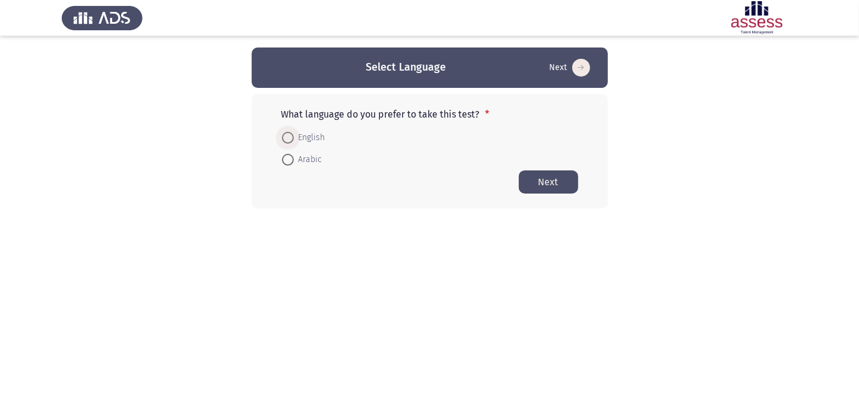
click at [286, 135] on span at bounding box center [288, 138] width 12 height 12
click at [286, 135] on input "English" at bounding box center [288, 138] width 12 height 12
radio input "true"
click at [545, 179] on button "Next" at bounding box center [548, 181] width 59 height 23
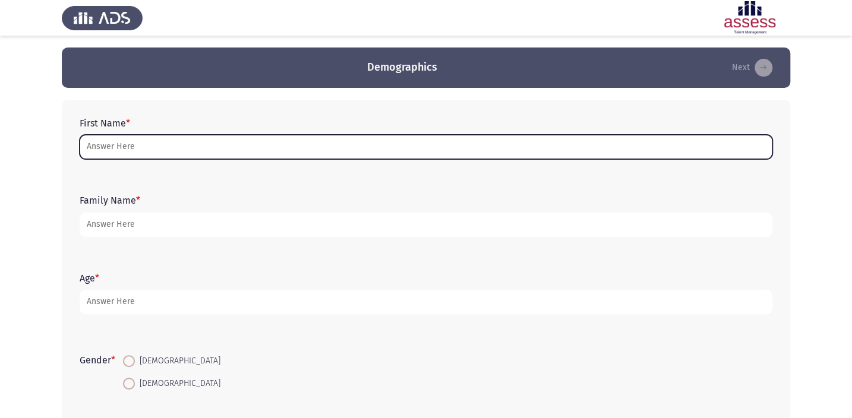
click at [153, 145] on input "First Name *" at bounding box center [426, 147] width 692 height 24
type input "["
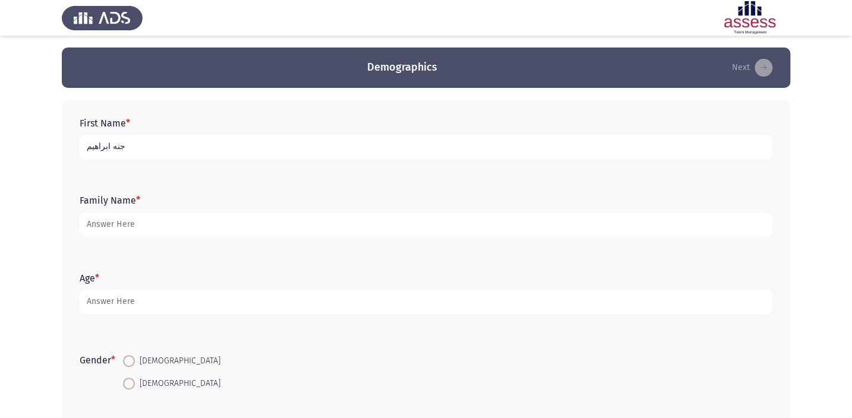
type input "جنه ابراهيم"
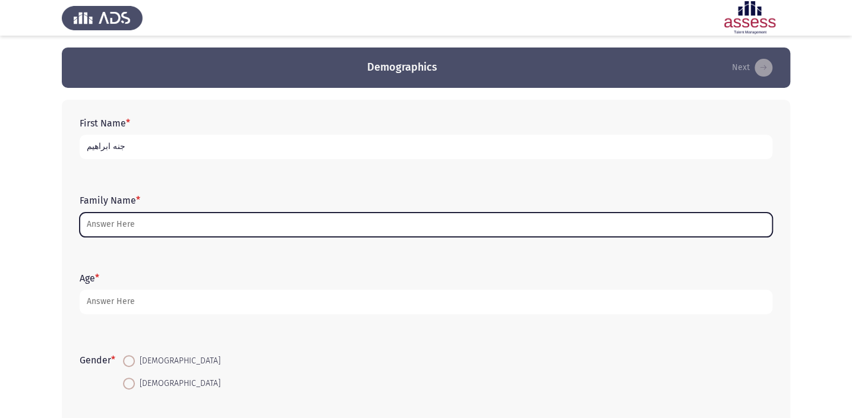
click at [166, 230] on input "Family Name *" at bounding box center [426, 225] width 692 height 24
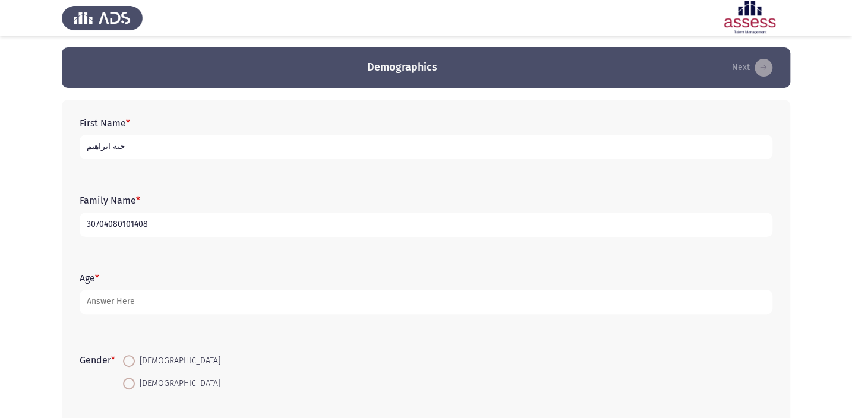
type input "30704080101408"
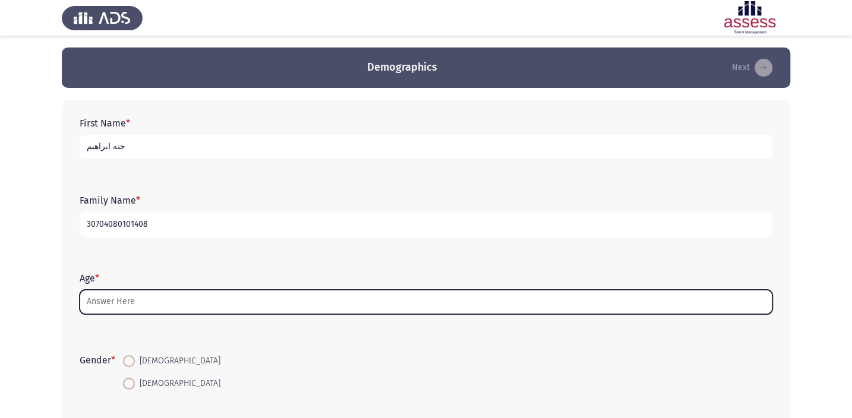
click at [135, 306] on input "Age *" at bounding box center [426, 302] width 692 height 24
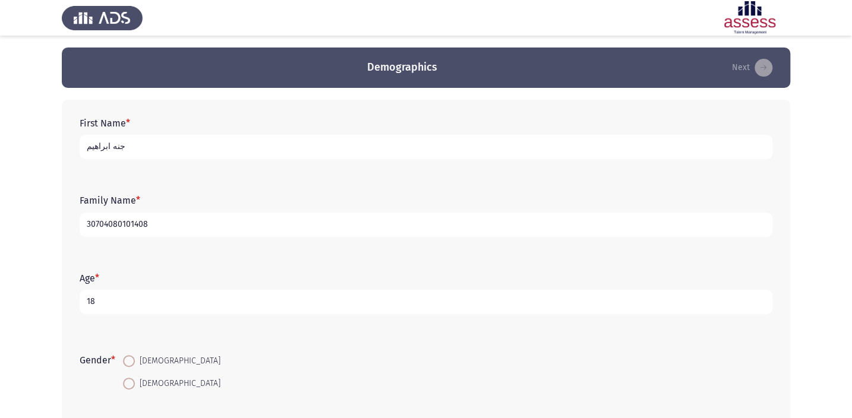
type input "18"
click at [132, 382] on span at bounding box center [129, 384] width 12 height 12
click at [132, 382] on input "[DEMOGRAPHIC_DATA]" at bounding box center [129, 384] width 12 height 12
radio input "true"
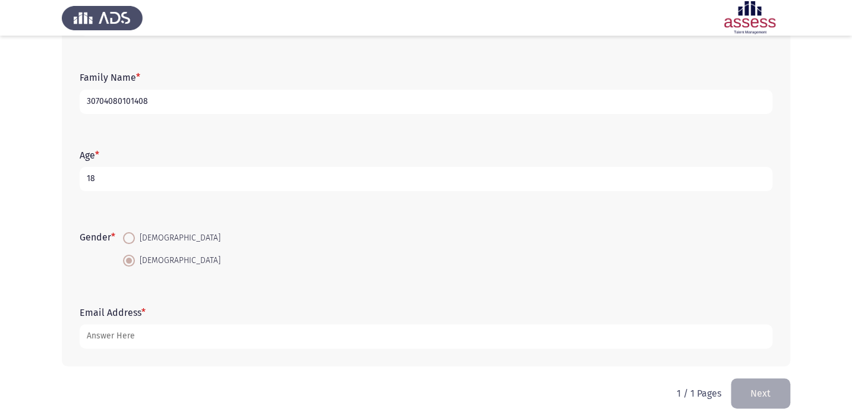
scroll to position [130, 0]
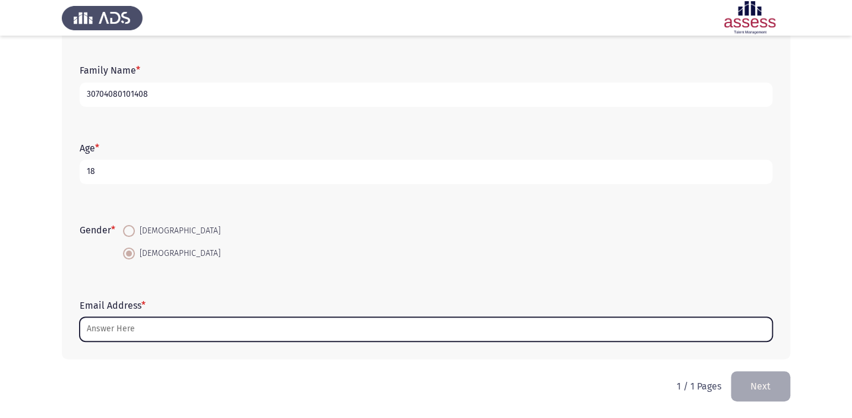
click at [131, 327] on input "Email Address *" at bounding box center [426, 329] width 692 height 24
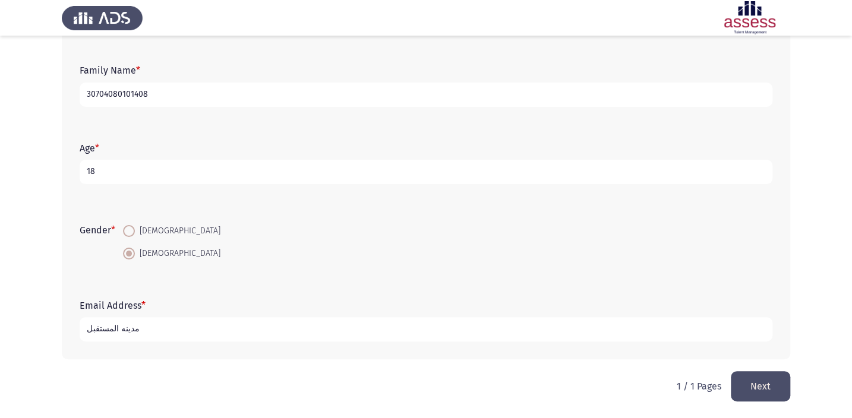
type input "مدينه المستقبل"
click at [768, 381] on button "Next" at bounding box center [759, 386] width 59 height 30
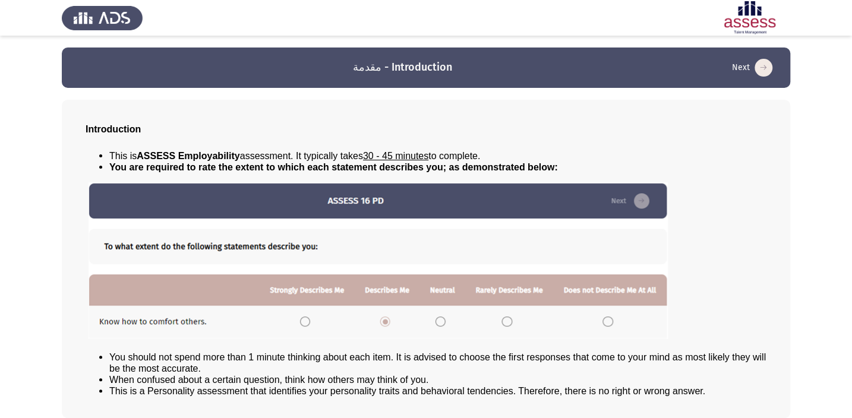
scroll to position [54, 0]
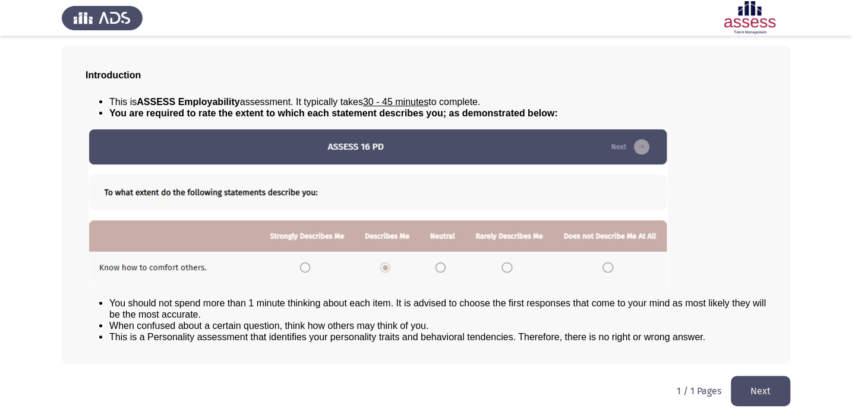
click at [761, 382] on button "Next" at bounding box center [759, 391] width 59 height 30
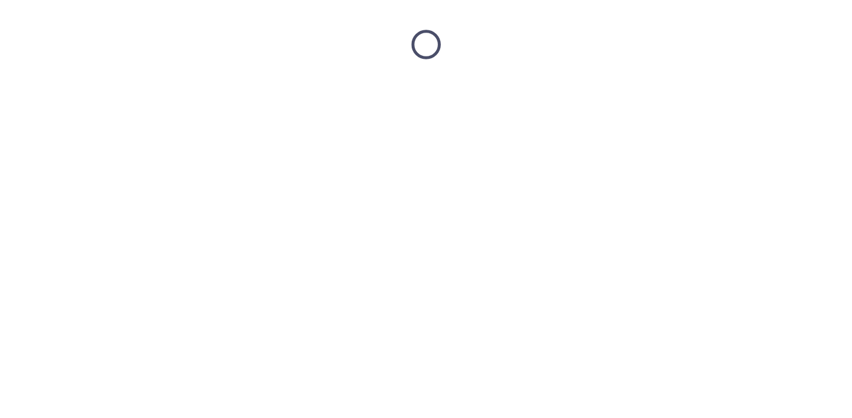
scroll to position [0, 0]
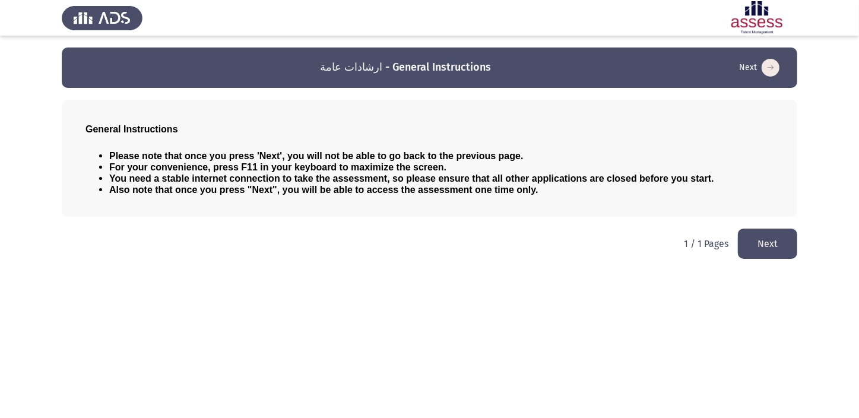
click at [767, 238] on button "Next" at bounding box center [767, 244] width 59 height 30
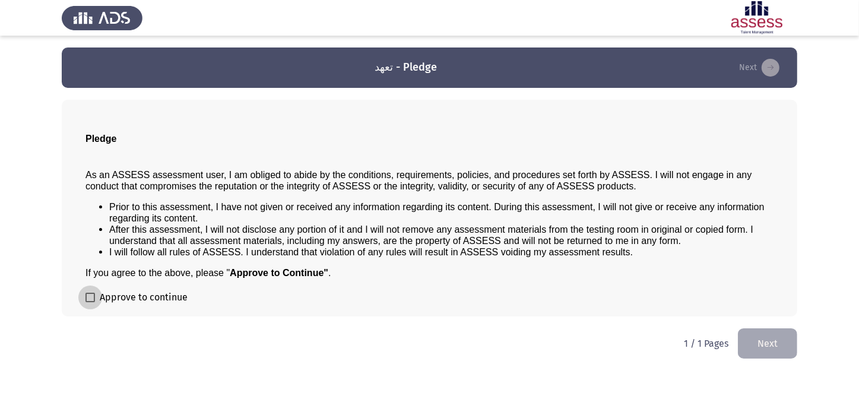
click at [94, 295] on span at bounding box center [91, 298] width 10 height 10
click at [90, 302] on input "Approve to continue" at bounding box center [90, 302] width 1 height 1
checkbox input "true"
click at [767, 343] on button "Next" at bounding box center [767, 343] width 59 height 30
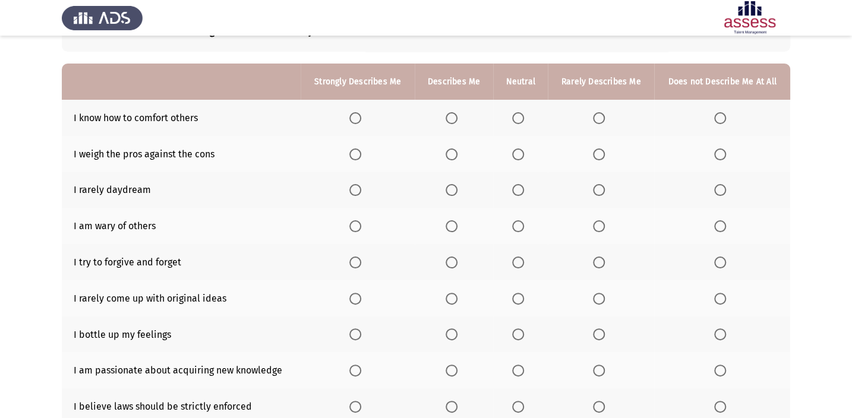
scroll to position [107, 0]
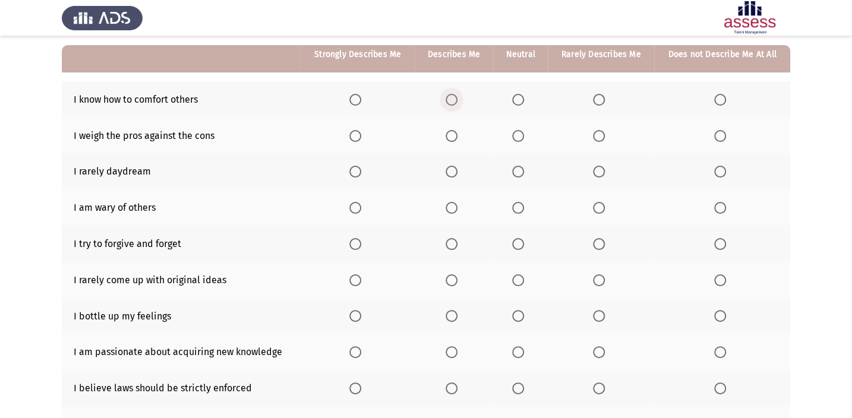
click at [449, 101] on span "Select an option" at bounding box center [451, 100] width 12 height 12
click at [449, 101] on input "Select an option" at bounding box center [451, 100] width 12 height 12
click at [520, 312] on span "Select an option" at bounding box center [518, 316] width 12 height 12
click at [520, 312] on input "Select an option" at bounding box center [518, 316] width 12 height 12
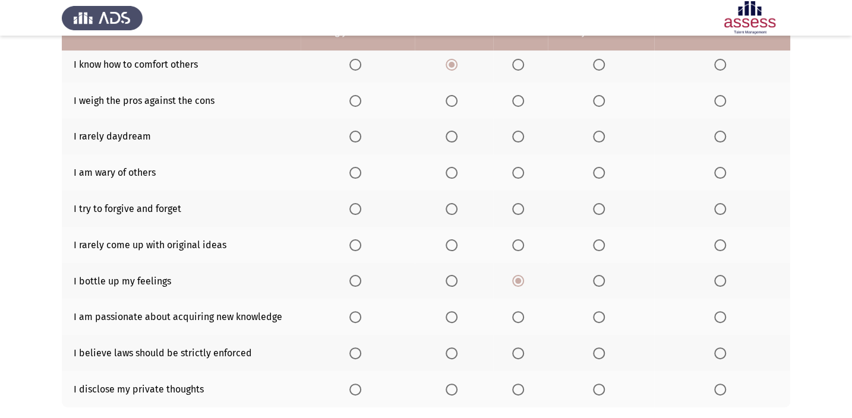
scroll to position [162, 0]
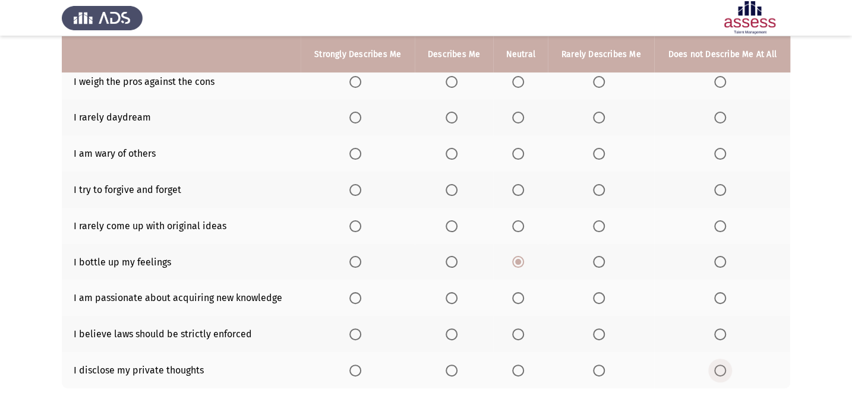
click at [718, 367] on span "Select an option" at bounding box center [720, 371] width 12 height 12
click at [718, 367] on input "Select an option" at bounding box center [720, 371] width 12 height 12
click at [519, 335] on span "Select an option" at bounding box center [518, 334] width 12 height 12
click at [519, 335] on input "Select an option" at bounding box center [518, 334] width 12 height 12
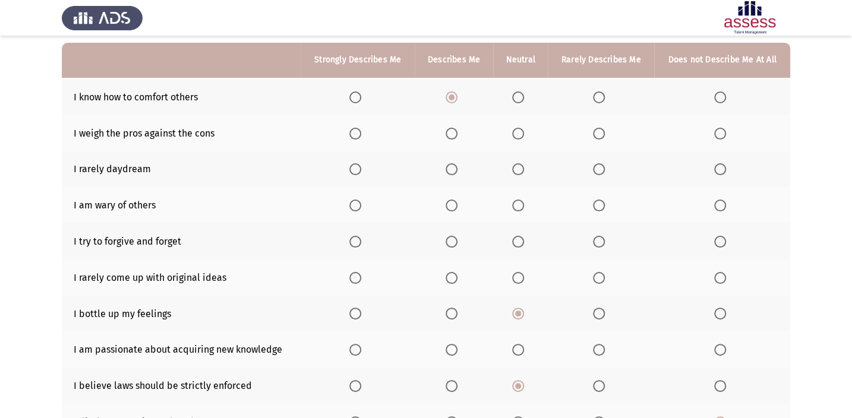
scroll to position [104, 0]
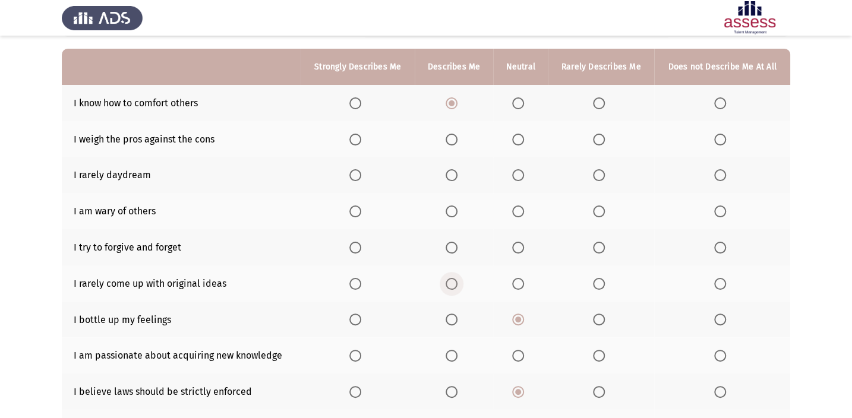
click at [451, 278] on span "Select an option" at bounding box center [451, 284] width 12 height 12
click at [451, 278] on input "Select an option" at bounding box center [451, 284] width 12 height 12
click at [457, 247] on span "Select an option" at bounding box center [451, 248] width 12 height 12
click at [457, 247] on input "Select an option" at bounding box center [451, 248] width 12 height 12
click at [719, 208] on span "Select an option" at bounding box center [720, 211] width 12 height 12
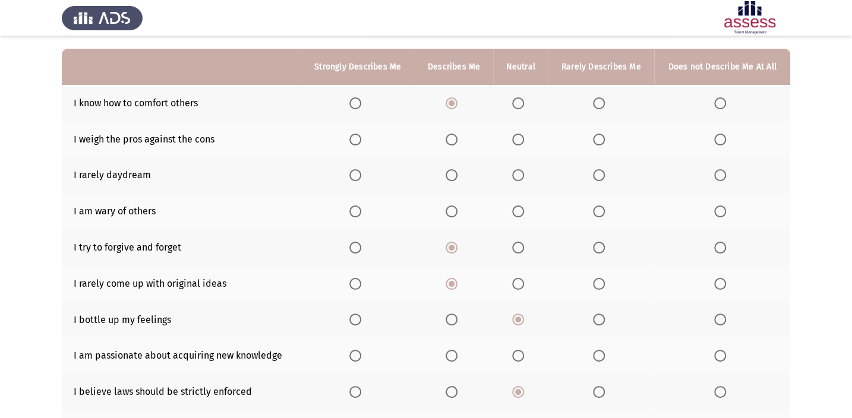
click at [719, 208] on input "Select an option" at bounding box center [720, 211] width 12 height 12
click at [451, 178] on span "Select an option" at bounding box center [451, 175] width 12 height 12
click at [451, 178] on input "Select an option" at bounding box center [451, 175] width 12 height 12
click at [518, 134] on span "Select an option" at bounding box center [518, 140] width 12 height 12
click at [518, 134] on input "Select an option" at bounding box center [518, 140] width 12 height 12
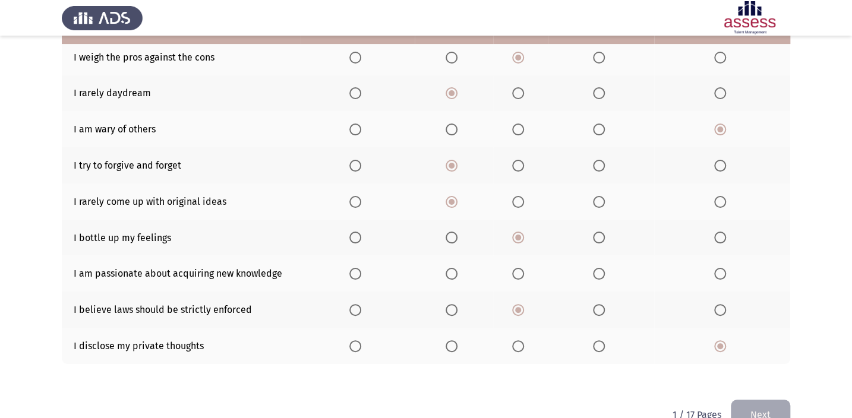
scroll to position [212, 0]
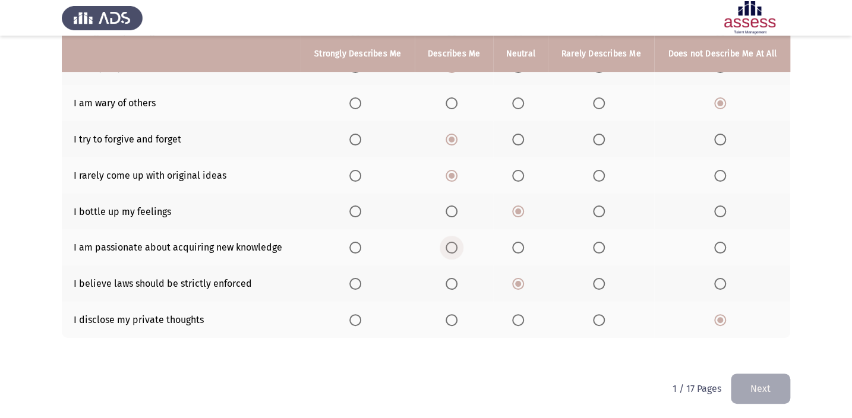
click at [446, 247] on span "Select an option" at bounding box center [451, 248] width 12 height 12
click at [446, 247] on input "Select an option" at bounding box center [451, 248] width 12 height 12
click at [591, 245] on th at bounding box center [601, 247] width 106 height 36
click at [596, 242] on span "Select an option" at bounding box center [599, 248] width 12 height 12
click at [596, 242] on input "Select an option" at bounding box center [599, 248] width 12 height 12
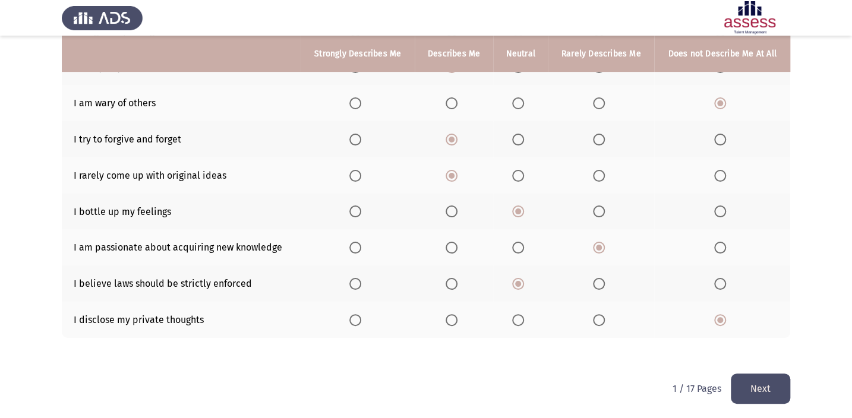
click at [765, 384] on button "Next" at bounding box center [759, 389] width 59 height 30
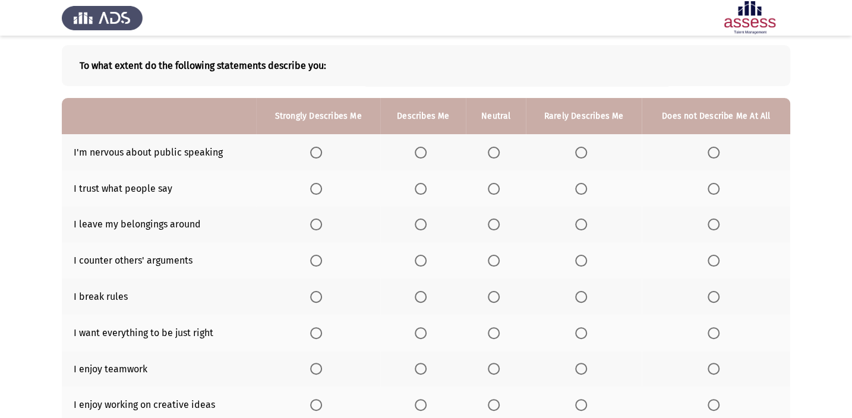
scroll to position [53, 0]
click at [714, 154] on span "Select an option" at bounding box center [713, 154] width 12 height 12
click at [714, 154] on input "Select an option" at bounding box center [713, 154] width 12 height 12
click at [717, 191] on span "Select an option" at bounding box center [713, 190] width 12 height 12
click at [717, 191] on input "Select an option" at bounding box center [713, 190] width 12 height 12
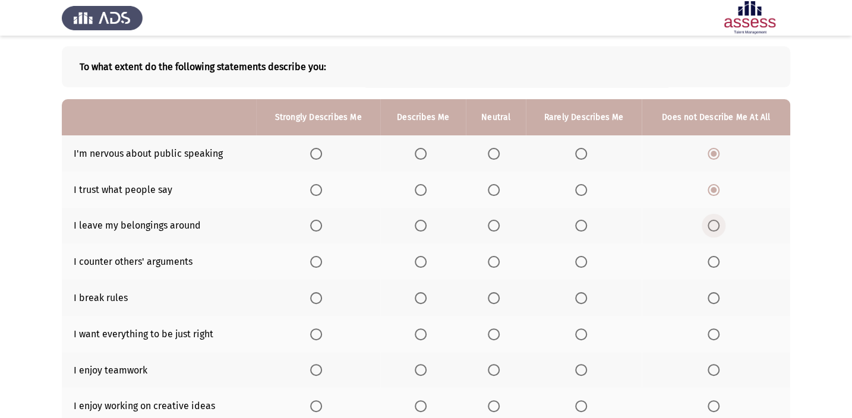
click at [717, 223] on span "Select an option" at bounding box center [713, 226] width 12 height 12
click at [717, 223] on input "Select an option" at bounding box center [713, 226] width 12 height 12
click at [496, 261] on span "Select an option" at bounding box center [494, 262] width 12 height 12
click at [496, 261] on input "Select an option" at bounding box center [494, 262] width 12 height 12
click at [713, 293] on span "Select an option" at bounding box center [713, 298] width 12 height 12
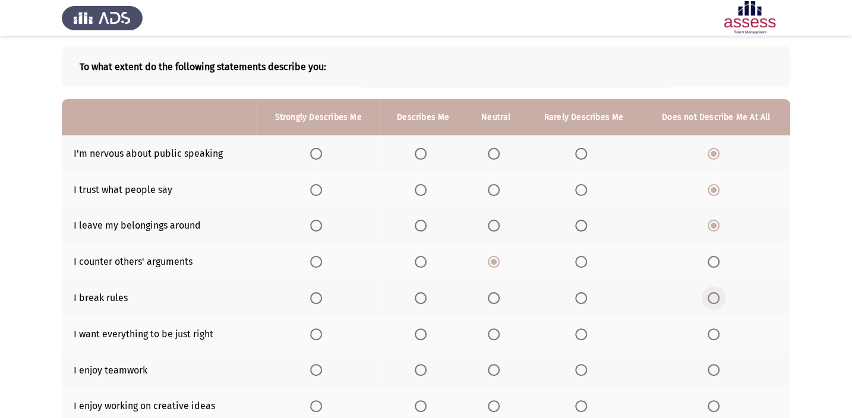
click at [713, 293] on input "Select an option" at bounding box center [713, 298] width 12 height 12
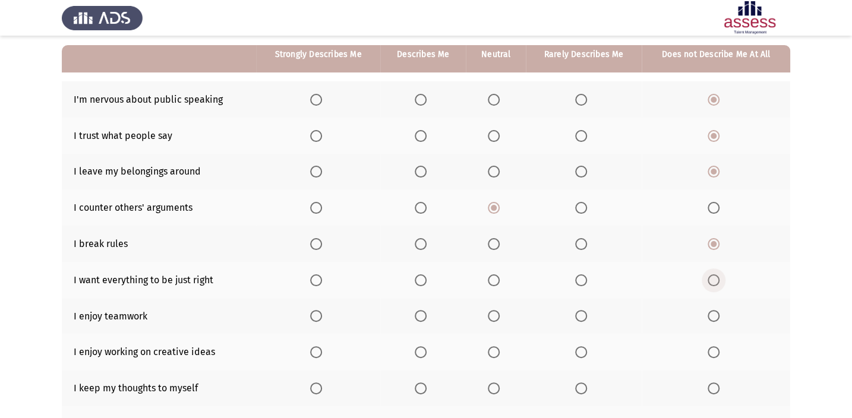
click at [717, 276] on span "Select an option" at bounding box center [713, 280] width 12 height 12
click at [717, 276] on input "Select an option" at bounding box center [713, 280] width 12 height 12
click at [426, 311] on span "Select an option" at bounding box center [420, 316] width 12 height 12
click at [426, 311] on input "Select an option" at bounding box center [420, 316] width 12 height 12
click at [580, 315] on span "Select an option" at bounding box center [581, 316] width 12 height 12
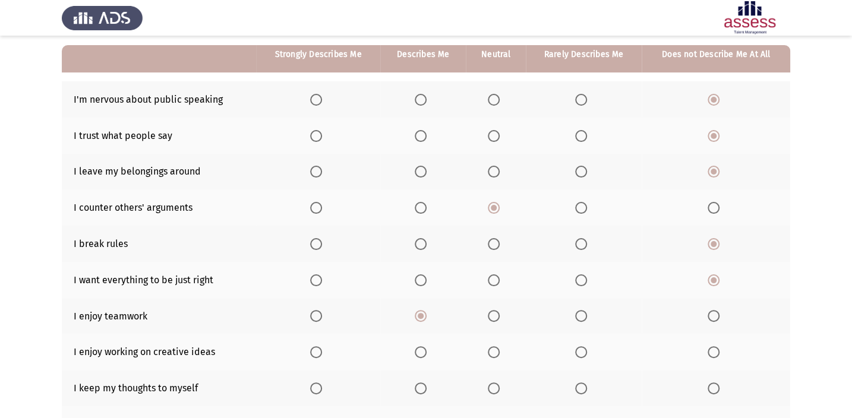
click at [580, 315] on input "Select an option" at bounding box center [581, 316] width 12 height 12
click at [578, 349] on span "Select an option" at bounding box center [581, 352] width 12 height 12
click at [578, 349] on input "Select an option" at bounding box center [581, 352] width 12 height 12
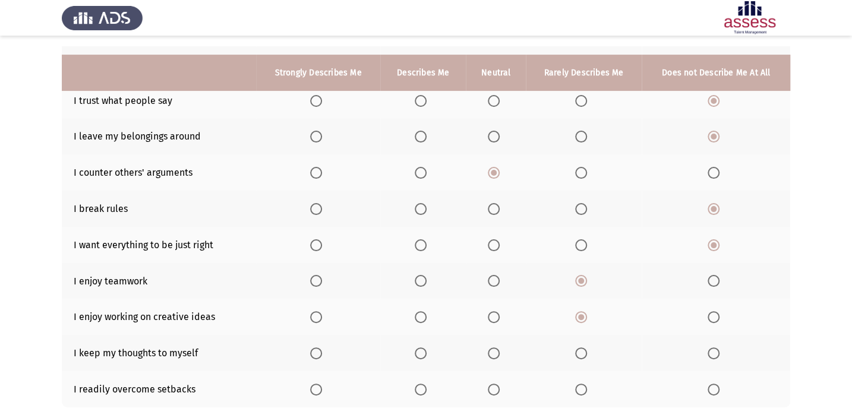
scroll to position [162, 0]
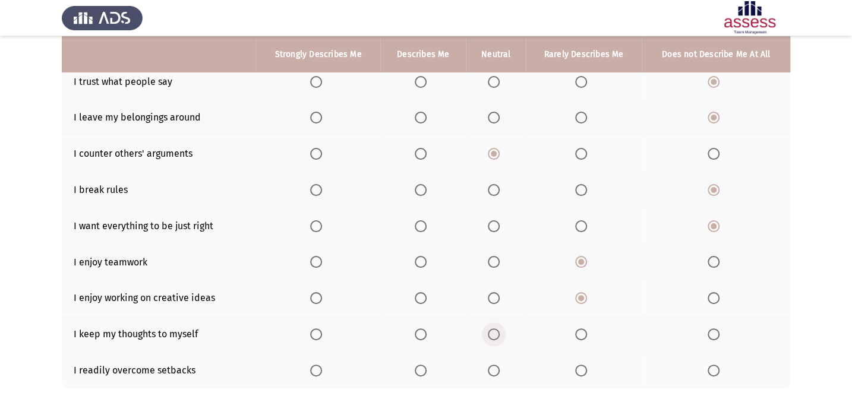
click at [489, 328] on span "Select an option" at bounding box center [494, 334] width 12 height 12
click at [489, 328] on input "Select an option" at bounding box center [494, 334] width 12 height 12
click at [494, 366] on span "Select an option" at bounding box center [494, 371] width 12 height 12
click at [494, 366] on input "Select an option" at bounding box center [494, 371] width 12 height 12
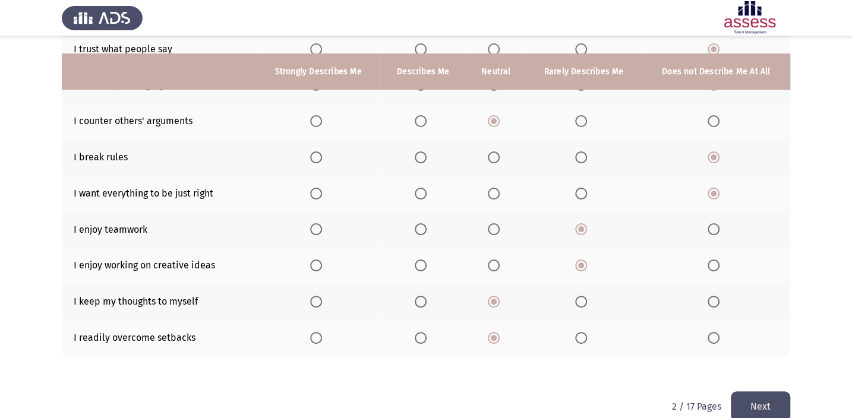
scroll to position [212, 0]
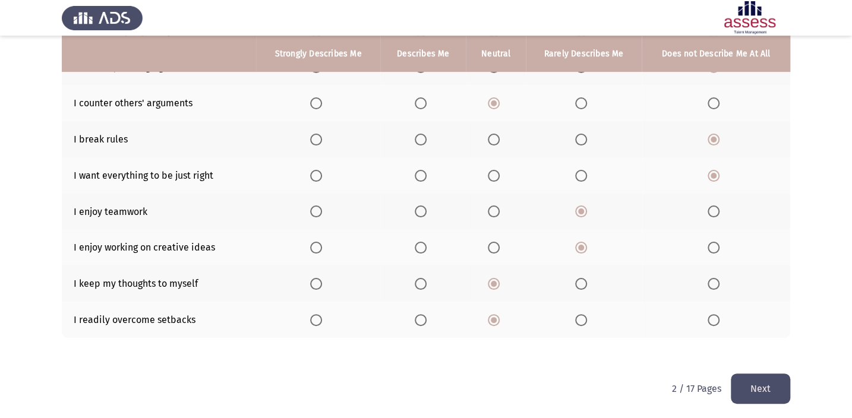
click at [752, 380] on button "Next" at bounding box center [759, 389] width 59 height 30
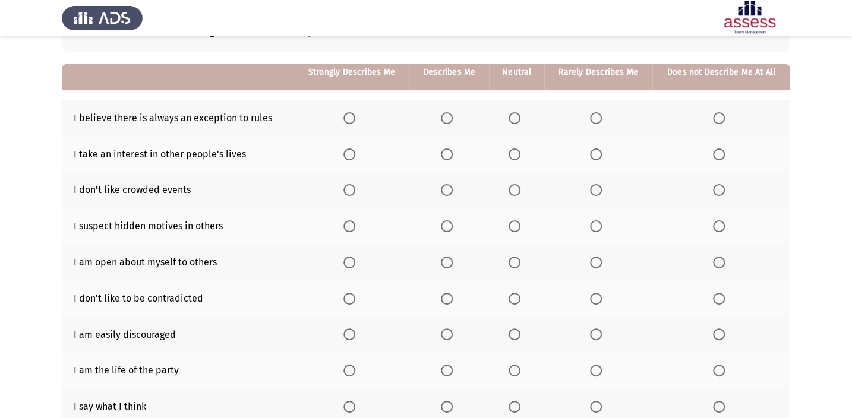
scroll to position [107, 0]
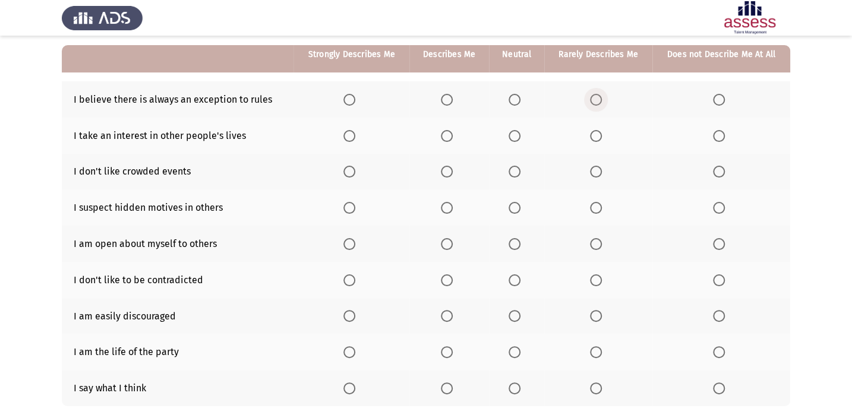
click at [594, 96] on span "Select an option" at bounding box center [596, 100] width 12 height 12
click at [594, 96] on input "Select an option" at bounding box center [596, 100] width 12 height 12
click at [713, 169] on span "Select an option" at bounding box center [719, 172] width 12 height 12
click at [713, 169] on input "Select an option" at bounding box center [719, 172] width 12 height 12
click at [713, 238] on span "Select an option" at bounding box center [719, 244] width 12 height 12
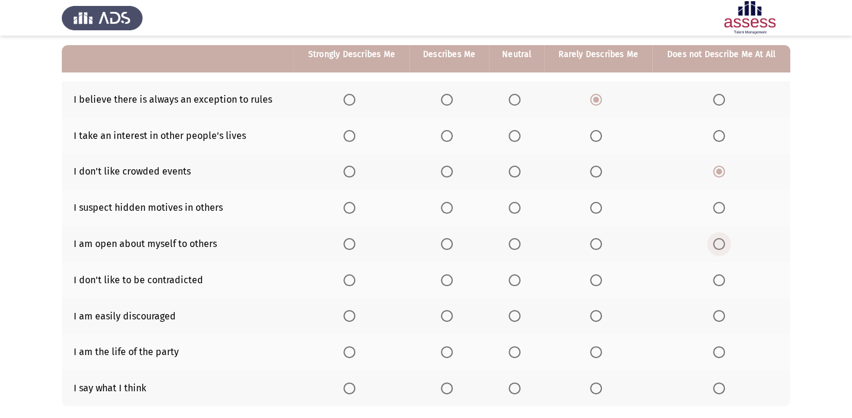
click at [713, 238] on input "Select an option" at bounding box center [719, 244] width 12 height 12
click at [721, 279] on span "Select an option" at bounding box center [719, 280] width 12 height 12
click at [721, 279] on input "Select an option" at bounding box center [719, 280] width 12 height 12
click at [717, 350] on span "Select an option" at bounding box center [719, 352] width 12 height 12
click at [717, 350] on input "Select an option" at bounding box center [719, 352] width 12 height 12
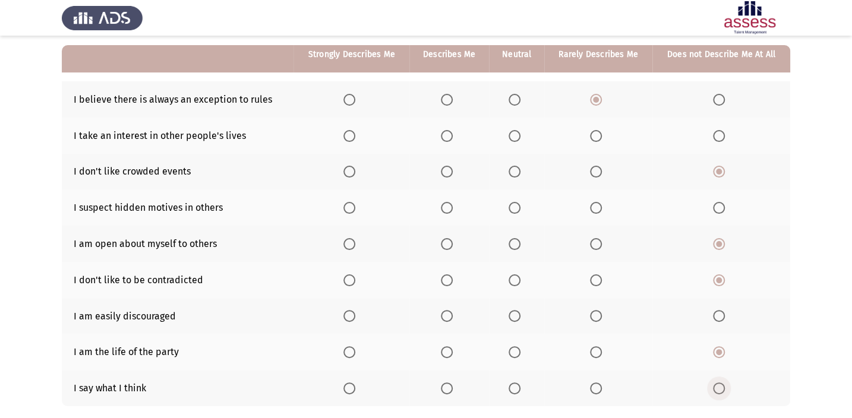
click at [719, 382] on span "Select an option" at bounding box center [719, 388] width 12 height 12
click at [719, 382] on input "Select an option" at bounding box center [719, 388] width 12 height 12
click at [516, 204] on span "Select an option" at bounding box center [514, 208] width 12 height 12
click at [516, 204] on input "Select an option" at bounding box center [514, 208] width 12 height 12
click at [713, 126] on th at bounding box center [721, 136] width 138 height 36
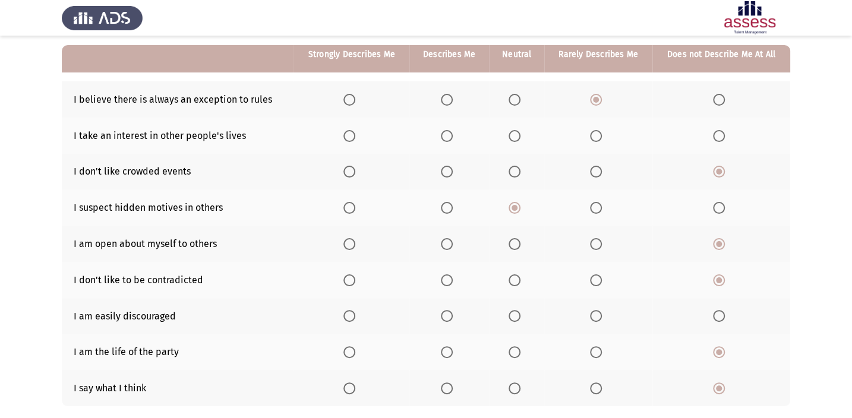
click at [716, 130] on span "Select an option" at bounding box center [719, 136] width 12 height 12
click at [716, 130] on input "Select an option" at bounding box center [719, 136] width 12 height 12
click at [721, 311] on span "Select an option" at bounding box center [719, 316] width 12 height 12
click at [721, 311] on input "Select an option" at bounding box center [719, 316] width 12 height 12
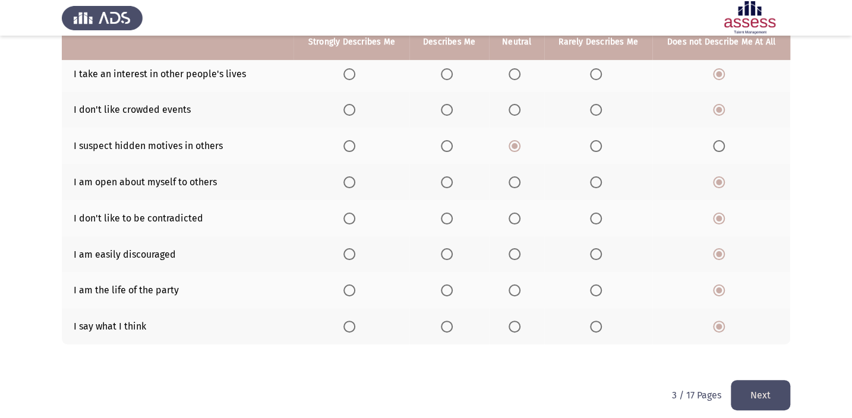
scroll to position [176, 0]
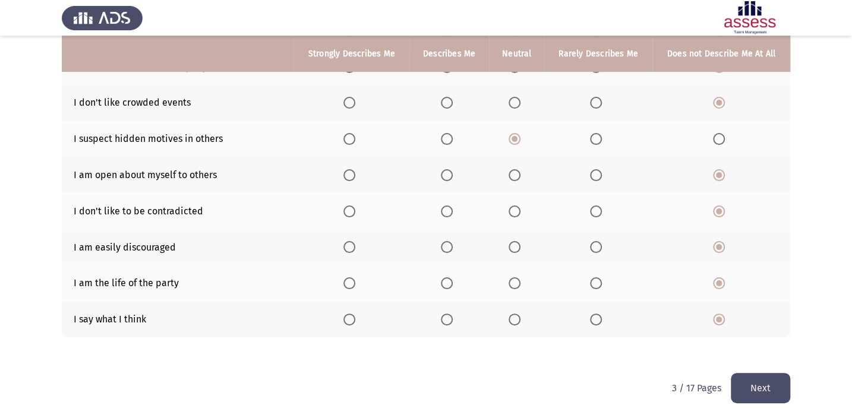
click at [760, 383] on button "Next" at bounding box center [759, 388] width 59 height 30
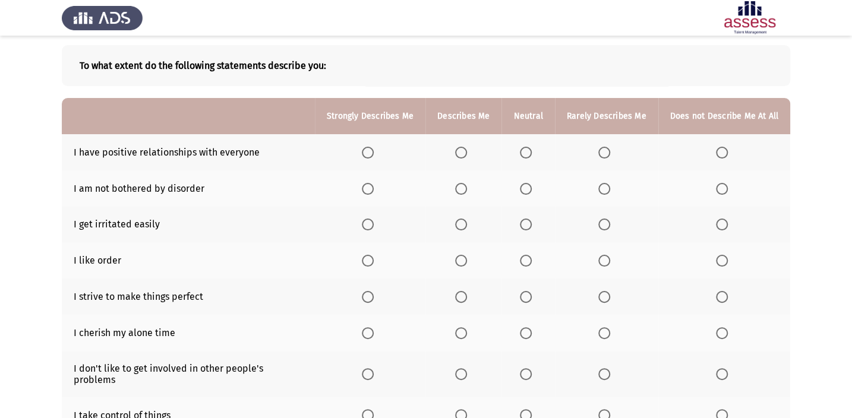
scroll to position [53, 0]
click at [364, 148] on span "Select an option" at bounding box center [368, 154] width 12 height 12
click at [364, 148] on input "Select an option" at bounding box center [368, 154] width 12 height 12
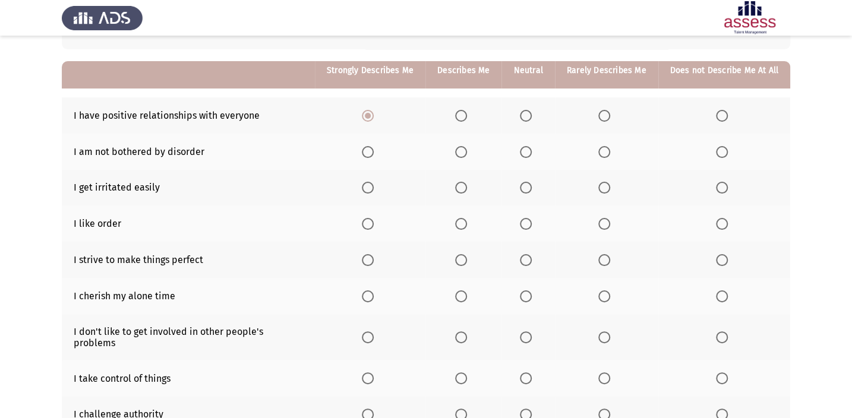
scroll to position [107, 0]
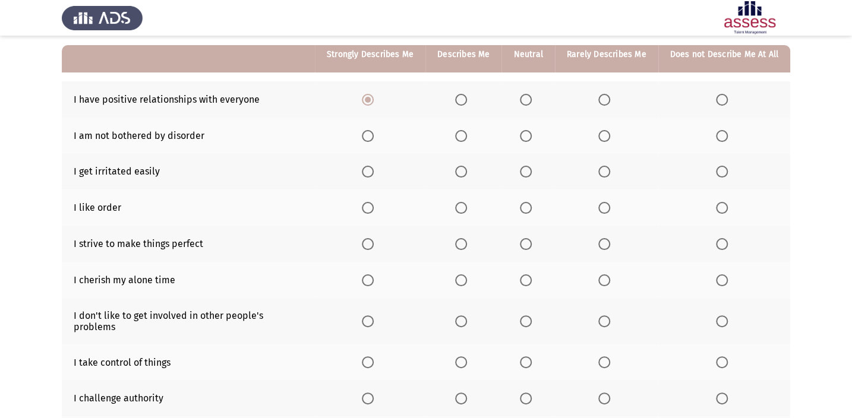
click at [720, 169] on span "Select an option" at bounding box center [722, 172] width 12 height 12
click at [720, 169] on input "Select an option" at bounding box center [722, 172] width 12 height 12
click at [721, 202] on span "Select an option" at bounding box center [722, 208] width 12 height 12
click at [721, 202] on input "Select an option" at bounding box center [722, 208] width 12 height 12
click at [366, 241] on span "Select an option" at bounding box center [368, 244] width 12 height 12
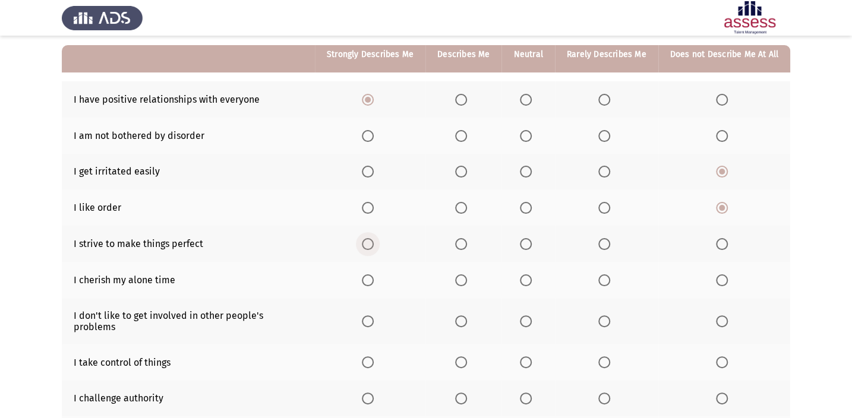
click at [366, 241] on input "Select an option" at bounding box center [368, 244] width 12 height 12
click at [527, 276] on span "Select an option" at bounding box center [526, 280] width 12 height 12
click at [527, 276] on input "Select an option" at bounding box center [526, 280] width 12 height 12
click at [724, 315] on span "Select an option" at bounding box center [722, 321] width 12 height 12
click at [724, 315] on input "Select an option" at bounding box center [722, 321] width 12 height 12
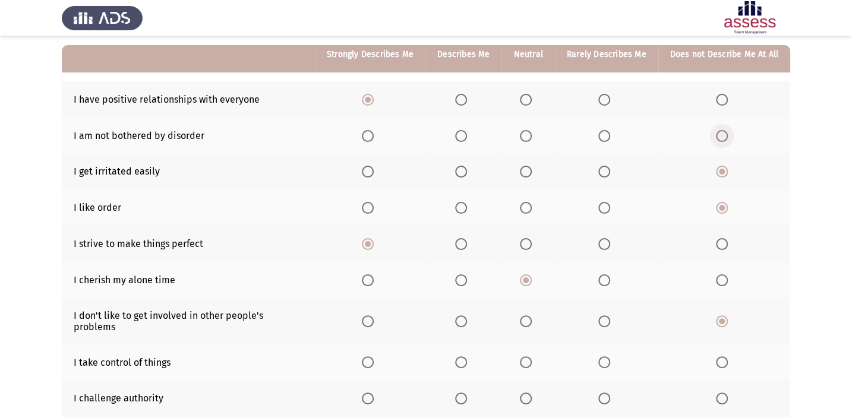
click at [722, 132] on span "Select an option" at bounding box center [722, 136] width 12 height 12
click at [722, 132] on input "Select an option" at bounding box center [722, 136] width 12 height 12
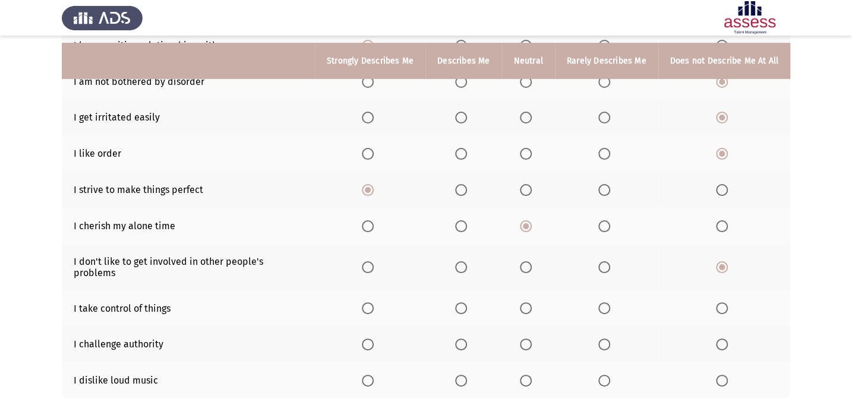
scroll to position [212, 0]
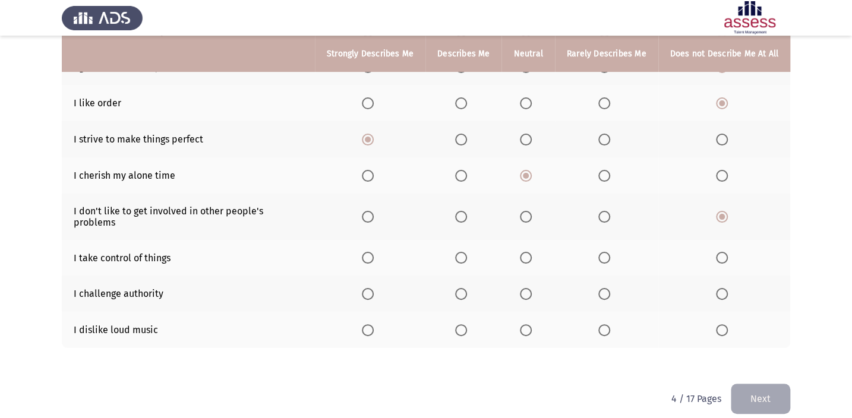
click at [727, 252] on span "Select an option" at bounding box center [722, 258] width 12 height 12
click at [727, 252] on input "Select an option" at bounding box center [722, 258] width 12 height 12
click at [722, 324] on span "Select an option" at bounding box center [722, 330] width 12 height 12
click at [722, 324] on input "Select an option" at bounding box center [722, 330] width 12 height 12
click at [717, 288] on span "Select an option" at bounding box center [722, 294] width 12 height 12
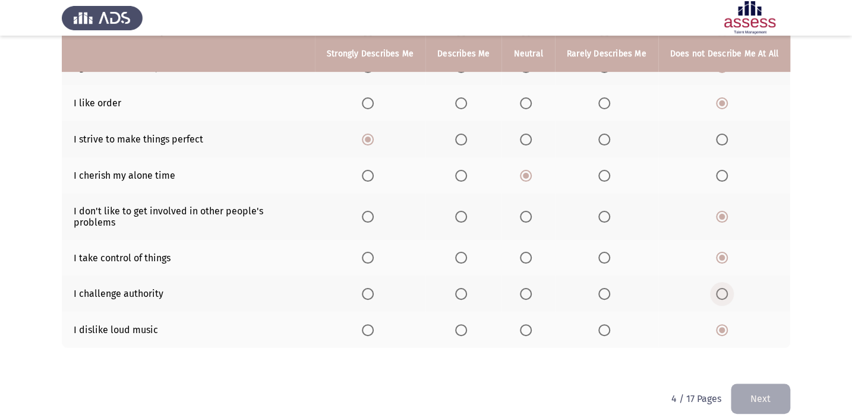
click at [717, 288] on input "Select an option" at bounding box center [722, 294] width 12 height 12
click at [762, 384] on button "Next" at bounding box center [759, 399] width 59 height 30
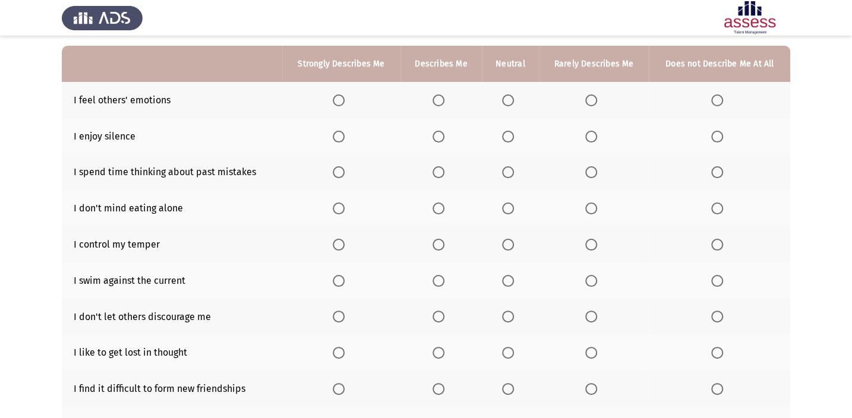
scroll to position [107, 0]
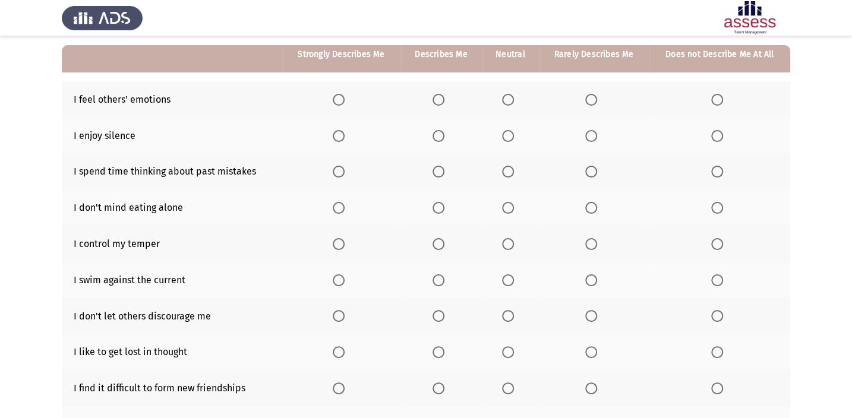
click at [435, 96] on span "Select an option" at bounding box center [438, 100] width 12 height 12
click at [435, 96] on input "Select an option" at bounding box center [438, 100] width 12 height 12
click at [445, 135] on label "Select an option" at bounding box center [440, 136] width 17 height 12
click at [444, 135] on input "Select an option" at bounding box center [438, 136] width 12 height 12
click at [713, 172] on span "Select an option" at bounding box center [717, 172] width 12 height 12
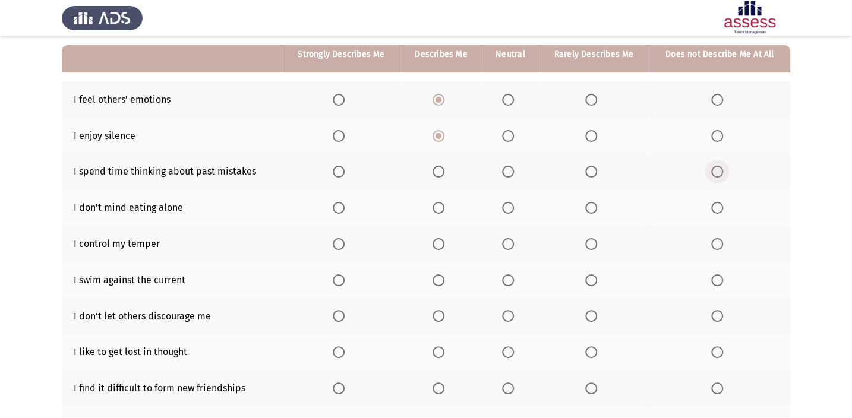
click at [713, 172] on input "Select an option" at bounding box center [717, 172] width 12 height 12
click at [587, 202] on span "Select an option" at bounding box center [591, 208] width 12 height 12
click at [587, 202] on input "Select an option" at bounding box center [591, 208] width 12 height 12
click at [713, 312] on span "Select an option" at bounding box center [717, 316] width 12 height 12
click at [713, 312] on input "Select an option" at bounding box center [717, 316] width 12 height 12
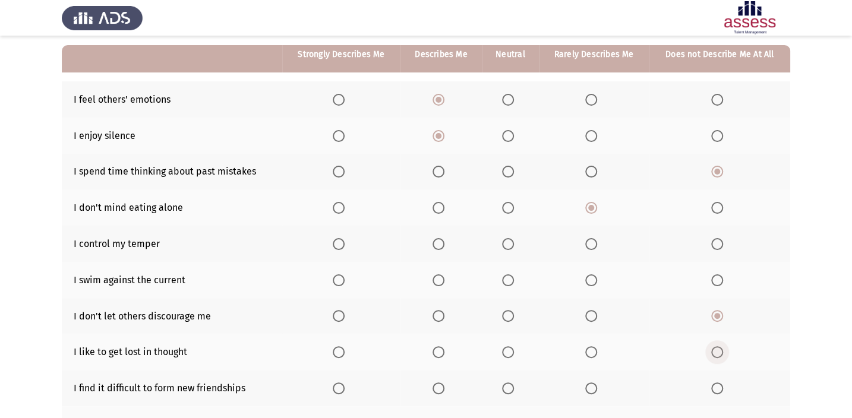
click at [716, 349] on span "Select an option" at bounding box center [717, 352] width 12 height 12
click at [716, 349] on input "Select an option" at bounding box center [717, 352] width 12 height 12
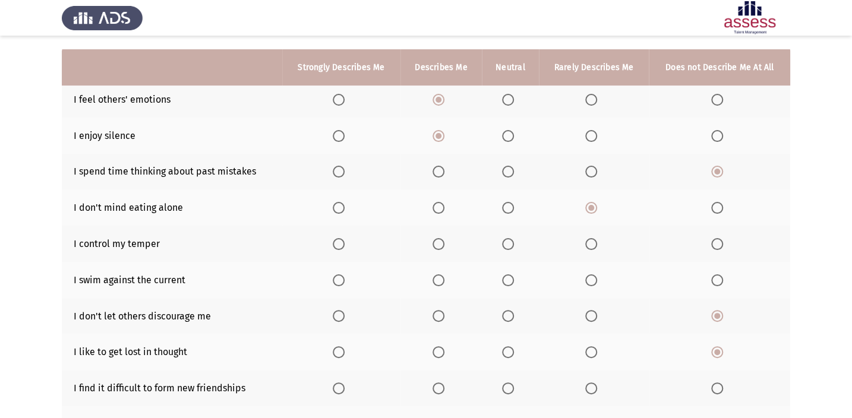
scroll to position [162, 0]
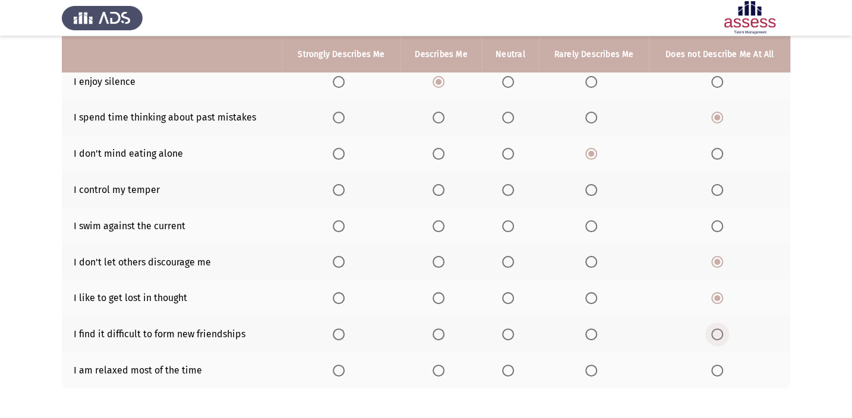
click at [719, 328] on span "Select an option" at bounding box center [717, 334] width 12 height 12
click at [719, 328] on input "Select an option" at bounding box center [717, 334] width 12 height 12
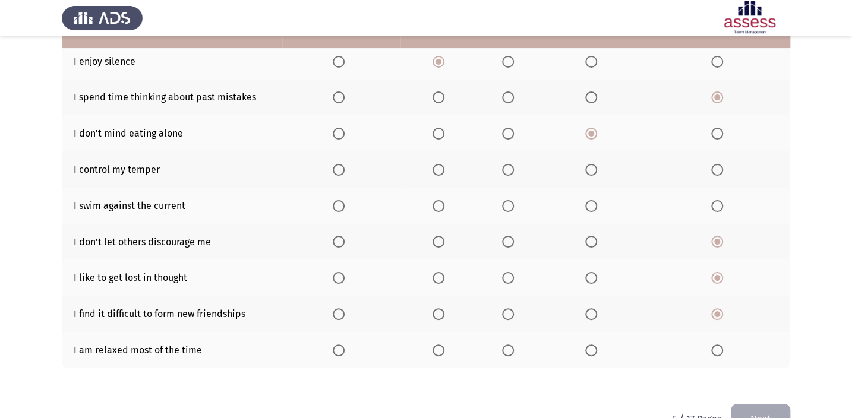
scroll to position [158, 0]
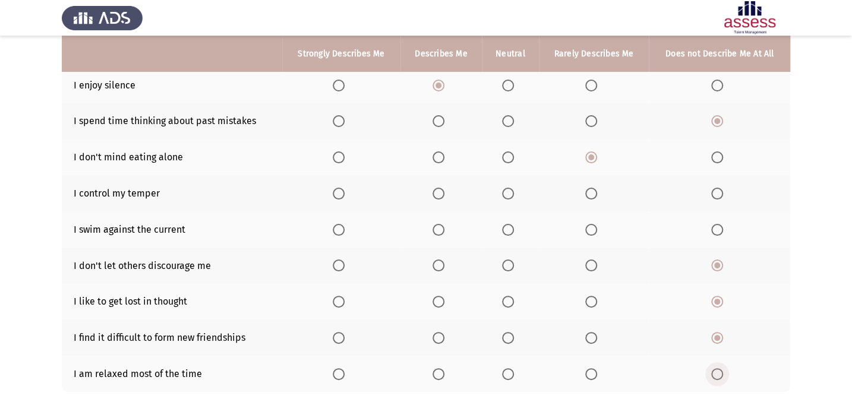
click at [713, 368] on span "Select an option" at bounding box center [717, 374] width 12 height 12
click at [713, 368] on input "Select an option" at bounding box center [717, 374] width 12 height 12
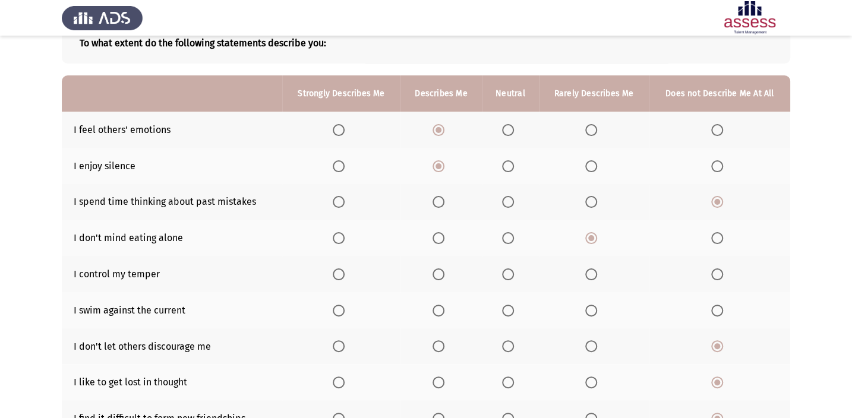
scroll to position [50, 0]
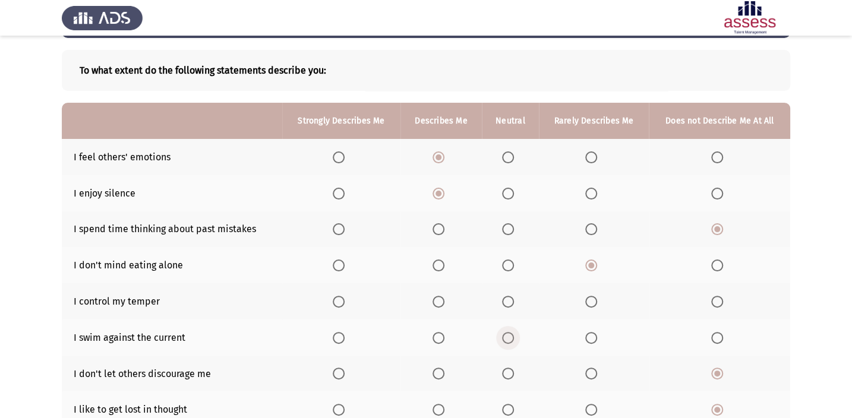
click at [505, 332] on span "Select an option" at bounding box center [508, 338] width 12 height 12
click at [505, 332] on input "Select an option" at bounding box center [508, 338] width 12 height 12
click at [510, 302] on span "Select an option" at bounding box center [508, 302] width 12 height 12
click at [510, 302] on input "Select an option" at bounding box center [508, 302] width 12 height 12
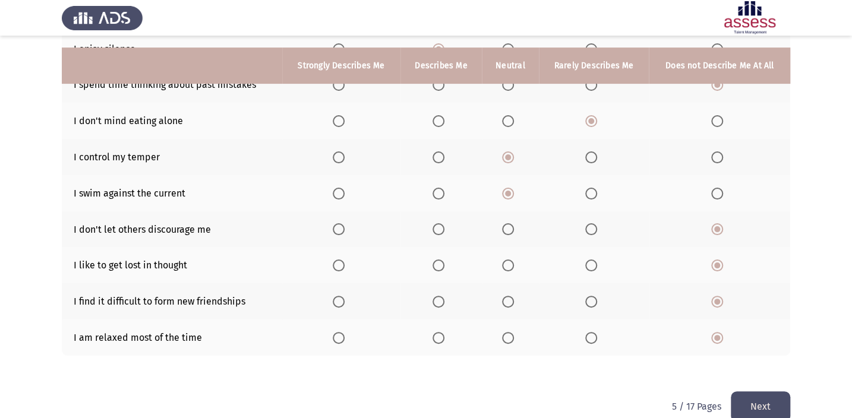
scroll to position [212, 0]
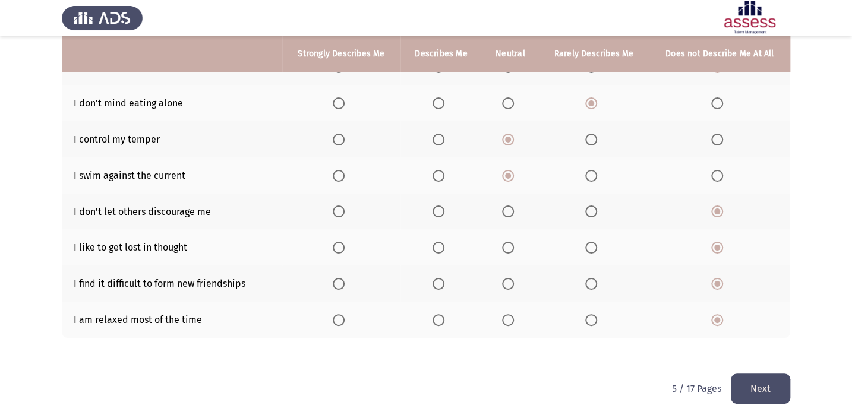
click at [760, 385] on button "Next" at bounding box center [759, 389] width 59 height 30
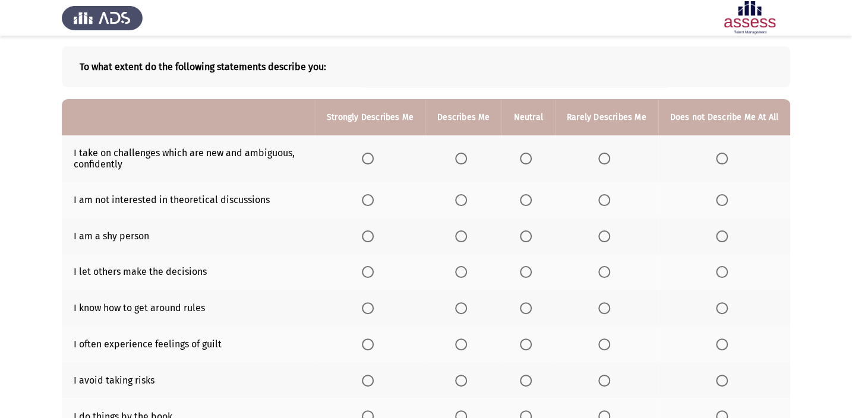
scroll to position [107, 0]
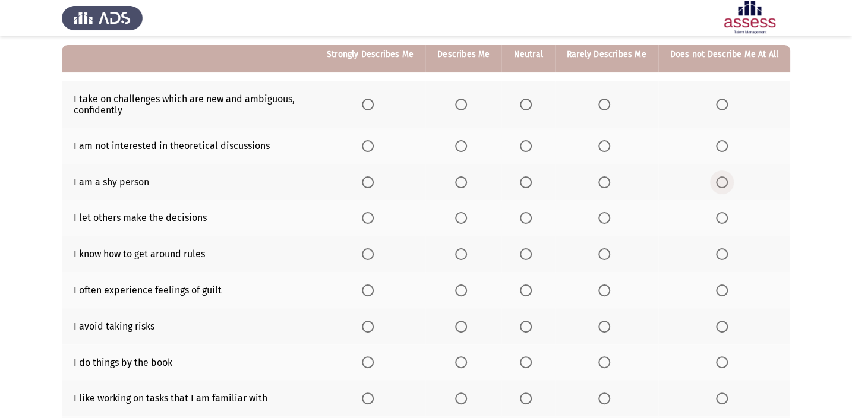
click at [719, 181] on span "Select an option" at bounding box center [722, 182] width 12 height 12
click at [719, 181] on input "Select an option" at bounding box center [722, 182] width 12 height 12
click at [528, 212] on span "Select an option" at bounding box center [526, 218] width 12 height 12
click at [528, 212] on input "Select an option" at bounding box center [526, 218] width 12 height 12
click at [461, 251] on span "Select an option" at bounding box center [461, 254] width 12 height 12
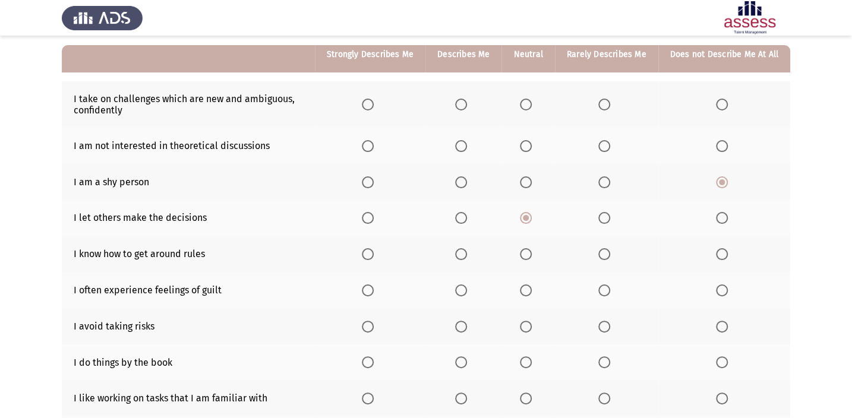
click at [461, 251] on input "Select an option" at bounding box center [461, 254] width 12 height 12
click at [724, 325] on span "Select an option" at bounding box center [722, 327] width 12 height 12
click at [724, 325] on input "Select an option" at bounding box center [722, 327] width 12 height 12
click at [460, 362] on span "Select an option" at bounding box center [461, 362] width 12 height 12
click at [460, 362] on input "Select an option" at bounding box center [461, 362] width 12 height 12
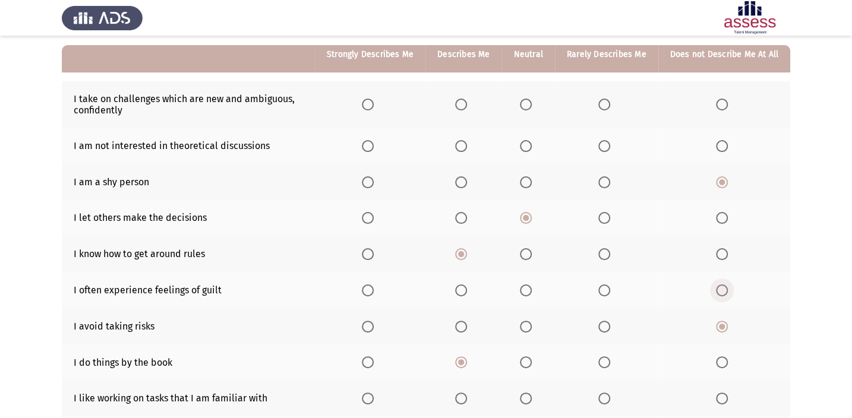
click at [719, 292] on span "Select an option" at bounding box center [722, 290] width 12 height 12
click at [719, 292] on input "Select an option" at bounding box center [722, 290] width 12 height 12
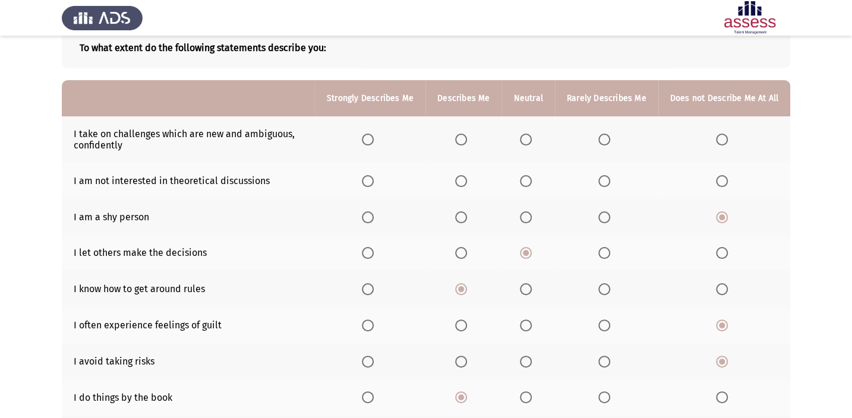
scroll to position [53, 0]
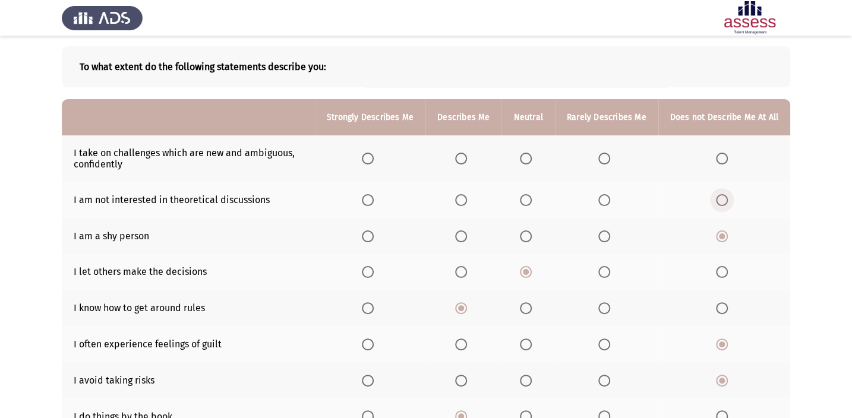
click at [717, 200] on span "Select an option" at bounding box center [722, 200] width 12 height 12
click at [717, 200] on input "Select an option" at bounding box center [722, 200] width 12 height 12
click at [724, 157] on span "Select an option" at bounding box center [722, 159] width 12 height 12
click at [724, 157] on input "Select an option" at bounding box center [722, 159] width 12 height 12
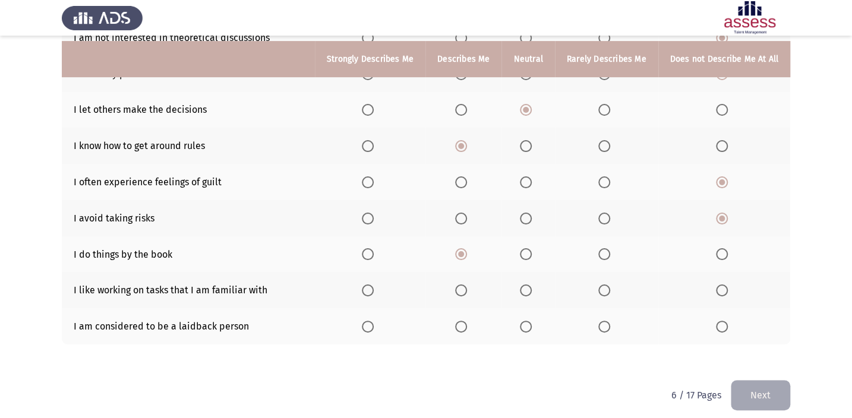
scroll to position [223, 0]
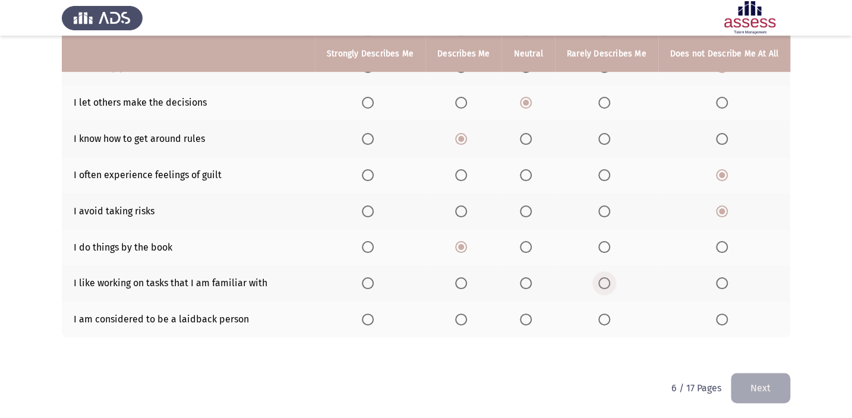
click at [600, 279] on span "Select an option" at bounding box center [604, 283] width 12 height 12
click at [600, 279] on input "Select an option" at bounding box center [604, 283] width 12 height 12
click at [719, 318] on span "Select an option" at bounding box center [722, 320] width 12 height 12
click at [719, 318] on input "Select an option" at bounding box center [722, 320] width 12 height 12
click at [771, 384] on button "Next" at bounding box center [759, 388] width 59 height 30
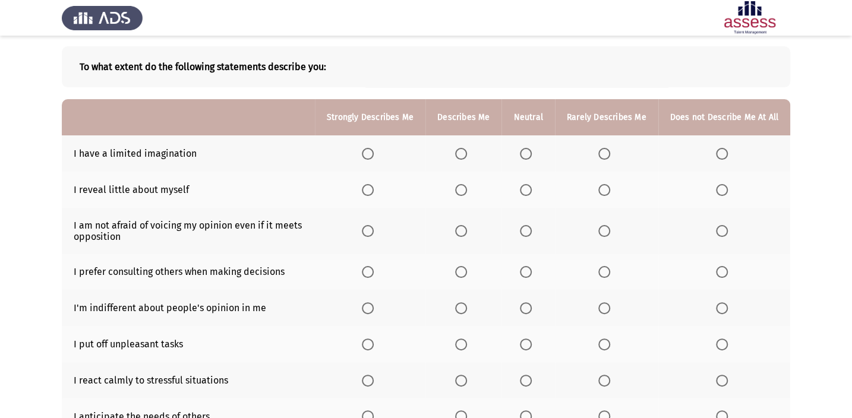
scroll to position [107, 0]
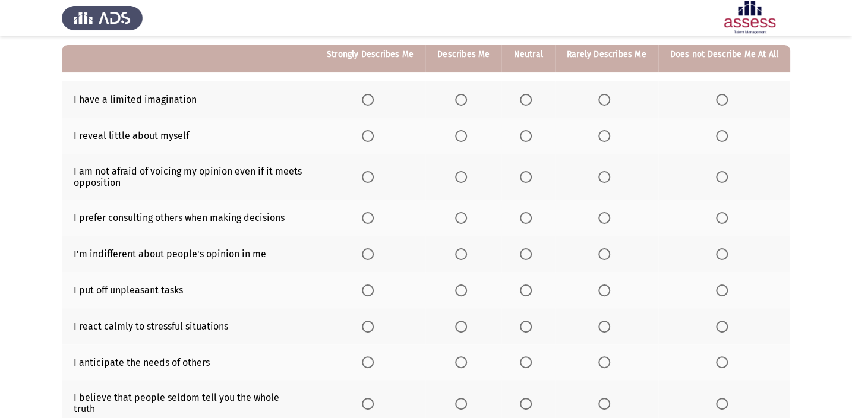
click at [724, 101] on span "Select an option" at bounding box center [722, 100] width 12 height 12
click at [724, 101] on input "Select an option" at bounding box center [722, 100] width 12 height 12
click at [529, 125] on th at bounding box center [527, 136] width 53 height 36
click at [529, 131] on span "Select an option" at bounding box center [526, 136] width 12 height 12
click at [529, 131] on input "Select an option" at bounding box center [526, 136] width 12 height 12
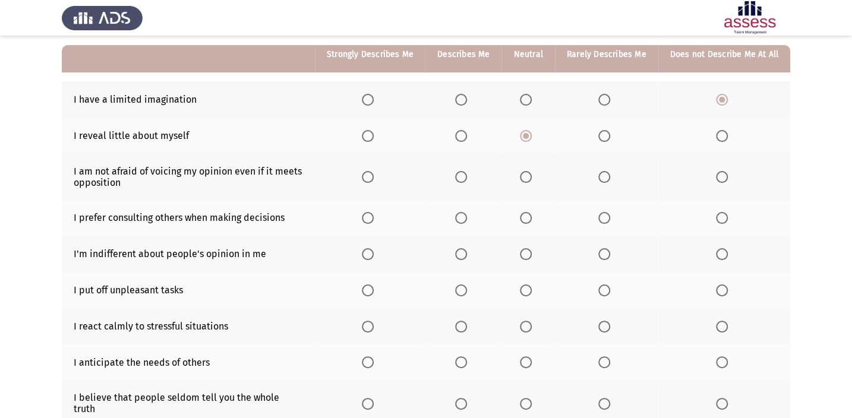
click at [521, 217] on th at bounding box center [527, 218] width 53 height 36
click at [526, 212] on span "Select an option" at bounding box center [526, 218] width 12 height 12
click at [526, 212] on input "Select an option" at bounding box center [526, 218] width 12 height 12
click at [719, 290] on span "Select an option" at bounding box center [722, 290] width 12 height 12
click at [719, 290] on input "Select an option" at bounding box center [722, 290] width 12 height 12
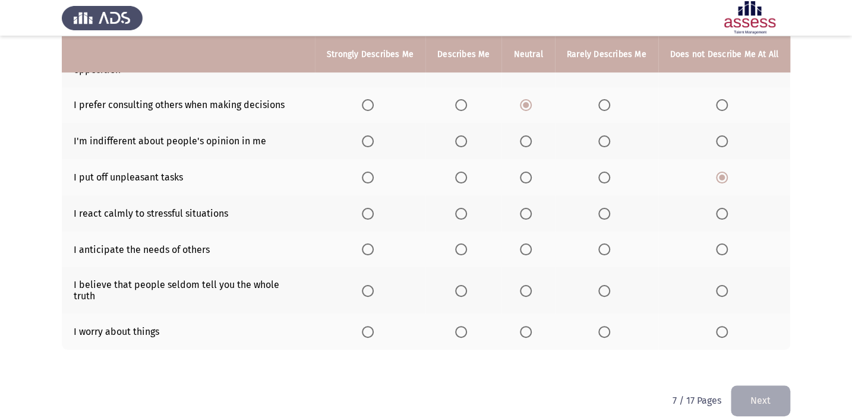
scroll to position [223, 0]
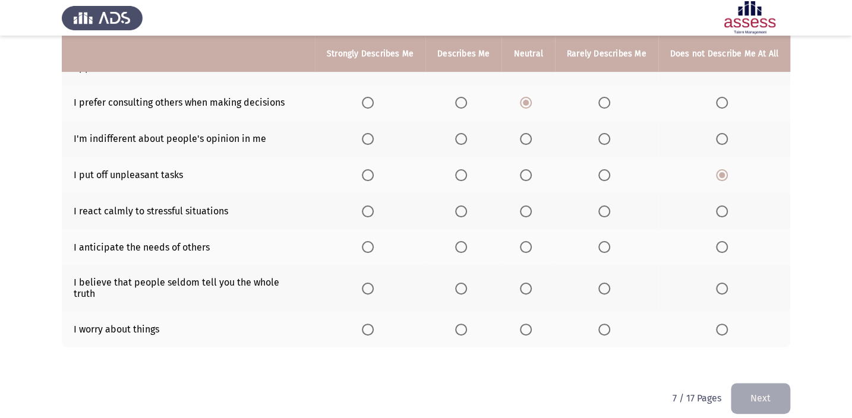
click at [724, 283] on span "Select an option" at bounding box center [722, 289] width 12 height 12
click at [724, 283] on input "Select an option" at bounding box center [722, 289] width 12 height 12
click at [722, 324] on span "Select an option" at bounding box center [722, 330] width 12 height 12
click at [722, 324] on input "Select an option" at bounding box center [722, 330] width 12 height 12
click at [526, 247] on span "Select an option" at bounding box center [526, 247] width 0 height 0
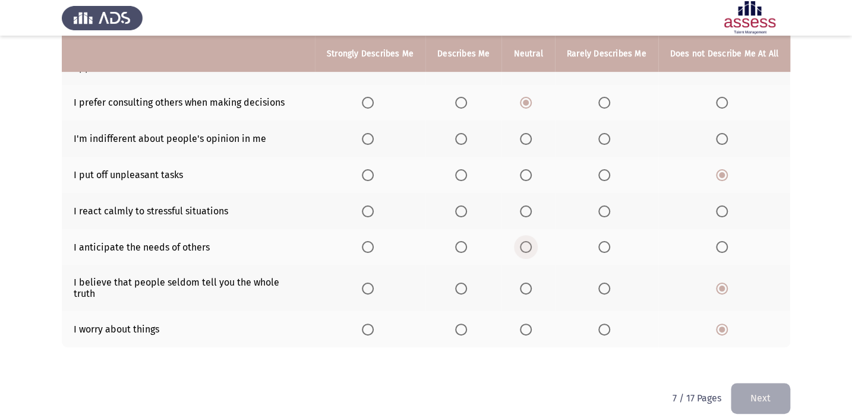
click at [528, 244] on input "Select an option" at bounding box center [526, 247] width 12 height 12
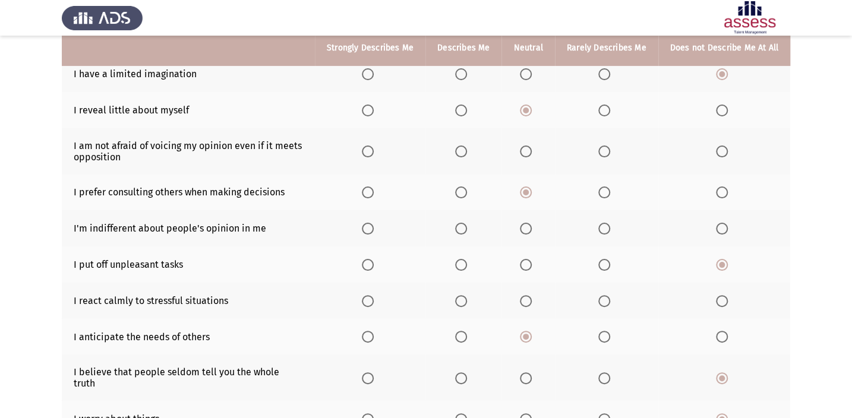
scroll to position [115, 0]
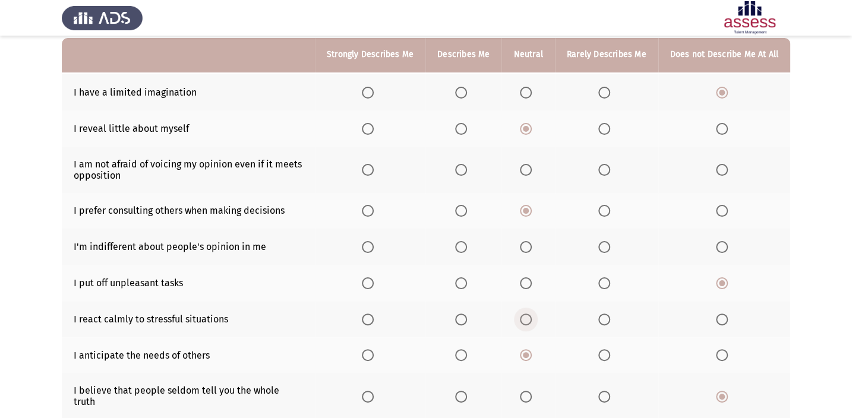
click at [526, 316] on span "Select an option" at bounding box center [526, 320] width 12 height 12
click at [526, 316] on input "Select an option" at bounding box center [526, 320] width 12 height 12
click at [722, 243] on span "Select an option" at bounding box center [722, 247] width 12 height 12
click at [722, 243] on input "Select an option" at bounding box center [722, 247] width 12 height 12
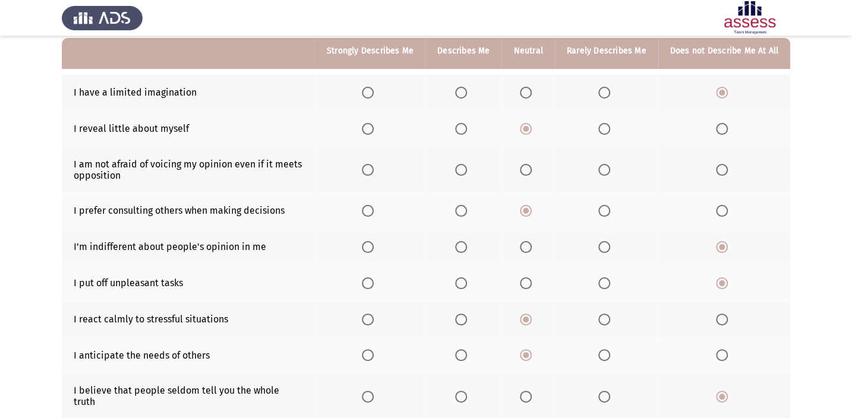
scroll to position [61, 0]
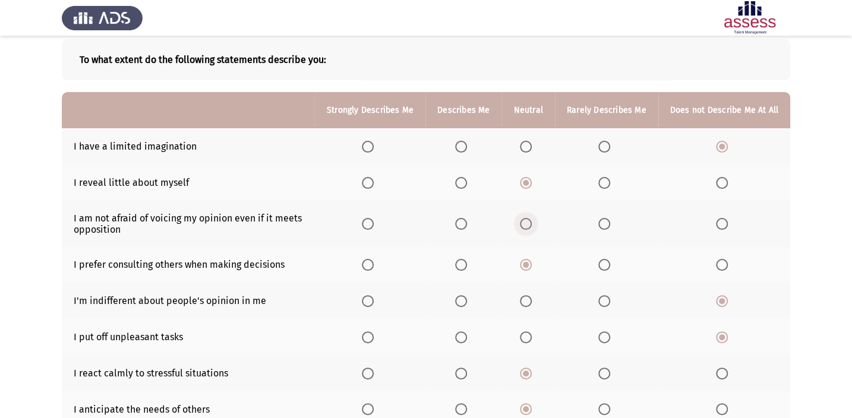
click at [531, 224] on span "Select an option" at bounding box center [526, 224] width 12 height 12
click at [531, 224] on input "Select an option" at bounding box center [526, 224] width 12 height 12
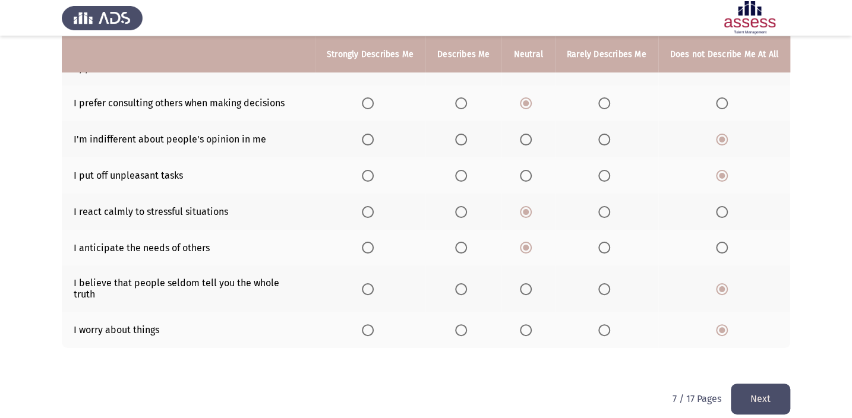
scroll to position [223, 0]
click at [770, 387] on button "Next" at bounding box center [759, 398] width 59 height 30
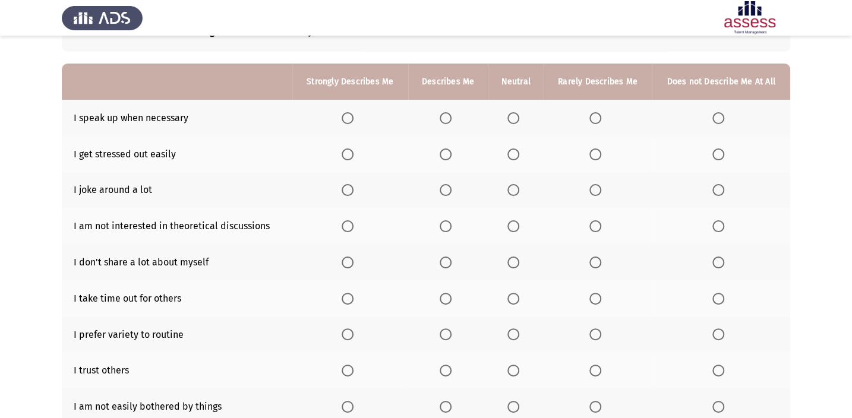
scroll to position [107, 0]
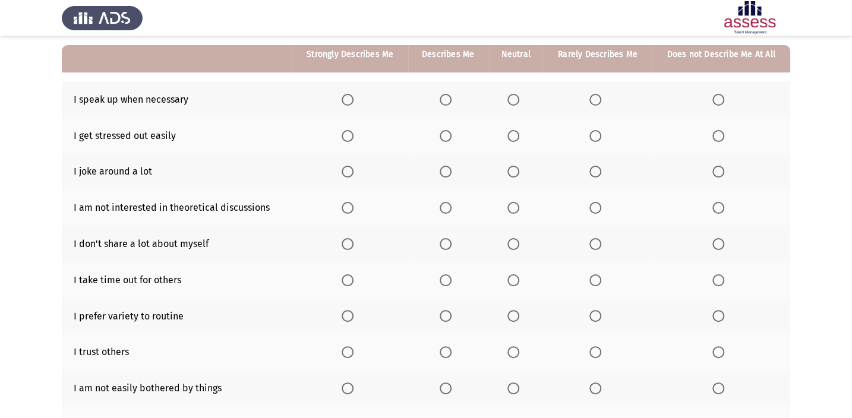
click at [511, 99] on span "Select an option" at bounding box center [513, 100] width 12 height 12
click at [511, 99] on input "Select an option" at bounding box center [513, 100] width 12 height 12
click at [716, 133] on span "Select an option" at bounding box center [718, 136] width 12 height 12
click at [716, 133] on input "Select an option" at bounding box center [718, 136] width 12 height 12
click at [719, 170] on span "Select an option" at bounding box center [718, 172] width 12 height 12
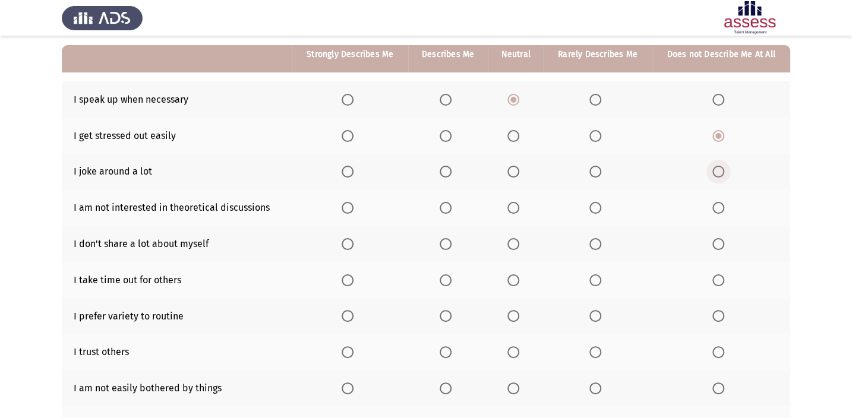
click at [719, 170] on input "Select an option" at bounding box center [718, 172] width 12 height 12
click at [711, 200] on th at bounding box center [720, 207] width 138 height 36
click at [714, 213] on th at bounding box center [720, 207] width 138 height 36
click at [717, 207] on span "Select an option" at bounding box center [718, 208] width 12 height 12
click at [717, 207] on input "Select an option" at bounding box center [718, 208] width 12 height 12
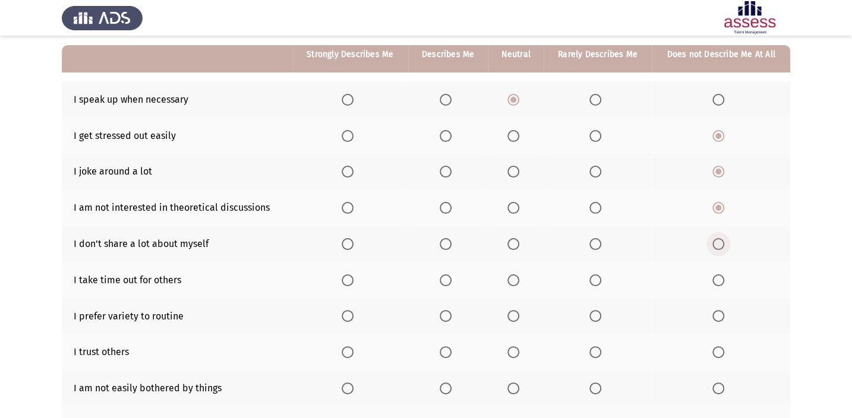
click at [722, 243] on span "Select an option" at bounding box center [718, 244] width 12 height 12
click at [722, 243] on input "Select an option" at bounding box center [718, 244] width 12 height 12
click at [508, 276] on span "Select an option" at bounding box center [513, 280] width 12 height 12
click at [508, 276] on input "Select an option" at bounding box center [513, 280] width 12 height 12
click at [720, 311] on span "Select an option" at bounding box center [718, 316] width 12 height 12
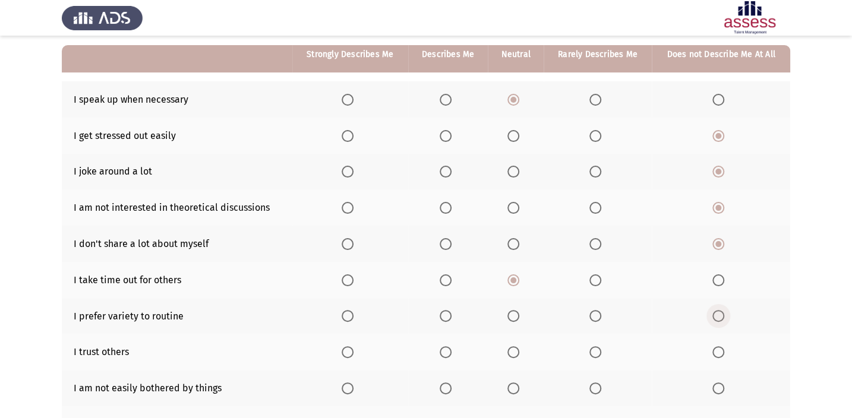
click at [720, 311] on input "Select an option" at bounding box center [718, 316] width 12 height 12
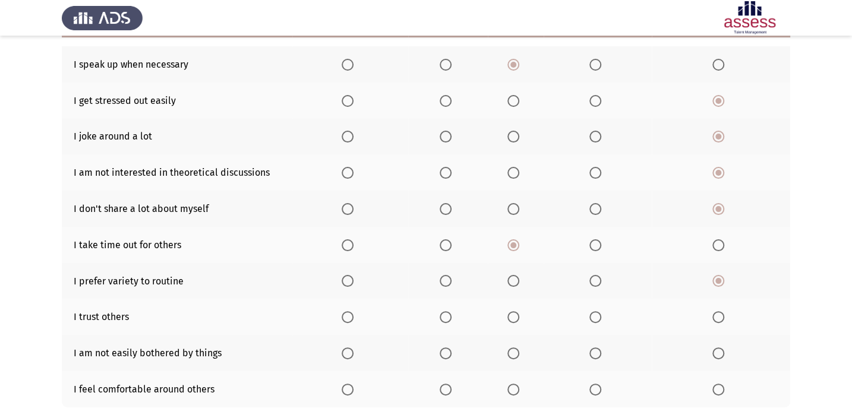
scroll to position [162, 0]
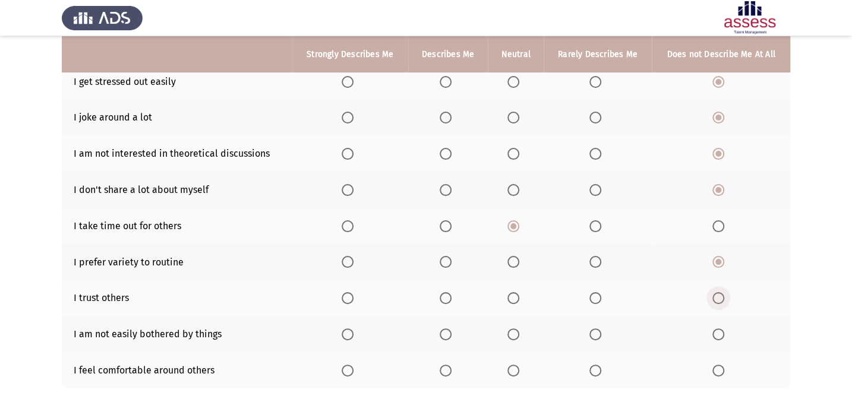
click at [718, 296] on span "Select an option" at bounding box center [718, 298] width 12 height 12
click at [718, 296] on input "Select an option" at bounding box center [718, 298] width 12 height 12
click at [518, 366] on span "Select an option" at bounding box center [513, 371] width 12 height 12
click at [518, 366] on input "Select an option" at bounding box center [513, 371] width 12 height 12
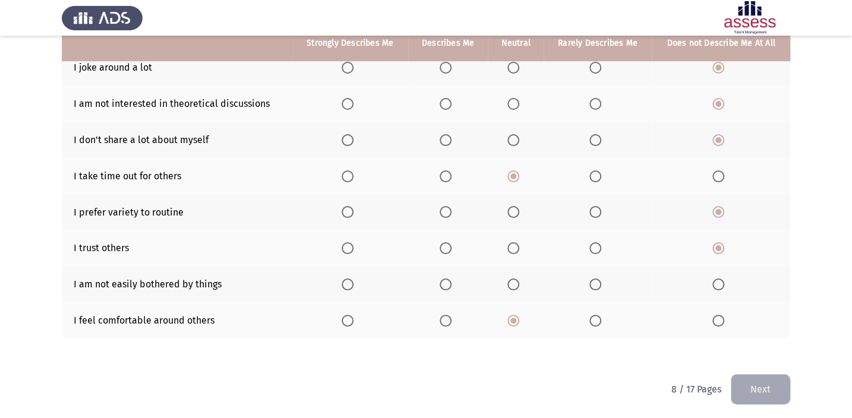
scroll to position [212, 0]
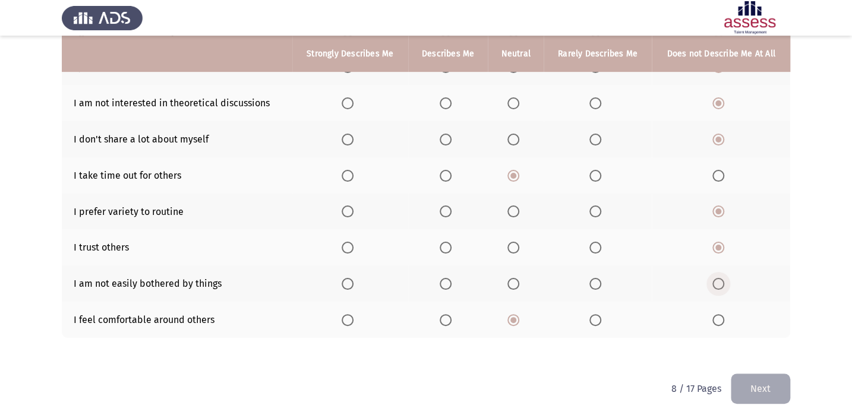
click at [719, 279] on span "Select an option" at bounding box center [718, 284] width 12 height 12
click at [719, 279] on input "Select an option" at bounding box center [718, 284] width 12 height 12
click at [760, 387] on button "Next" at bounding box center [759, 389] width 59 height 30
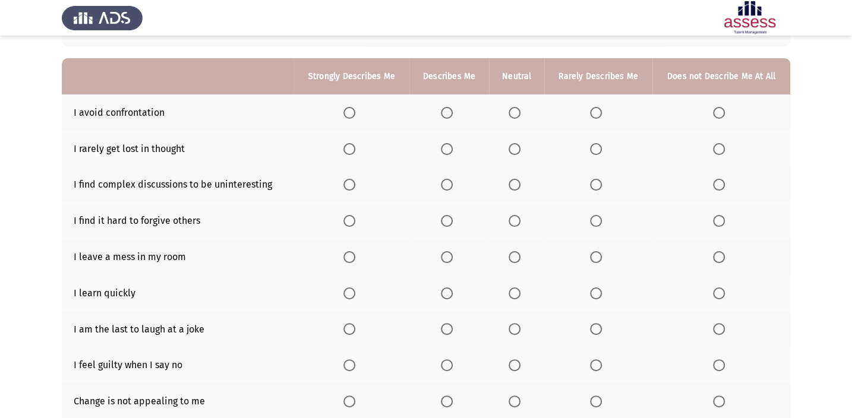
scroll to position [107, 0]
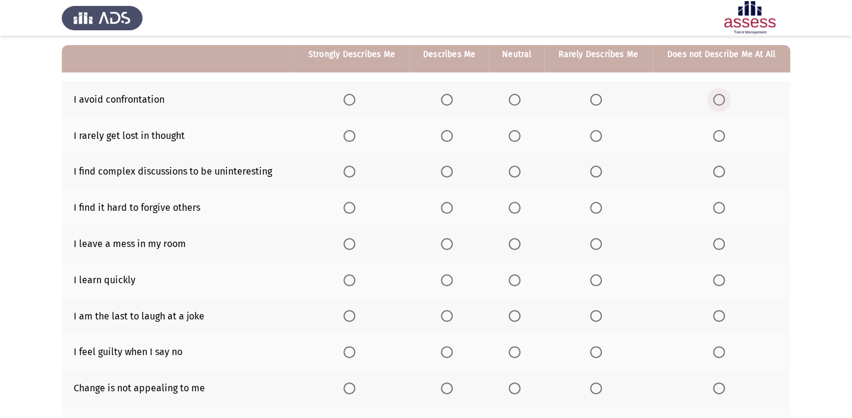
click at [719, 100] on span "Select an option" at bounding box center [719, 100] width 0 height 0
click at [718, 99] on input "Select an option" at bounding box center [719, 100] width 12 height 12
click at [719, 135] on span "Select an option" at bounding box center [719, 136] width 12 height 12
click at [719, 135] on input "Select an option" at bounding box center [719, 136] width 12 height 12
click at [722, 171] on span "Select an option" at bounding box center [719, 172] width 12 height 12
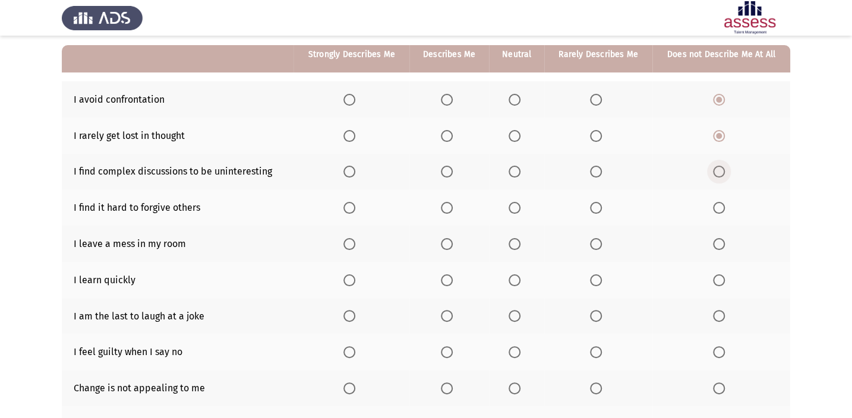
click at [722, 171] on input "Select an option" at bounding box center [719, 172] width 12 height 12
click at [724, 203] on span "Select an option" at bounding box center [719, 208] width 12 height 12
click at [724, 203] on input "Select an option" at bounding box center [719, 208] width 12 height 12
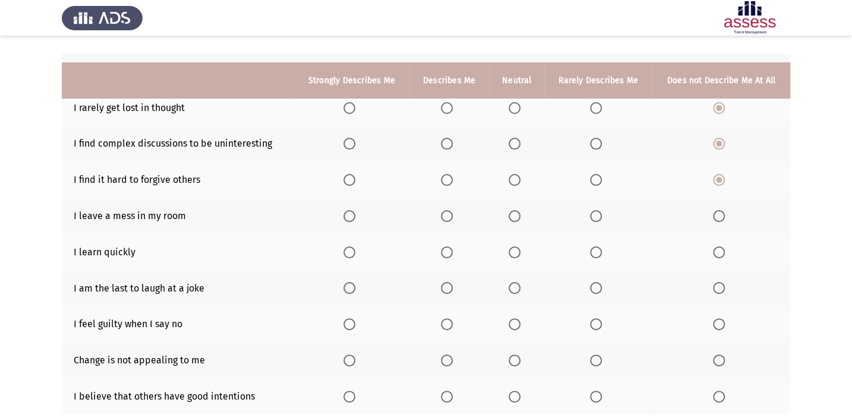
scroll to position [162, 0]
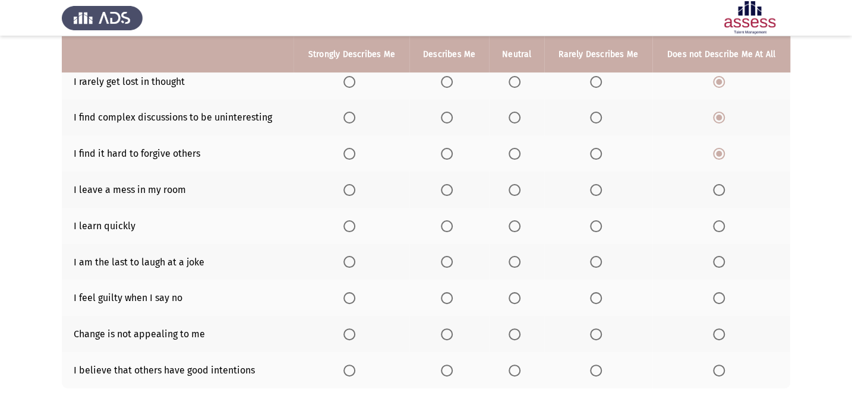
click at [724, 190] on span "Select an option" at bounding box center [719, 190] width 12 height 12
click at [724, 190] on input "Select an option" at bounding box center [719, 190] width 12 height 12
click at [350, 225] on span "Select an option" at bounding box center [349, 226] width 12 height 12
click at [350, 225] on input "Select an option" at bounding box center [349, 226] width 12 height 12
click at [720, 256] on span "Select an option" at bounding box center [719, 262] width 12 height 12
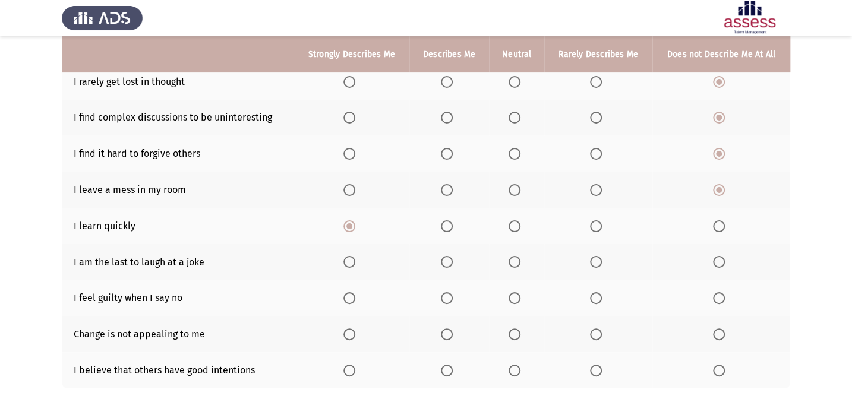
click at [720, 256] on input "Select an option" at bounding box center [719, 262] width 12 height 12
click at [719, 298] on span "Select an option" at bounding box center [719, 298] width 0 height 0
click at [718, 295] on input "Select an option" at bounding box center [719, 298] width 12 height 12
click at [511, 330] on span "Select an option" at bounding box center [514, 334] width 12 height 12
click at [511, 330] on input "Select an option" at bounding box center [514, 334] width 12 height 12
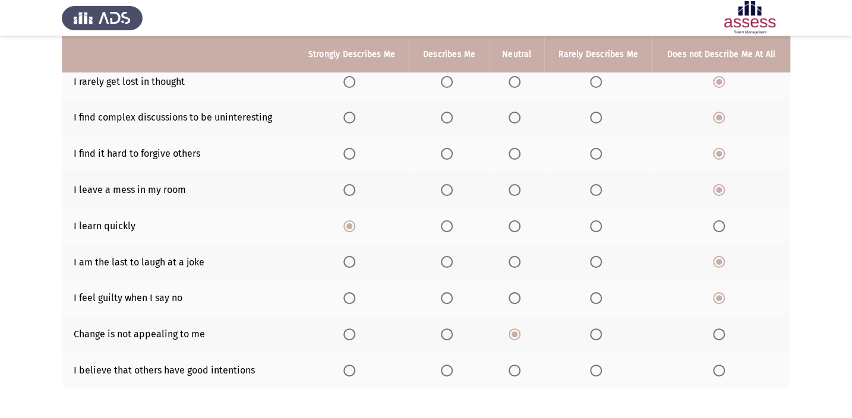
click at [511, 365] on span "Select an option" at bounding box center [514, 371] width 12 height 12
click at [511, 365] on input "Select an option" at bounding box center [514, 371] width 12 height 12
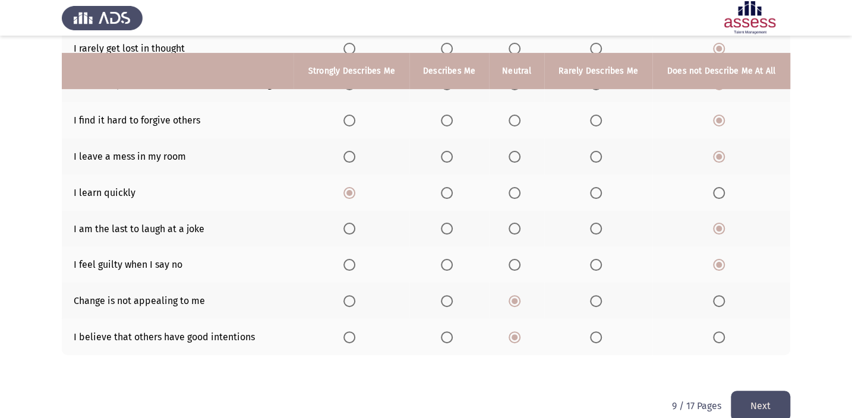
scroll to position [212, 0]
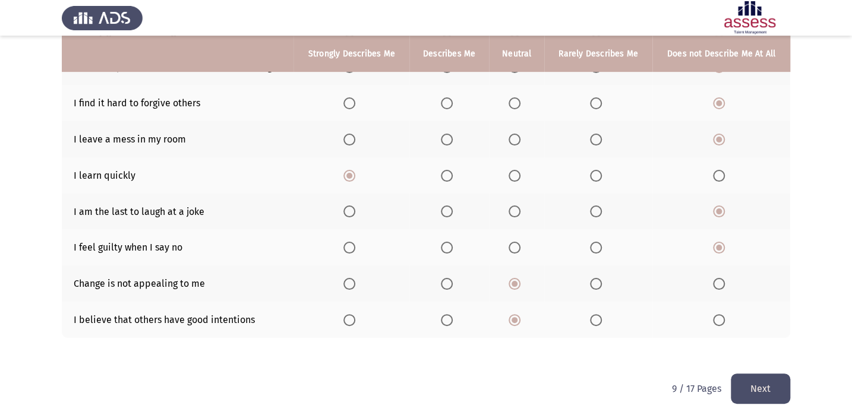
click at [758, 379] on button "Next" at bounding box center [759, 389] width 59 height 30
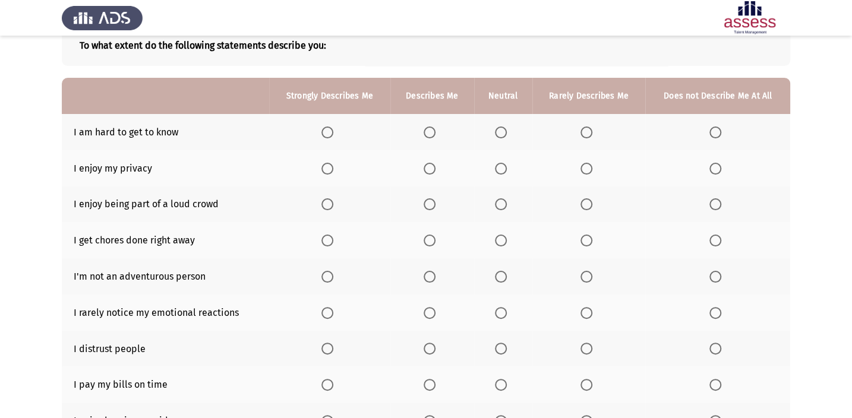
scroll to position [0, 0]
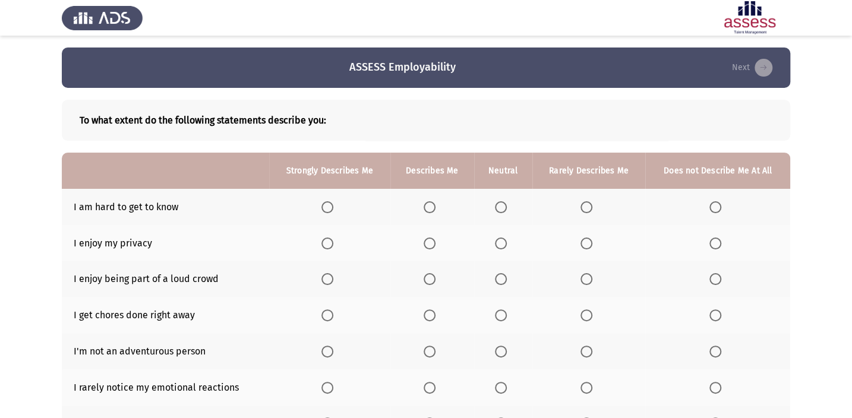
click at [711, 205] on span "Select an option" at bounding box center [715, 207] width 12 height 12
click at [711, 205] on input "Select an option" at bounding box center [715, 207] width 12 height 12
click at [500, 243] on span "Select an option" at bounding box center [501, 244] width 12 height 12
click at [500, 243] on input "Select an option" at bounding box center [501, 244] width 12 height 12
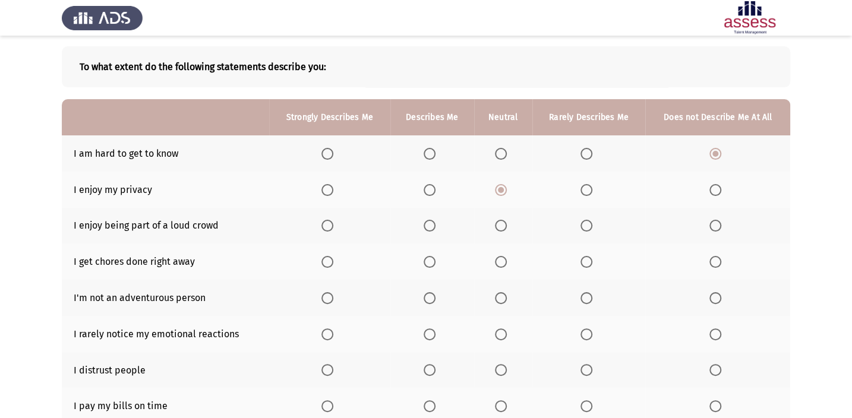
click at [717, 226] on span "Select an option" at bounding box center [715, 226] width 12 height 12
click at [717, 226] on input "Select an option" at bounding box center [715, 226] width 12 height 12
click at [429, 262] on span "Select an option" at bounding box center [429, 262] width 0 height 0
click at [429, 260] on input "Select an option" at bounding box center [429, 262] width 12 height 12
click at [712, 299] on span "Select an option" at bounding box center [715, 298] width 12 height 12
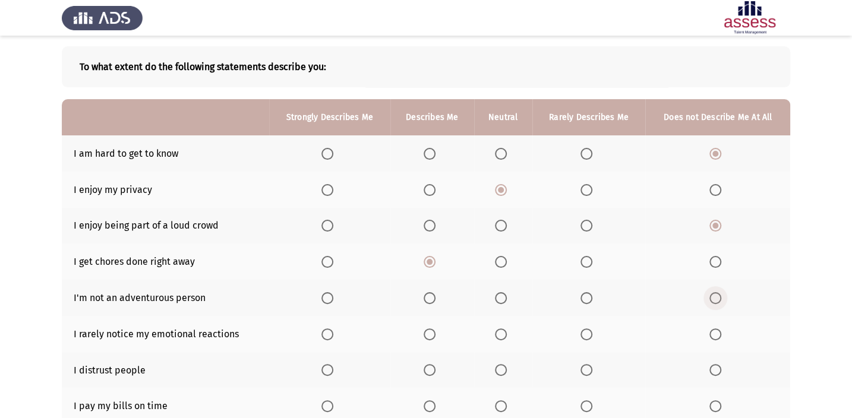
click at [712, 299] on input "Select an option" at bounding box center [715, 298] width 12 height 12
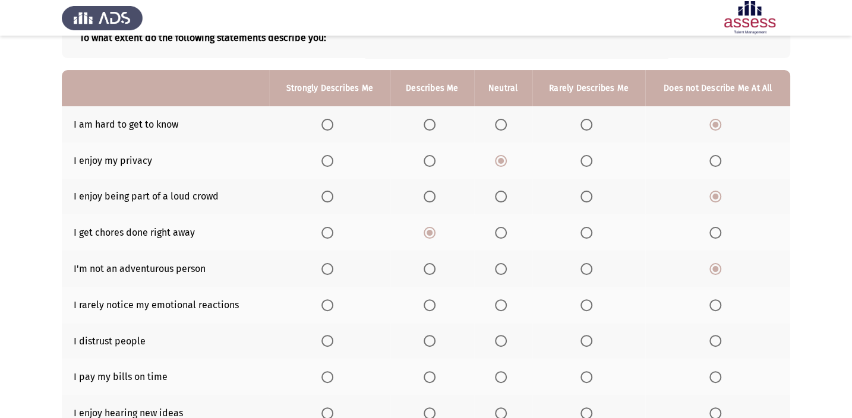
scroll to position [107, 0]
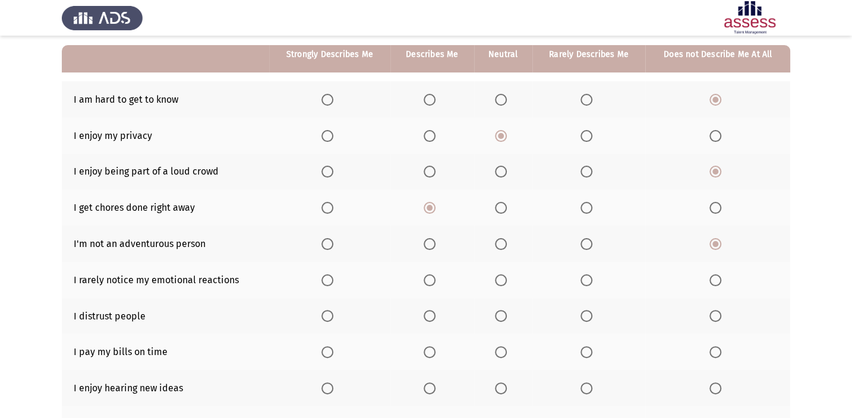
click at [719, 281] on span "Select an option" at bounding box center [715, 280] width 12 height 12
click at [719, 281] on input "Select an option" at bounding box center [715, 280] width 12 height 12
click at [502, 310] on span "Select an option" at bounding box center [501, 316] width 12 height 12
click at [502, 310] on input "Select an option" at bounding box center [501, 316] width 12 height 12
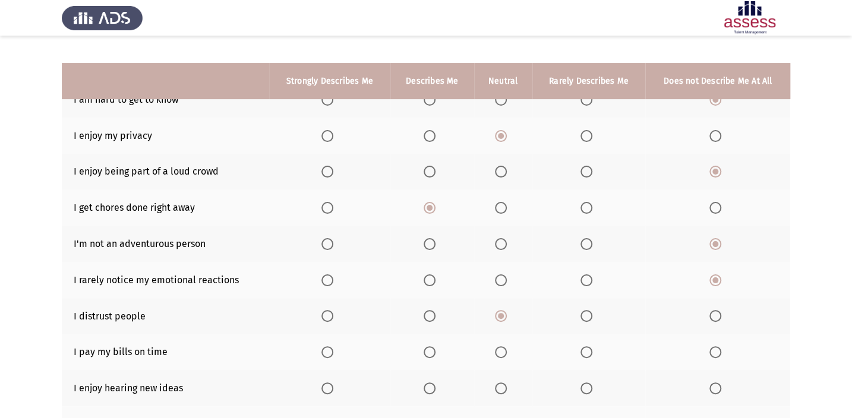
scroll to position [162, 0]
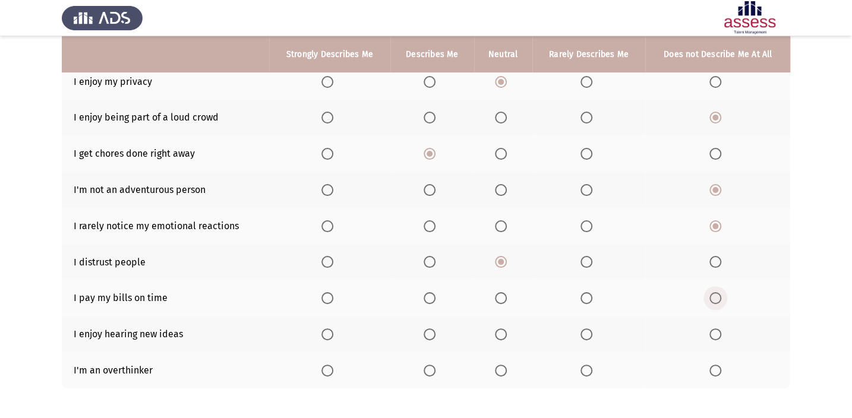
click at [717, 294] on span "Select an option" at bounding box center [715, 298] width 12 height 12
click at [717, 294] on input "Select an option" at bounding box center [715, 298] width 12 height 12
click at [324, 333] on span "Select an option" at bounding box center [327, 334] width 12 height 12
click at [324, 333] on input "Select an option" at bounding box center [327, 334] width 12 height 12
click at [499, 367] on span "Select an option" at bounding box center [501, 371] width 12 height 12
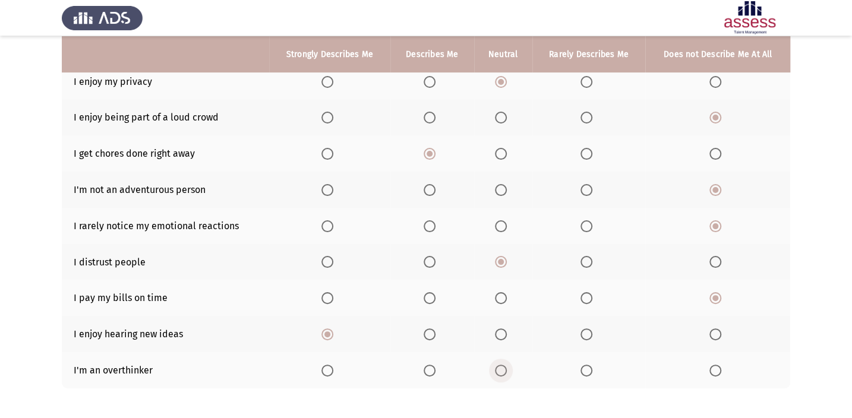
click at [499, 367] on input "Select an option" at bounding box center [501, 371] width 12 height 12
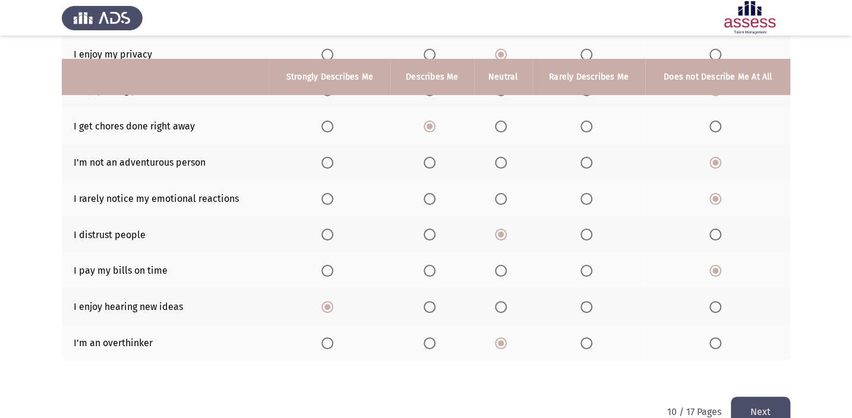
scroll to position [212, 0]
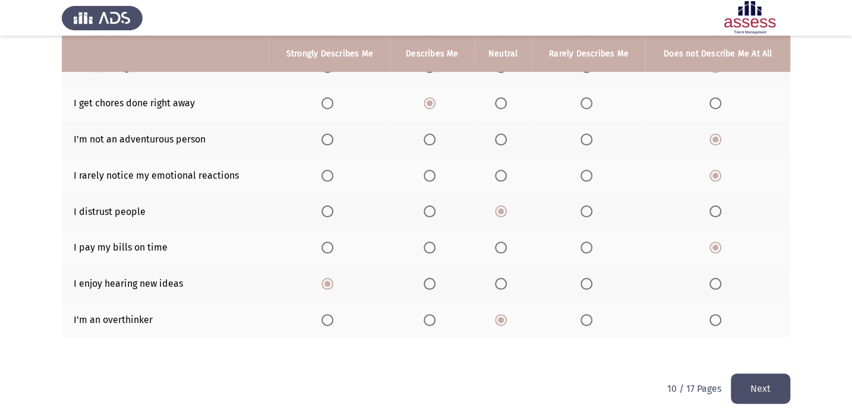
click at [772, 380] on button "Next" at bounding box center [759, 389] width 59 height 30
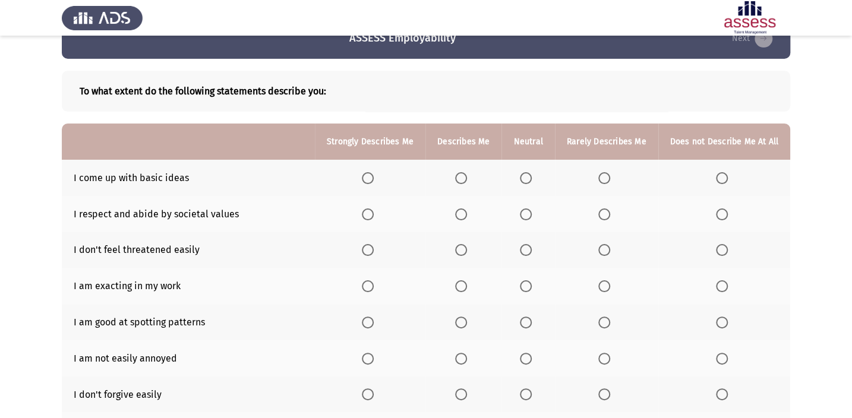
scroll to position [53, 0]
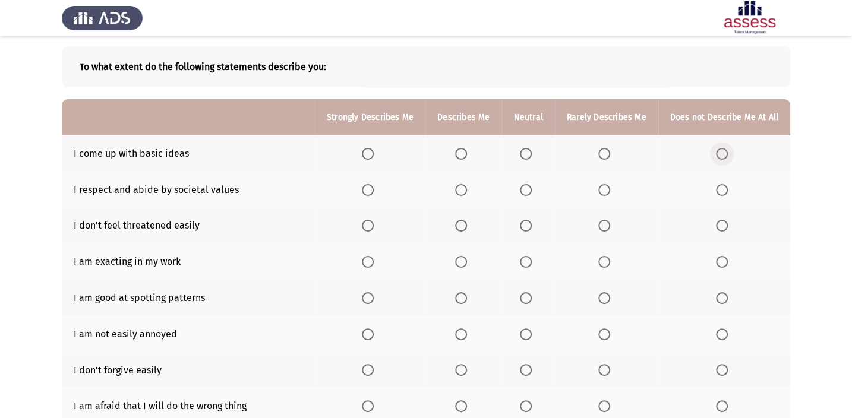
click at [719, 152] on span "Select an option" at bounding box center [722, 154] width 12 height 12
click at [719, 152] on input "Select an option" at bounding box center [722, 154] width 12 height 12
click at [370, 184] on span "Select an option" at bounding box center [368, 190] width 12 height 12
click at [370, 184] on input "Select an option" at bounding box center [368, 190] width 12 height 12
click at [719, 226] on span "Select an option" at bounding box center [722, 226] width 12 height 12
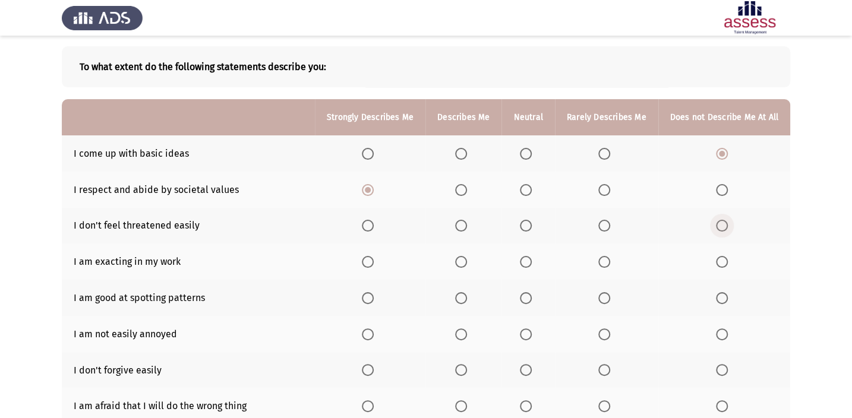
click at [719, 226] on input "Select an option" at bounding box center [722, 226] width 12 height 12
click at [368, 259] on span "Select an option" at bounding box center [368, 262] width 12 height 12
click at [368, 259] on input "Select an option" at bounding box center [368, 262] width 12 height 12
click at [372, 292] on span "Select an option" at bounding box center [368, 298] width 12 height 12
click at [372, 292] on input "Select an option" at bounding box center [368, 298] width 12 height 12
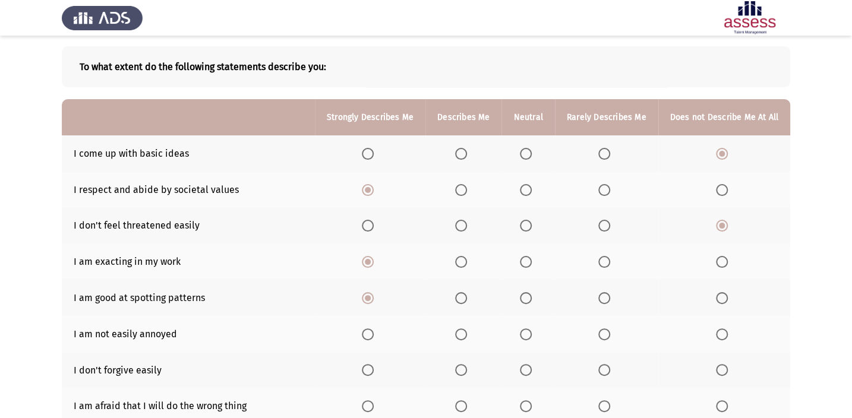
scroll to position [107, 0]
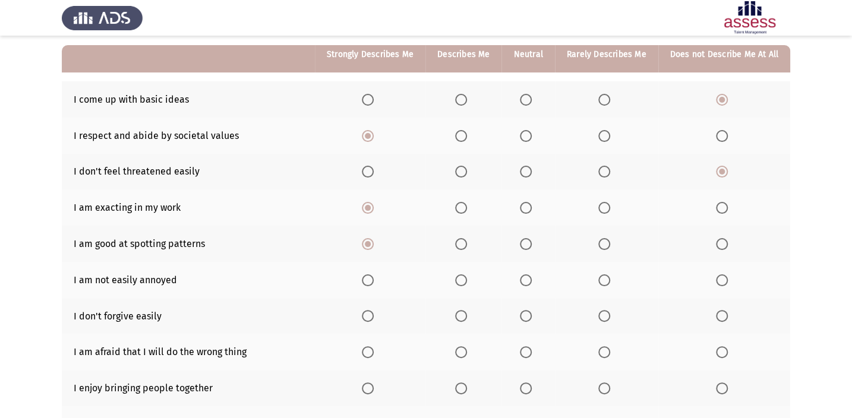
click at [722, 316] on span "Select an option" at bounding box center [722, 316] width 0 height 0
click at [721, 313] on input "Select an option" at bounding box center [722, 316] width 12 height 12
click at [720, 279] on span "Select an option" at bounding box center [722, 280] width 12 height 12
click at [720, 279] on input "Select an option" at bounding box center [722, 280] width 12 height 12
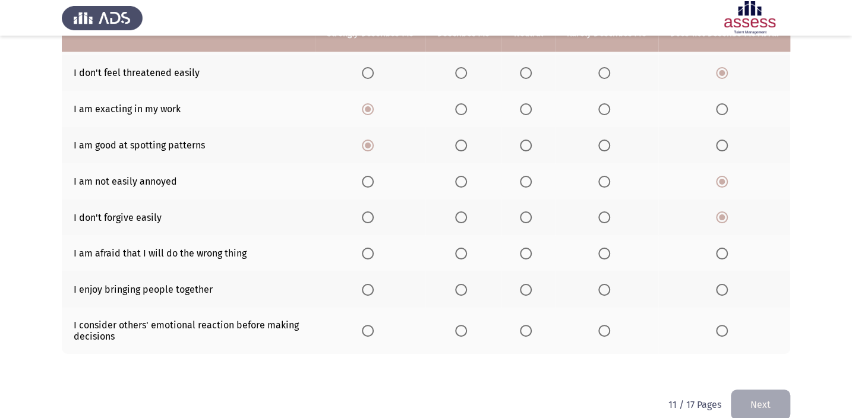
scroll to position [216, 0]
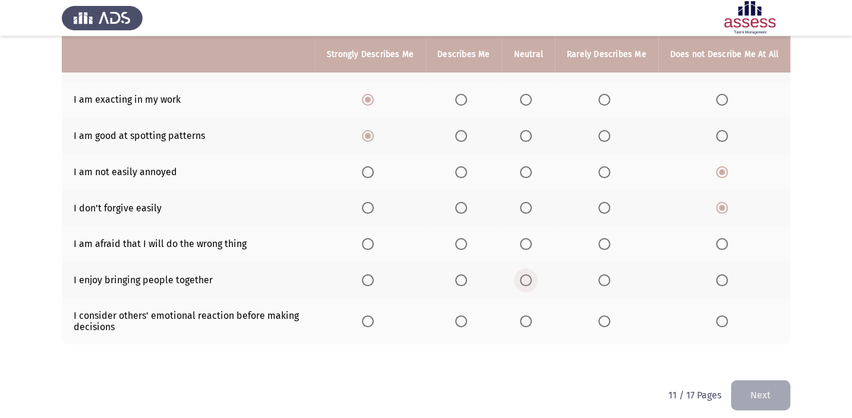
click at [526, 275] on span "Select an option" at bounding box center [526, 280] width 12 height 12
click at [526, 275] on input "Select an option" at bounding box center [526, 280] width 12 height 12
click at [718, 315] on span "Select an option" at bounding box center [722, 321] width 12 height 12
click at [718, 315] on input "Select an option" at bounding box center [722, 321] width 12 height 12
click at [770, 393] on button "Next" at bounding box center [759, 395] width 59 height 30
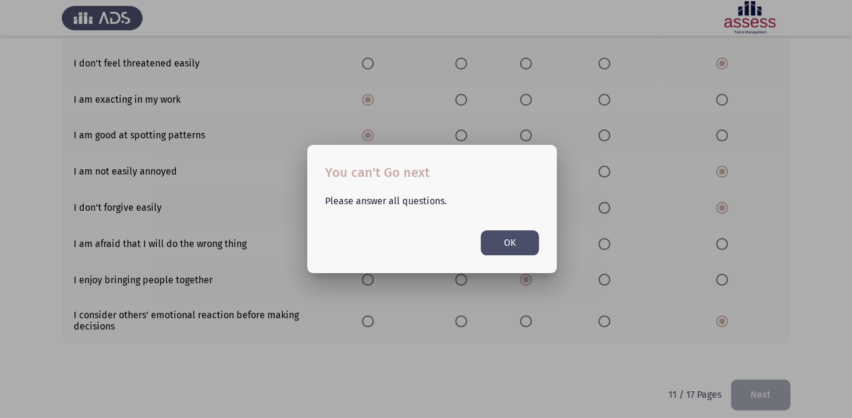
scroll to position [0, 0]
click at [405, 302] on div at bounding box center [426, 209] width 852 height 418
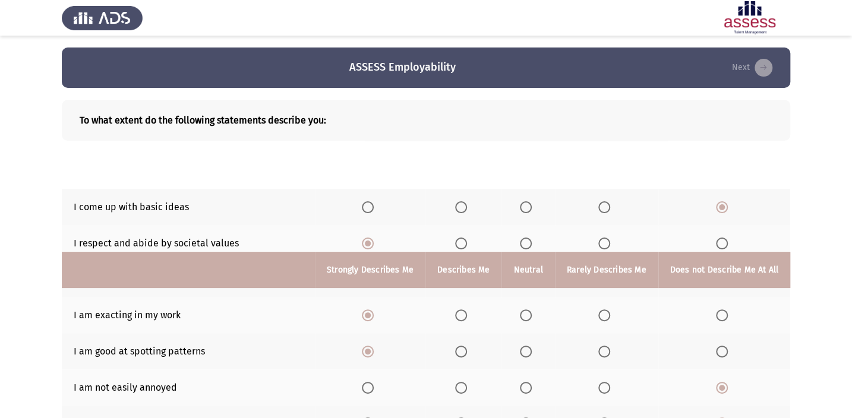
scroll to position [216, 0]
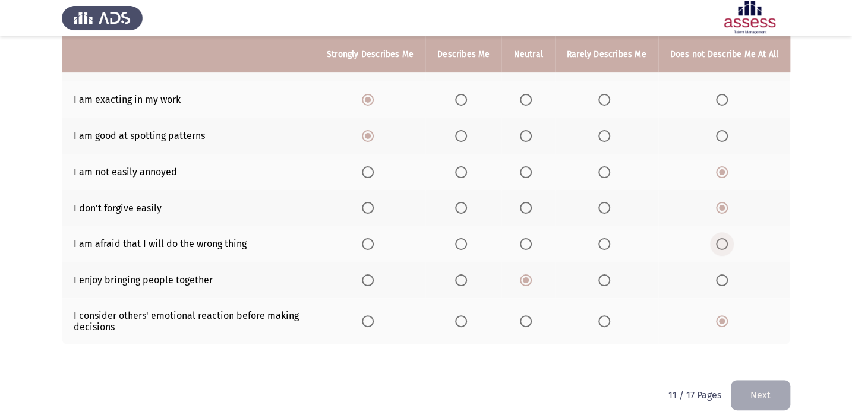
click at [721, 241] on span "Select an option" at bounding box center [722, 244] width 12 height 12
click at [721, 241] on input "Select an option" at bounding box center [722, 244] width 12 height 12
click at [769, 393] on button "Next" at bounding box center [759, 395] width 59 height 30
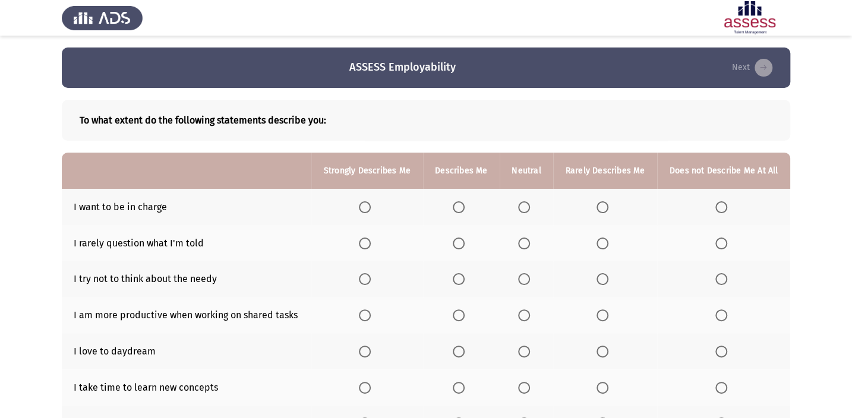
scroll to position [53, 0]
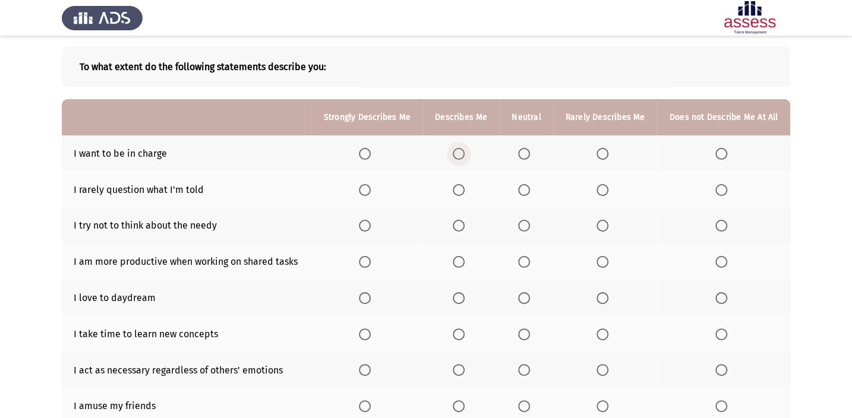
click at [463, 150] on span "Select an option" at bounding box center [458, 154] width 12 height 12
click at [463, 150] on input "Select an option" at bounding box center [458, 154] width 12 height 12
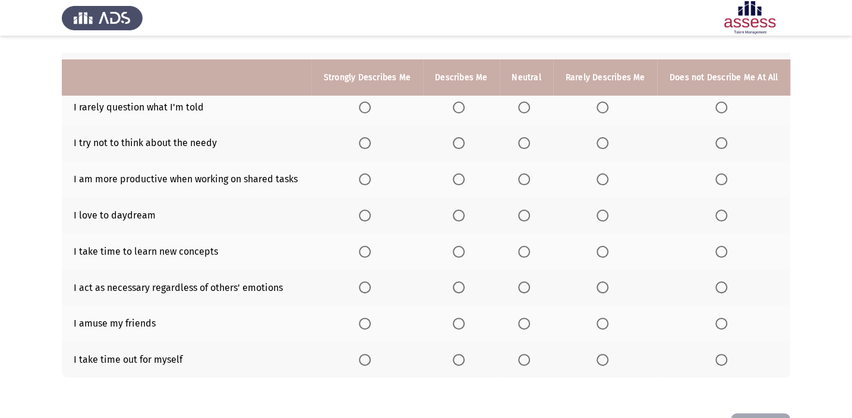
scroll to position [162, 0]
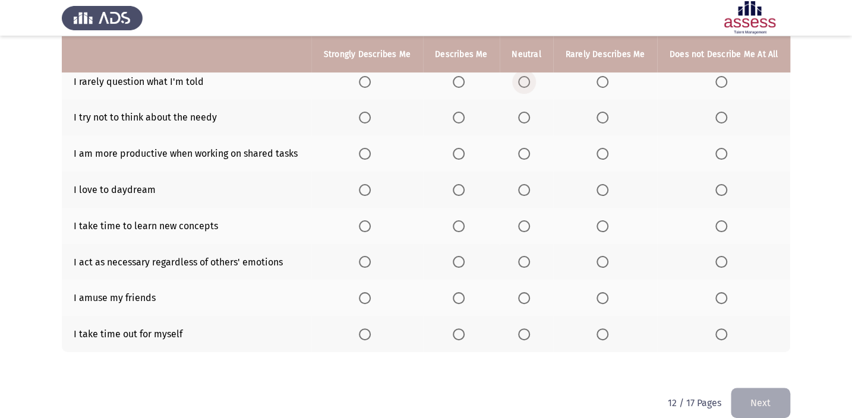
click at [522, 78] on span "Select an option" at bounding box center [524, 82] width 12 height 12
click at [522, 78] on input "Select an option" at bounding box center [524, 82] width 12 height 12
click at [717, 116] on span "Select an option" at bounding box center [721, 118] width 12 height 12
click at [717, 116] on input "Select an option" at bounding box center [721, 118] width 12 height 12
click at [526, 148] on span "Select an option" at bounding box center [524, 154] width 12 height 12
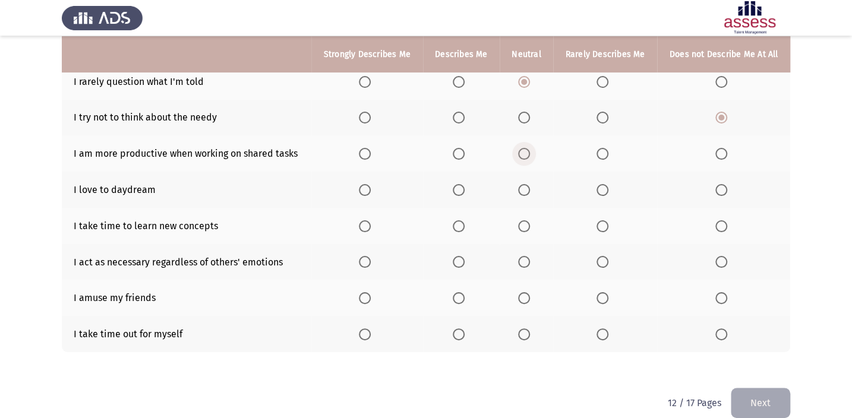
click at [526, 148] on input "Select an option" at bounding box center [524, 154] width 12 height 12
click at [366, 190] on span "Select an option" at bounding box center [365, 190] width 12 height 12
click at [366, 190] on input "Select an option" at bounding box center [365, 190] width 12 height 12
click at [723, 222] on span "Select an option" at bounding box center [721, 226] width 12 height 12
click at [723, 222] on input "Select an option" at bounding box center [721, 226] width 12 height 12
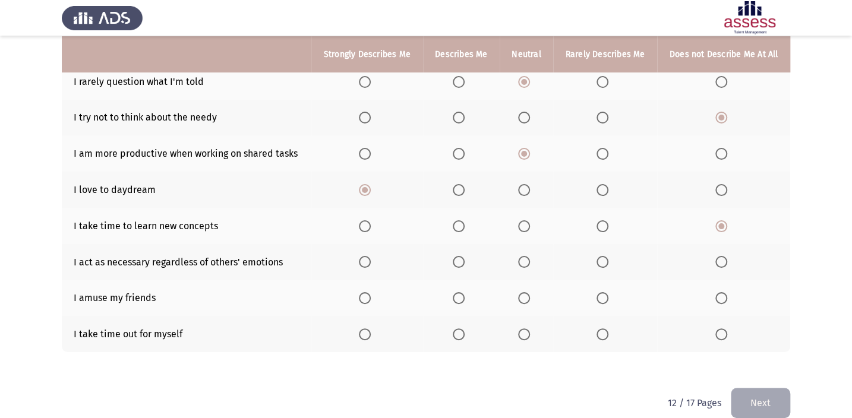
click at [719, 256] on span "Select an option" at bounding box center [721, 262] width 12 height 12
click at [719, 256] on input "Select an option" at bounding box center [721, 262] width 12 height 12
click at [367, 295] on span "Select an option" at bounding box center [365, 298] width 12 height 12
click at [367, 295] on input "Select an option" at bounding box center [365, 298] width 12 height 12
click at [526, 330] on span "Select an option" at bounding box center [524, 334] width 12 height 12
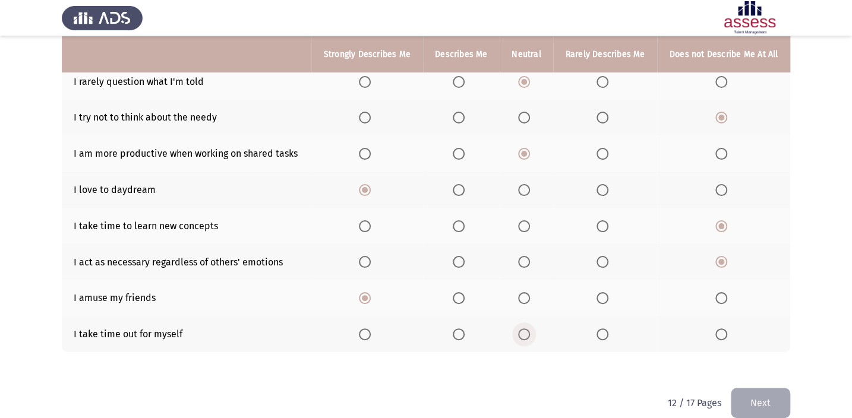
click at [526, 330] on input "Select an option" at bounding box center [524, 334] width 12 height 12
click at [767, 405] on button "Next" at bounding box center [759, 403] width 59 height 30
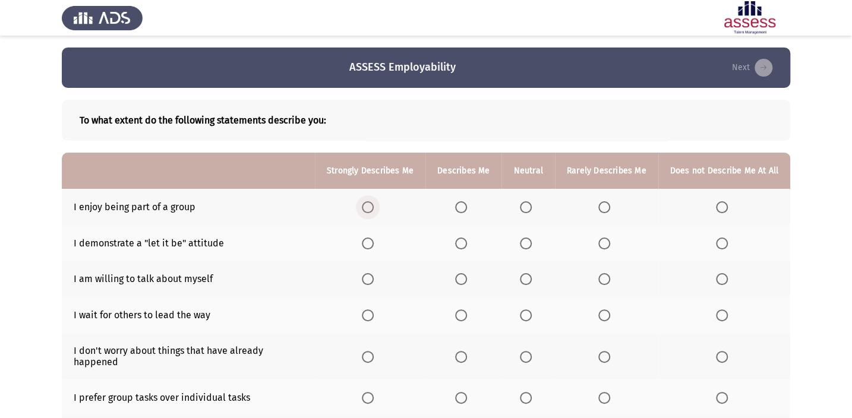
click at [374, 202] on span "Select an option" at bounding box center [368, 207] width 12 height 12
click at [374, 202] on input "Select an option" at bounding box center [368, 207] width 12 height 12
click at [528, 283] on span "Select an option" at bounding box center [526, 279] width 12 height 12
click at [528, 283] on input "Select an option" at bounding box center [526, 279] width 12 height 12
click at [719, 314] on span "Select an option" at bounding box center [722, 315] width 12 height 12
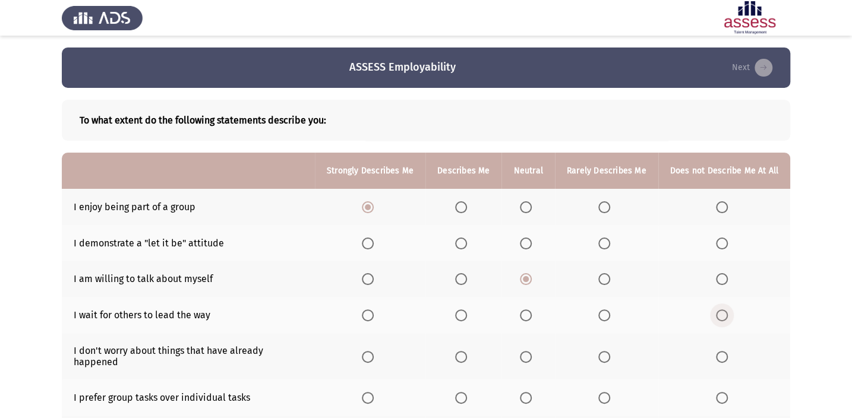
click at [719, 314] on input "Select an option" at bounding box center [722, 315] width 12 height 12
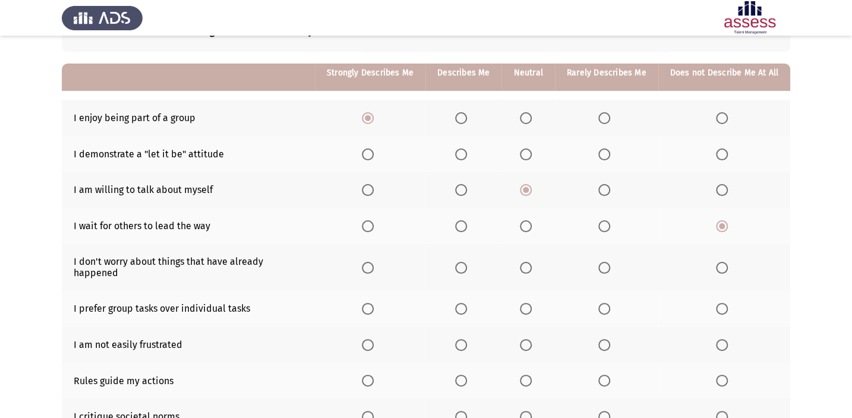
scroll to position [107, 0]
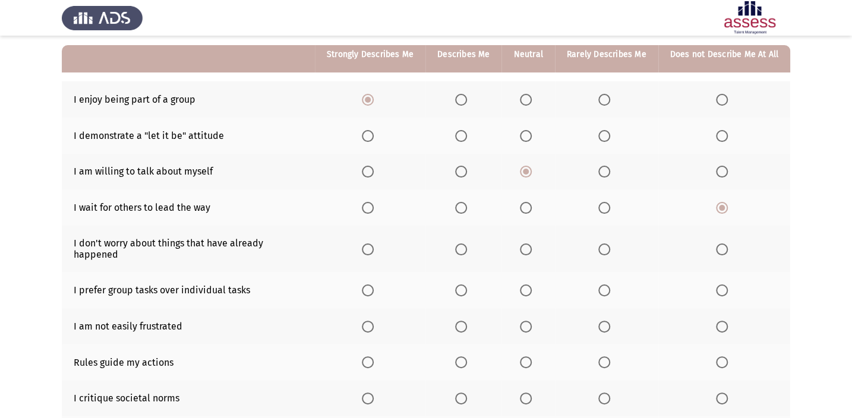
click at [374, 243] on span "Select an option" at bounding box center [368, 249] width 12 height 12
click at [374, 243] on input "Select an option" at bounding box center [368, 249] width 12 height 12
click at [374, 284] on span "Select an option" at bounding box center [368, 290] width 12 height 12
click at [374, 284] on input "Select an option" at bounding box center [368, 290] width 12 height 12
click at [525, 321] on span "Select an option" at bounding box center [526, 327] width 12 height 12
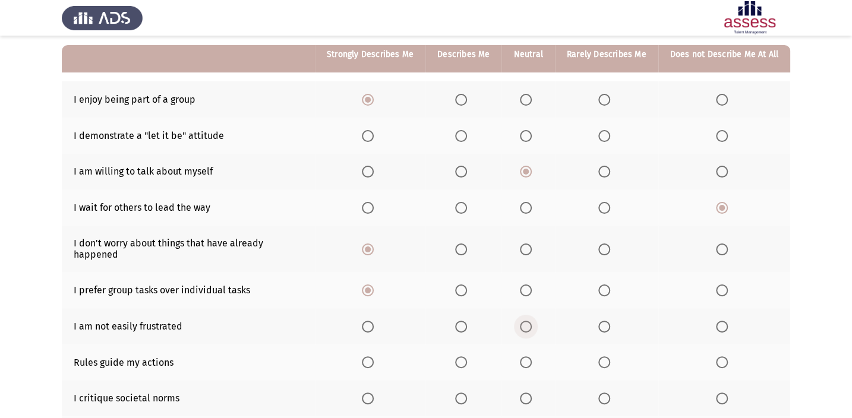
click at [525, 321] on input "Select an option" at bounding box center [526, 327] width 12 height 12
click at [717, 356] on span "Select an option" at bounding box center [722, 362] width 12 height 12
click at [717, 356] on input "Select an option" at bounding box center [722, 362] width 12 height 12
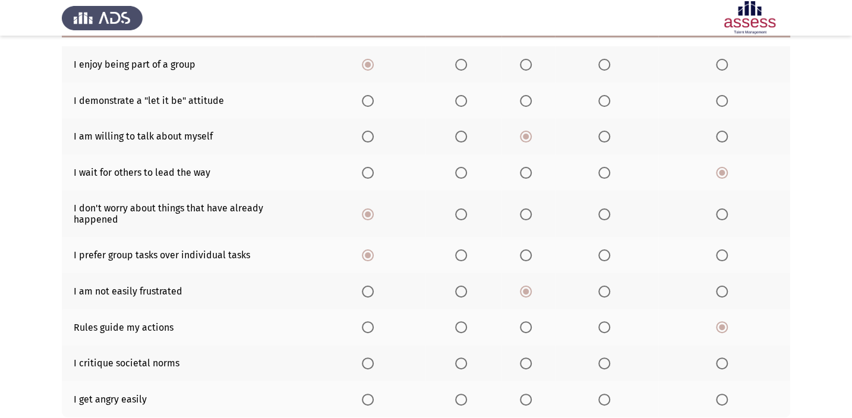
scroll to position [162, 0]
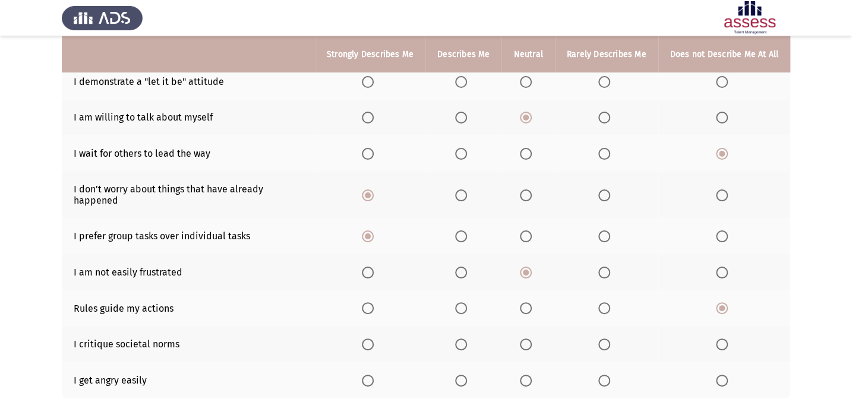
click at [530, 338] on span "Select an option" at bounding box center [526, 344] width 12 height 12
click at [530, 338] on input "Select an option" at bounding box center [526, 344] width 12 height 12
click at [716, 375] on span "Select an option" at bounding box center [722, 381] width 12 height 12
click at [716, 375] on input "Select an option" at bounding box center [722, 381] width 12 height 12
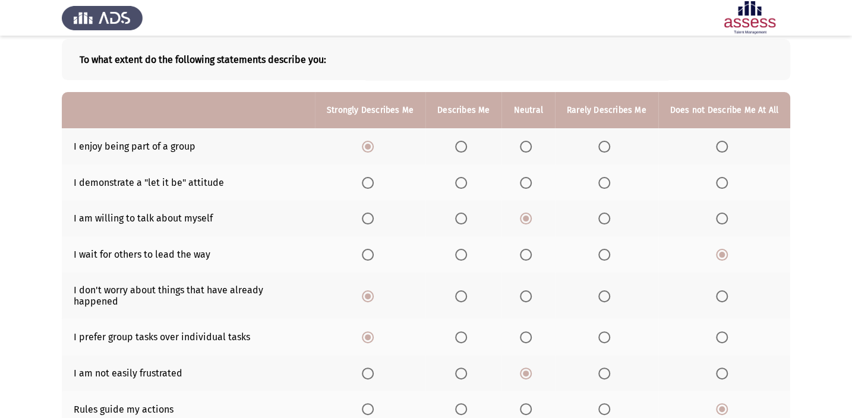
scroll to position [53, 0]
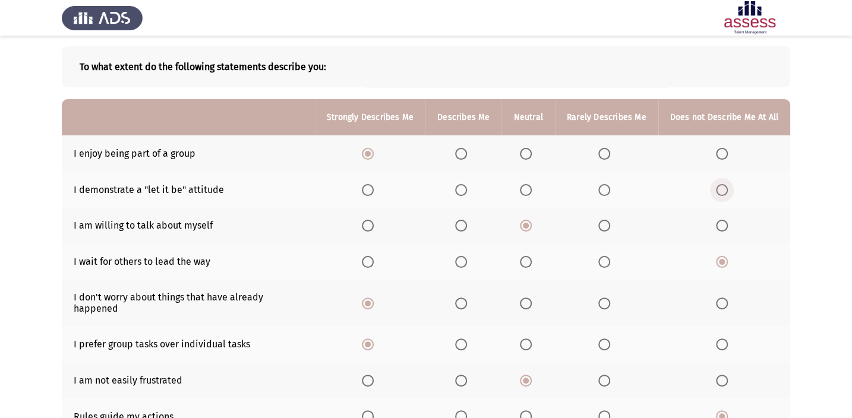
click at [718, 192] on span "Select an option" at bounding box center [722, 190] width 12 height 12
click at [718, 192] on input "Select an option" at bounding box center [722, 190] width 12 height 12
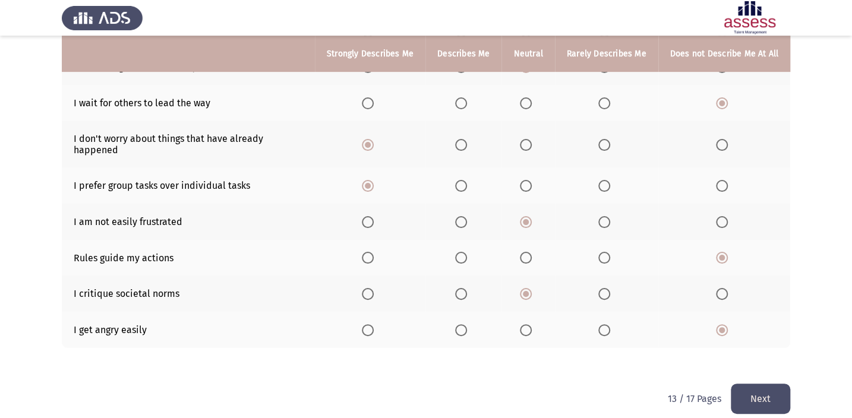
click at [770, 368] on div "To what extent do the following statements describe you: Strongly Describes Me …" at bounding box center [426, 130] width 728 height 508
click at [771, 384] on button "Next" at bounding box center [759, 399] width 59 height 30
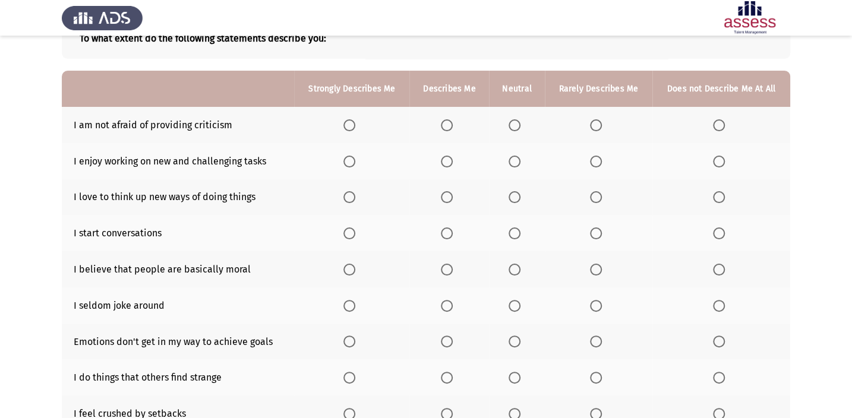
scroll to position [53, 0]
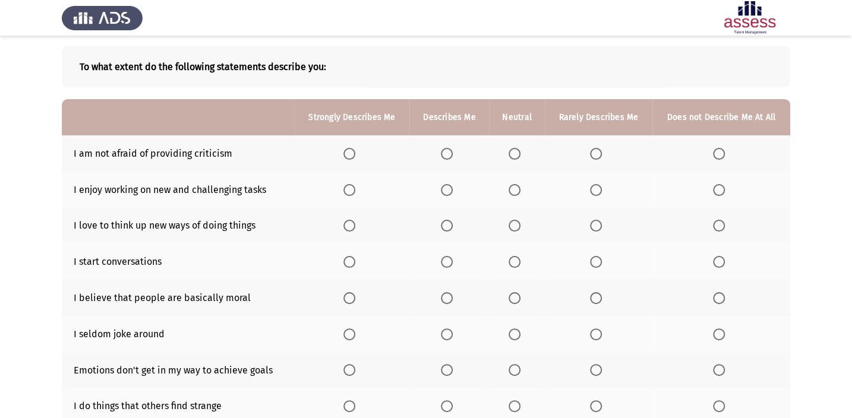
click at [719, 149] on span "Select an option" at bounding box center [719, 154] width 12 height 12
click at [719, 149] on input "Select an option" at bounding box center [719, 154] width 12 height 12
click at [353, 190] on span "Select an option" at bounding box center [349, 190] width 12 height 12
click at [353, 190] on input "Select an option" at bounding box center [349, 190] width 12 height 12
click at [451, 225] on span "Select an option" at bounding box center [447, 226] width 12 height 12
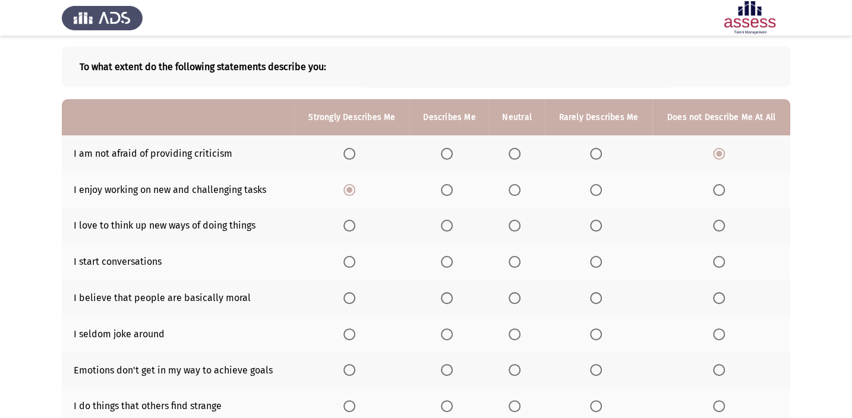
click at [451, 225] on input "Select an option" at bounding box center [447, 226] width 12 height 12
click at [515, 261] on span "Select an option" at bounding box center [514, 262] width 12 height 12
click at [515, 261] on input "Select an option" at bounding box center [514, 262] width 12 height 12
click at [349, 298] on span "Select an option" at bounding box center [349, 298] width 0 height 0
click at [350, 296] on input "Select an option" at bounding box center [349, 298] width 12 height 12
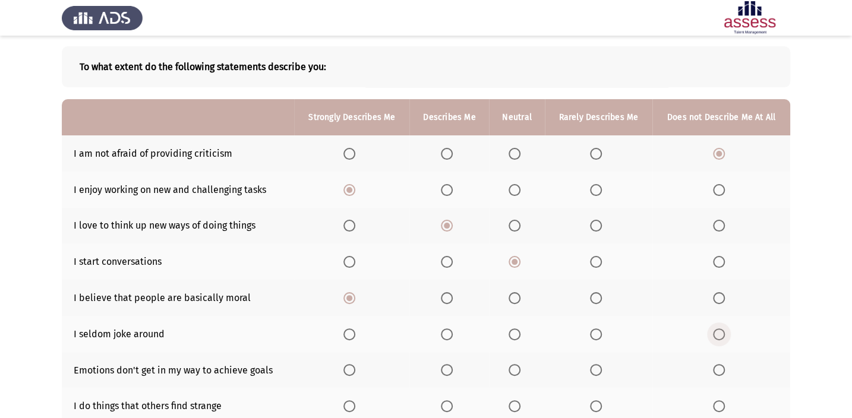
click at [717, 330] on span "Select an option" at bounding box center [719, 334] width 12 height 12
click at [717, 330] on input "Select an option" at bounding box center [719, 334] width 12 height 12
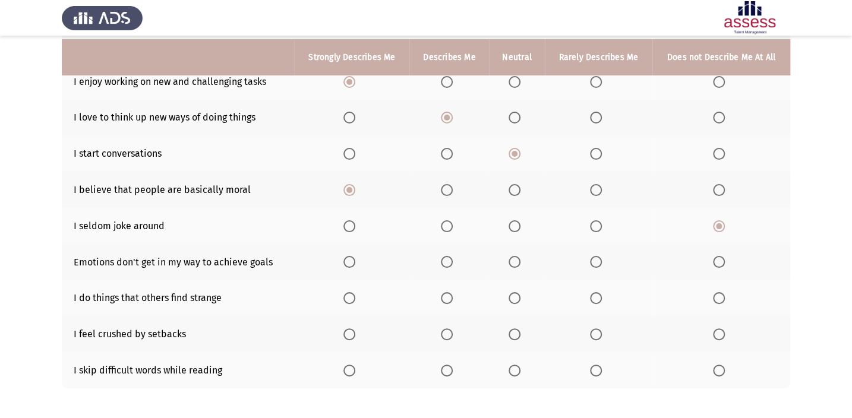
scroll to position [212, 0]
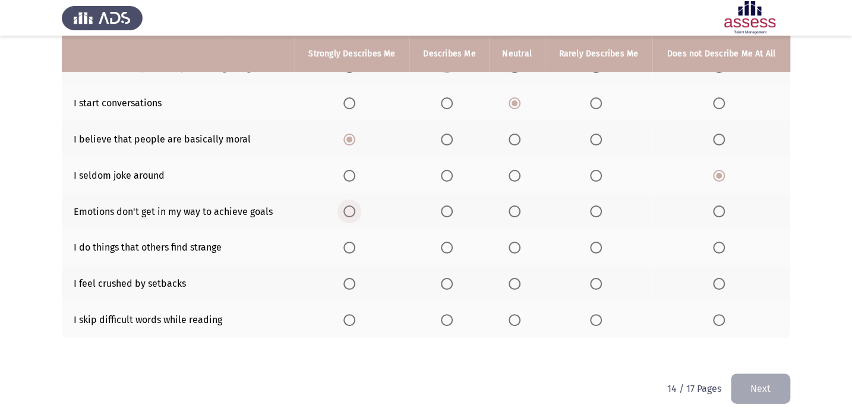
click at [350, 205] on span "Select an option" at bounding box center [349, 211] width 12 height 12
click at [350, 205] on input "Select an option" at bounding box center [349, 211] width 12 height 12
click at [596, 242] on span "Select an option" at bounding box center [596, 248] width 12 height 12
click at [596, 242] on input "Select an option" at bounding box center [596, 248] width 12 height 12
click at [719, 284] on span "Select an option" at bounding box center [719, 284] width 12 height 12
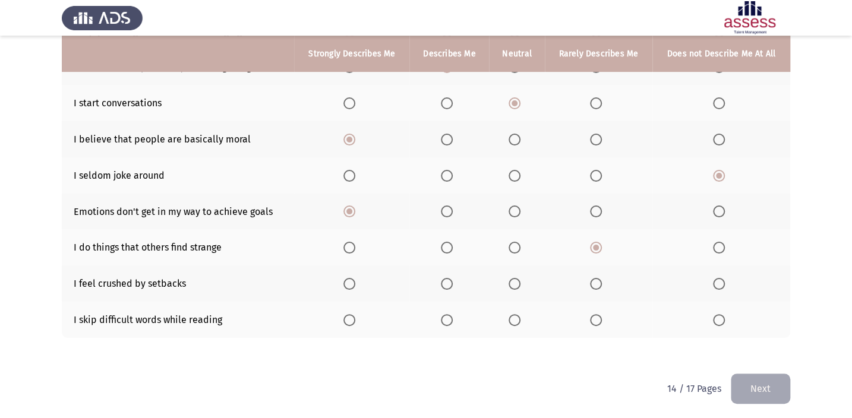
click at [719, 284] on input "Select an option" at bounding box center [719, 284] width 12 height 12
click at [717, 321] on span "Select an option" at bounding box center [719, 320] width 12 height 12
click at [717, 321] on input "Select an option" at bounding box center [719, 320] width 12 height 12
click at [768, 390] on button "Next" at bounding box center [759, 389] width 59 height 30
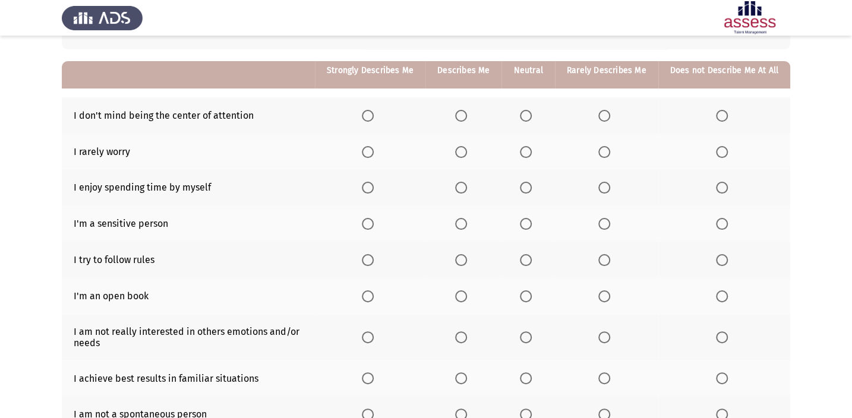
scroll to position [107, 0]
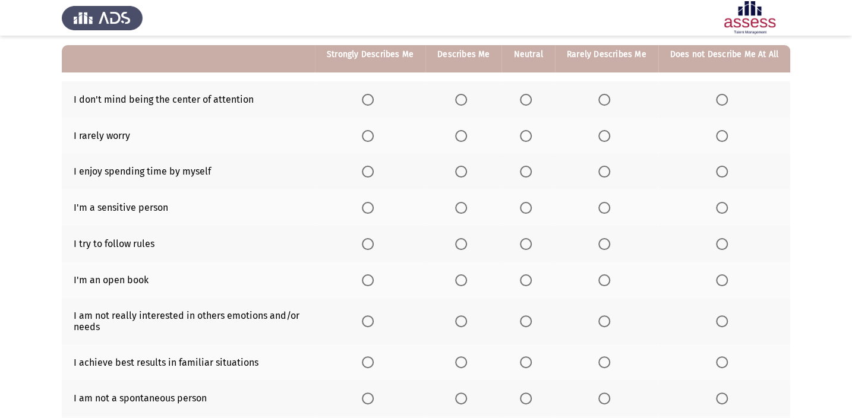
click at [719, 101] on span "Select an option" at bounding box center [722, 100] width 12 height 12
click at [719, 101] on input "Select an option" at bounding box center [722, 100] width 12 height 12
click at [719, 131] on span "Select an option" at bounding box center [722, 136] width 12 height 12
click at [719, 131] on input "Select an option" at bounding box center [722, 136] width 12 height 12
click at [529, 173] on span "Select an option" at bounding box center [526, 172] width 12 height 12
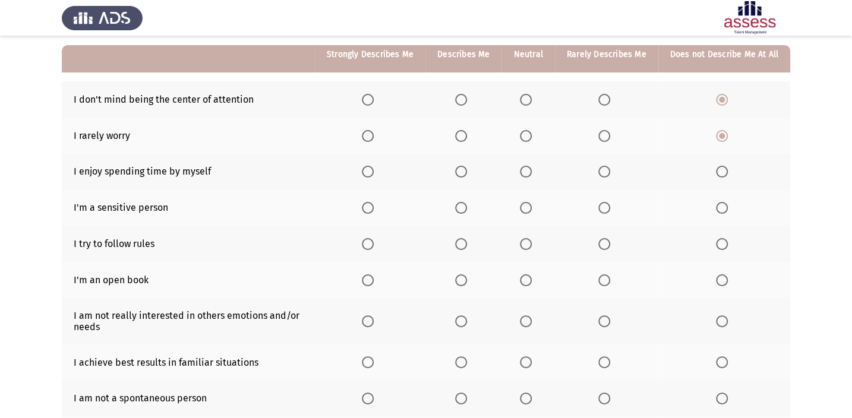
click at [529, 173] on input "Select an option" at bounding box center [526, 172] width 12 height 12
click at [720, 202] on span "Select an option" at bounding box center [722, 208] width 12 height 12
click at [720, 202] on input "Select an option" at bounding box center [722, 208] width 12 height 12
click at [371, 239] on span "Select an option" at bounding box center [368, 244] width 12 height 12
click at [371, 239] on input "Select an option" at bounding box center [368, 244] width 12 height 12
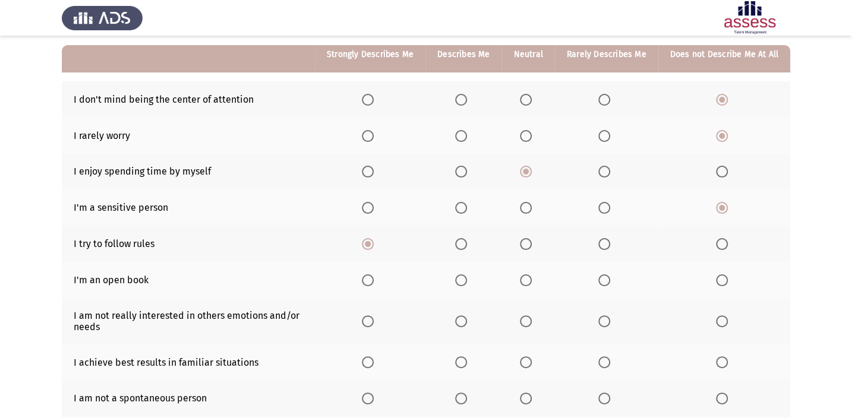
click at [363, 274] on th at bounding box center [370, 280] width 110 height 36
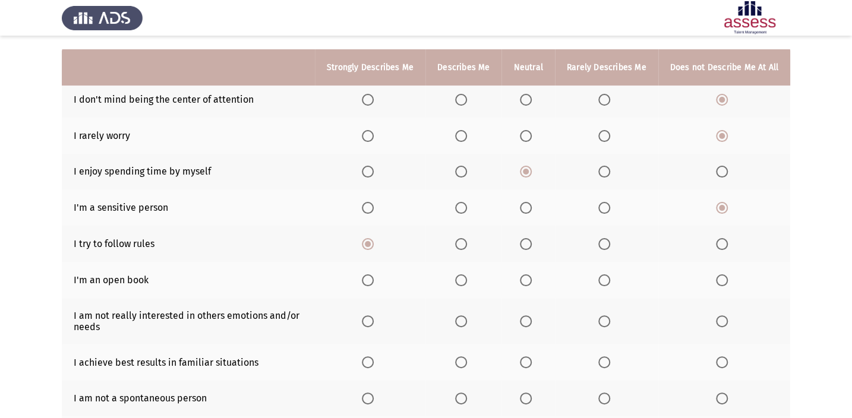
scroll to position [162, 0]
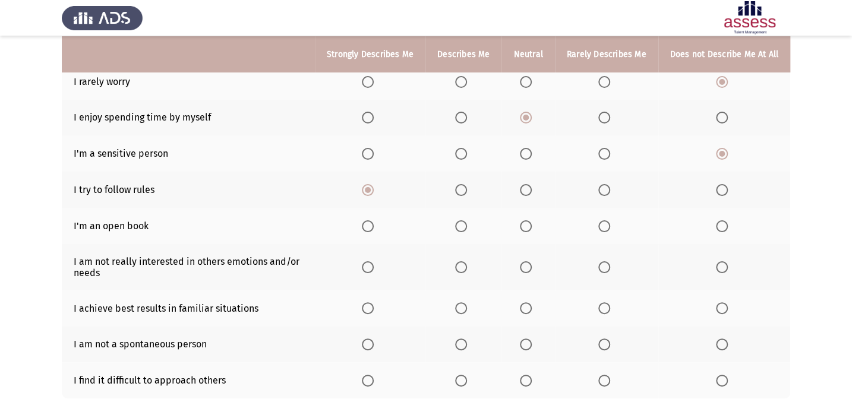
click at [719, 261] on span "Select an option" at bounding box center [722, 267] width 12 height 12
click at [719, 261] on input "Select an option" at bounding box center [722, 267] width 12 height 12
click at [374, 302] on span "Select an option" at bounding box center [368, 308] width 12 height 12
click at [374, 302] on input "Select an option" at bounding box center [368, 308] width 12 height 12
click at [723, 341] on span "Select an option" at bounding box center [722, 344] width 12 height 12
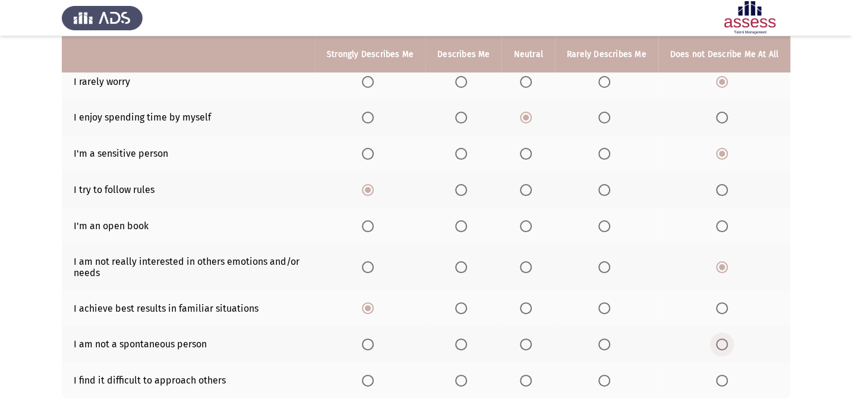
click at [723, 341] on input "Select an option" at bounding box center [722, 344] width 12 height 12
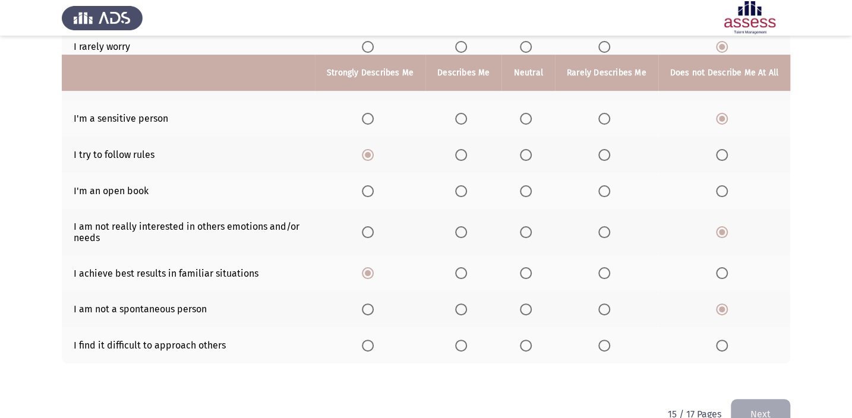
scroll to position [216, 0]
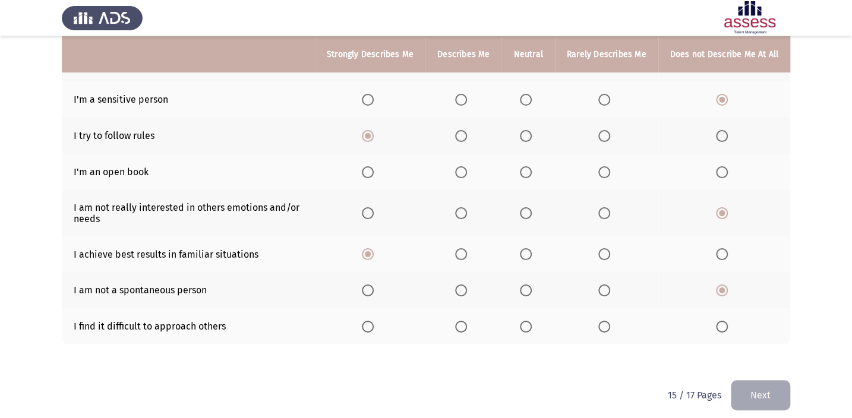
click at [723, 323] on span "Select an option" at bounding box center [722, 327] width 12 height 12
click at [723, 323] on input "Select an option" at bounding box center [722, 327] width 12 height 12
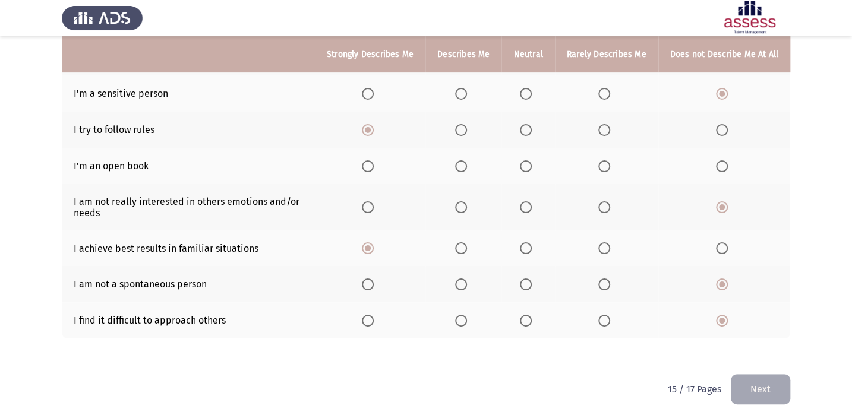
scroll to position [223, 0]
click at [749, 394] on button "Next" at bounding box center [759, 388] width 59 height 30
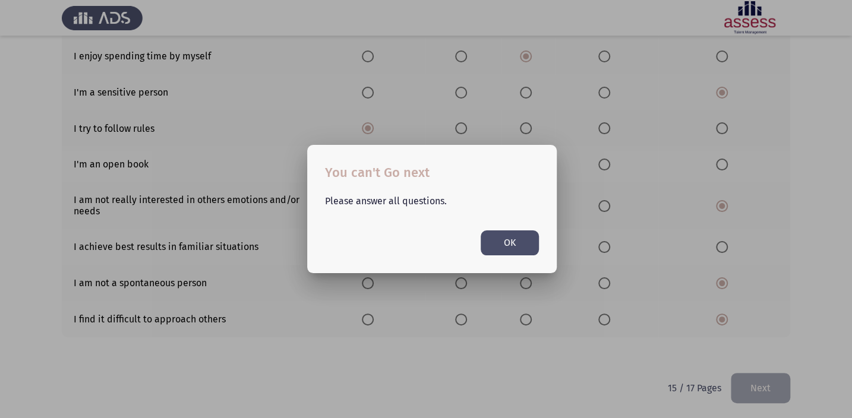
click at [817, 220] on div at bounding box center [426, 209] width 852 height 418
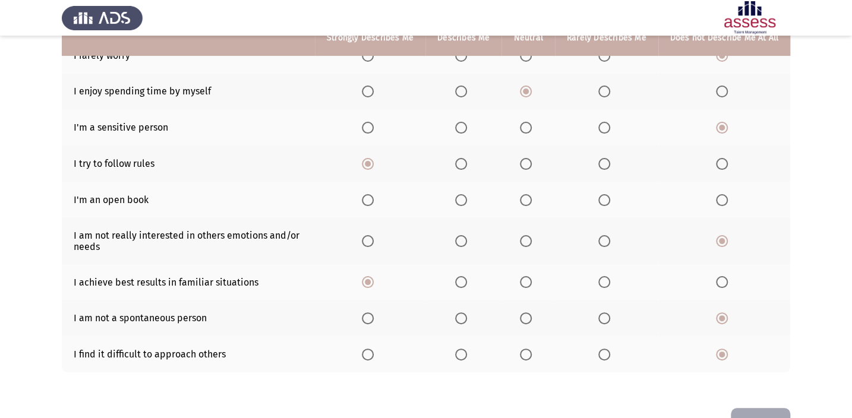
scroll to position [169, 0]
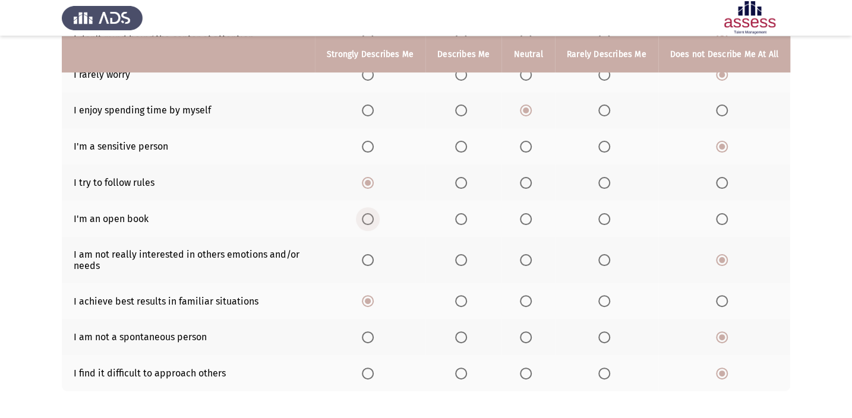
click at [368, 216] on span "Select an option" at bounding box center [368, 219] width 12 height 12
click at [368, 216] on input "Select an option" at bounding box center [368, 219] width 12 height 12
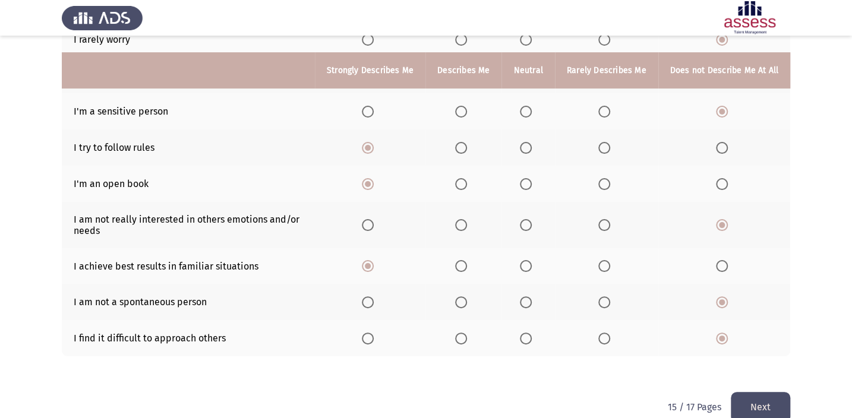
scroll to position [223, 0]
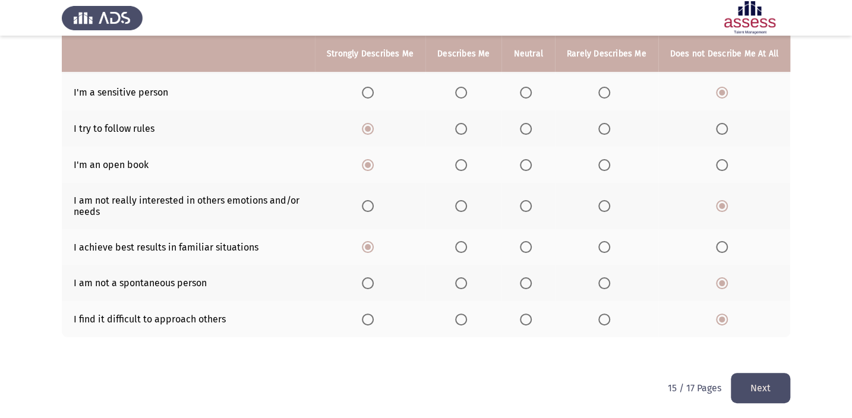
click at [773, 389] on button "Next" at bounding box center [759, 388] width 59 height 30
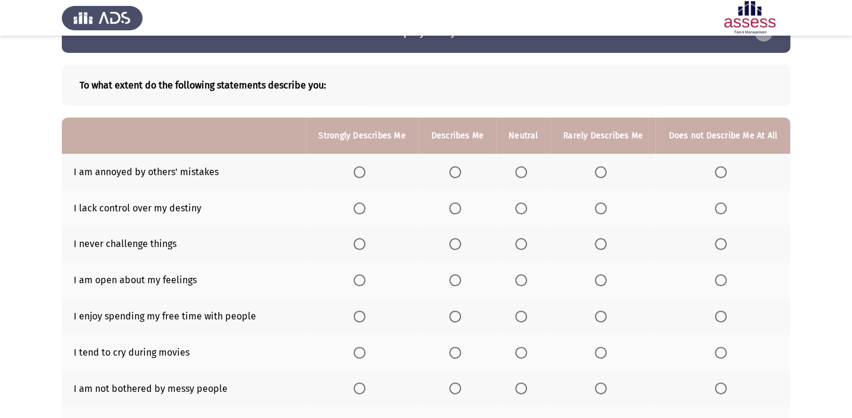
scroll to position [53, 0]
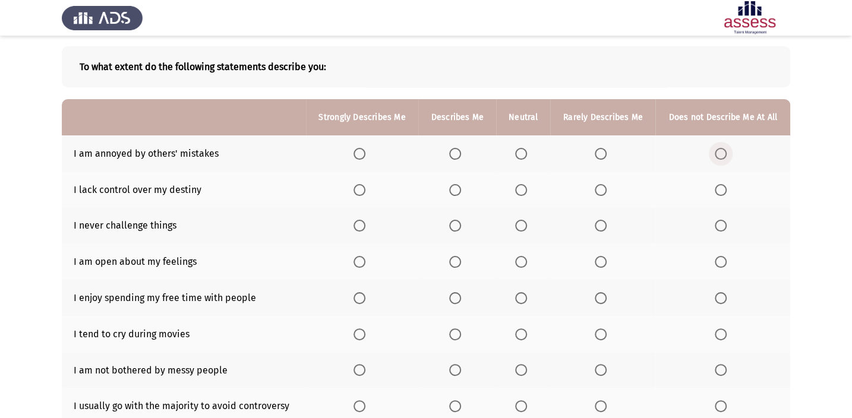
click at [722, 154] on span "Select an option" at bounding box center [720, 154] width 12 height 12
click at [722, 154] on input "Select an option" at bounding box center [720, 154] width 12 height 12
click at [717, 184] on span "Select an option" at bounding box center [720, 190] width 12 height 12
click at [717, 184] on input "Select an option" at bounding box center [720, 190] width 12 height 12
click at [724, 225] on span "Select an option" at bounding box center [720, 226] width 12 height 12
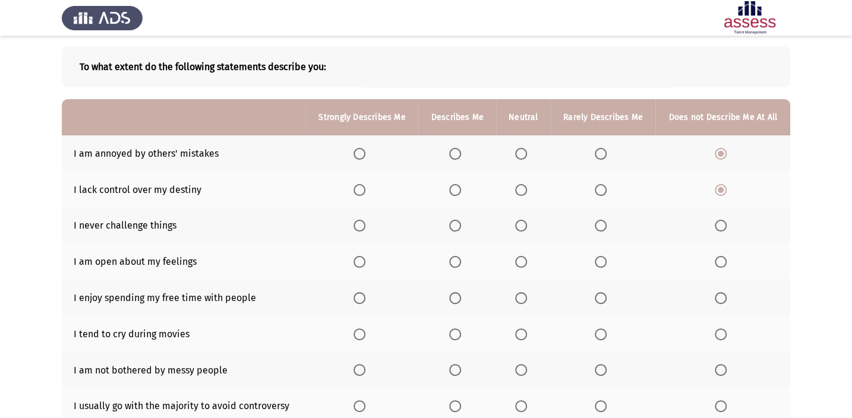
click at [724, 225] on input "Select an option" at bounding box center [720, 226] width 12 height 12
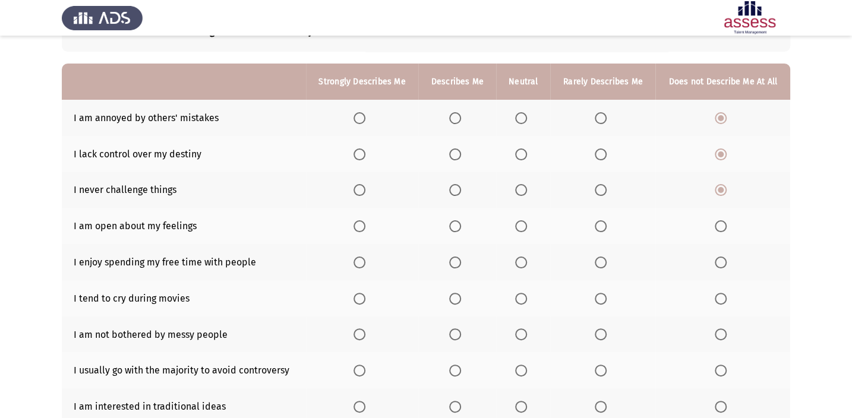
scroll to position [107, 0]
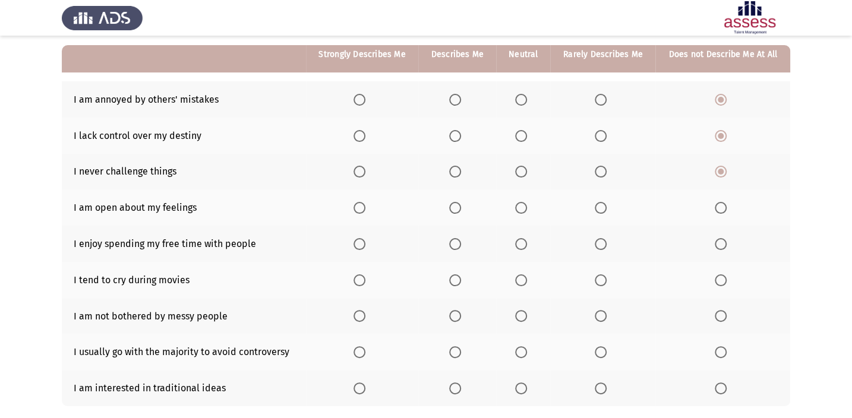
click at [714, 203] on span "Select an option" at bounding box center [720, 208] width 12 height 12
click at [714, 203] on input "Select an option" at bounding box center [720, 208] width 12 height 12
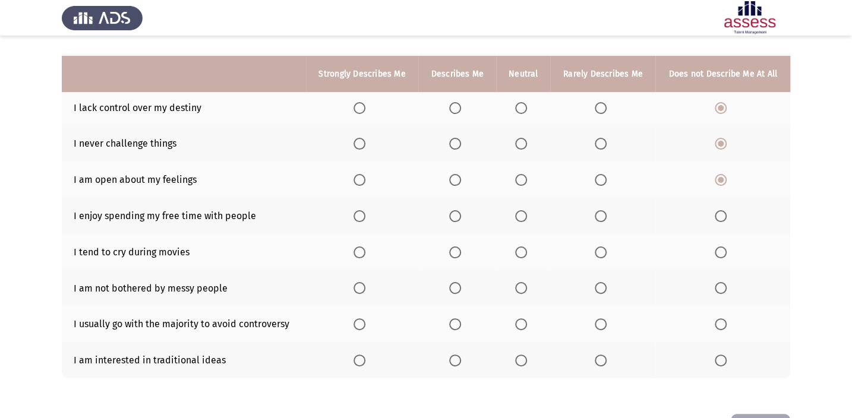
scroll to position [162, 0]
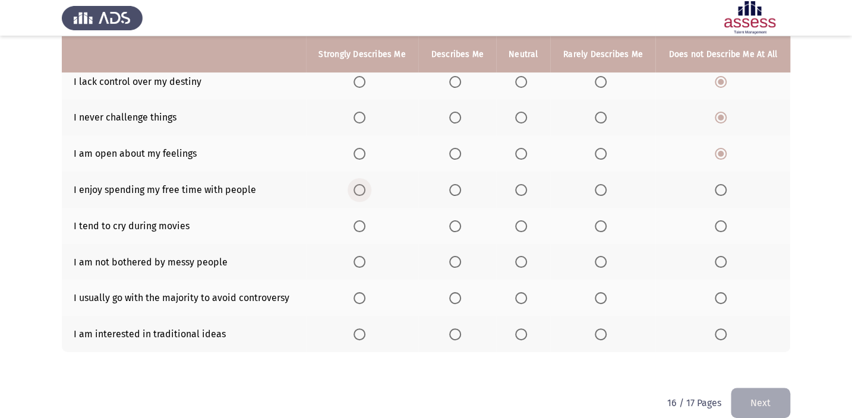
click at [358, 184] on span "Select an option" at bounding box center [359, 190] width 12 height 12
click at [358, 184] on input "Select an option" at bounding box center [359, 190] width 12 height 12
click at [722, 226] on span "Select an option" at bounding box center [720, 226] width 12 height 12
click at [722, 226] on input "Select an option" at bounding box center [720, 226] width 12 height 12
click at [518, 256] on span "Select an option" at bounding box center [521, 262] width 12 height 12
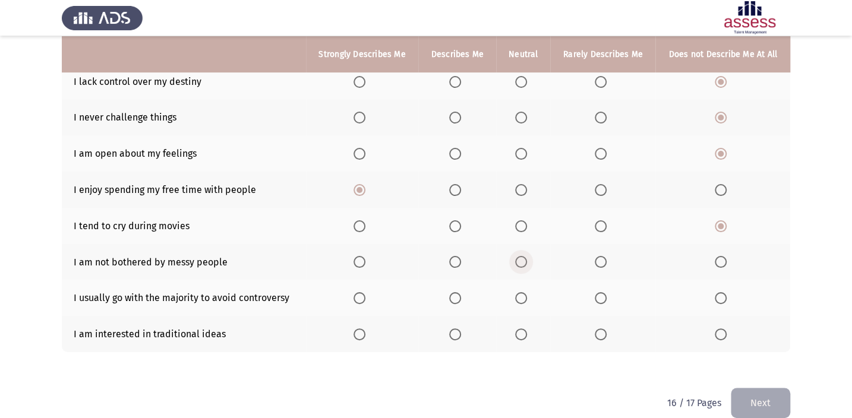
click at [518, 256] on input "Select an option" at bounding box center [521, 262] width 12 height 12
click at [525, 289] on th at bounding box center [523, 298] width 54 height 36
click at [518, 292] on span "Select an option" at bounding box center [521, 298] width 12 height 12
click at [518, 292] on input "Select an option" at bounding box center [521, 298] width 12 height 12
click at [724, 332] on span "Select an option" at bounding box center [720, 334] width 12 height 12
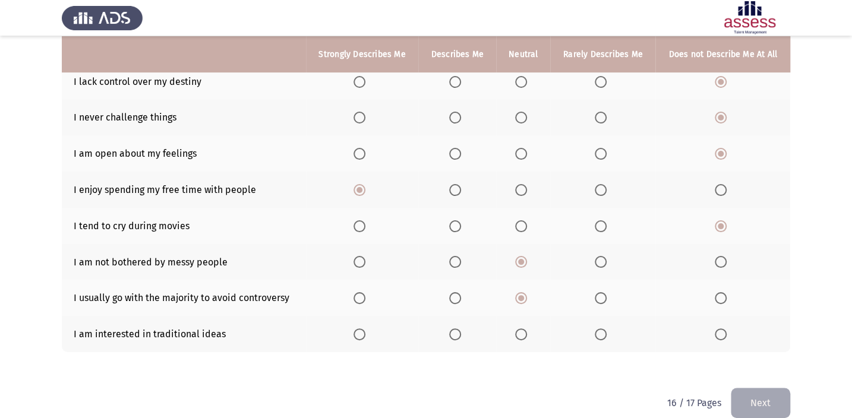
click at [724, 332] on input "Select an option" at bounding box center [720, 334] width 12 height 12
click at [752, 397] on button "Next" at bounding box center [759, 403] width 59 height 30
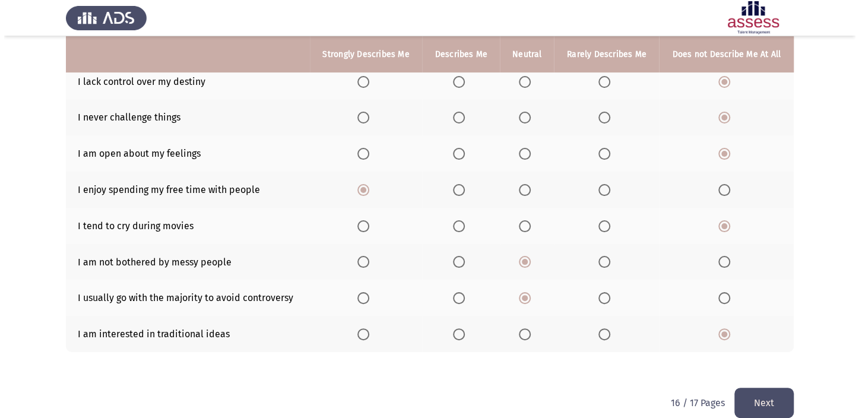
scroll to position [0, 0]
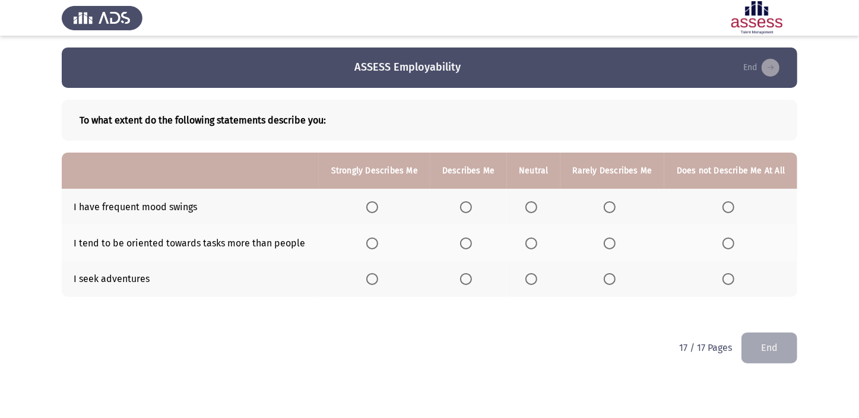
click at [529, 207] on span "Select an option" at bounding box center [532, 207] width 12 height 12
click at [529, 207] on input "Select an option" at bounding box center [532, 207] width 12 height 12
click at [467, 207] on span "Select an option" at bounding box center [466, 207] width 12 height 12
click at [467, 207] on input "Select an option" at bounding box center [466, 207] width 12 height 12
click at [376, 244] on span "Select an option" at bounding box center [372, 244] width 12 height 12
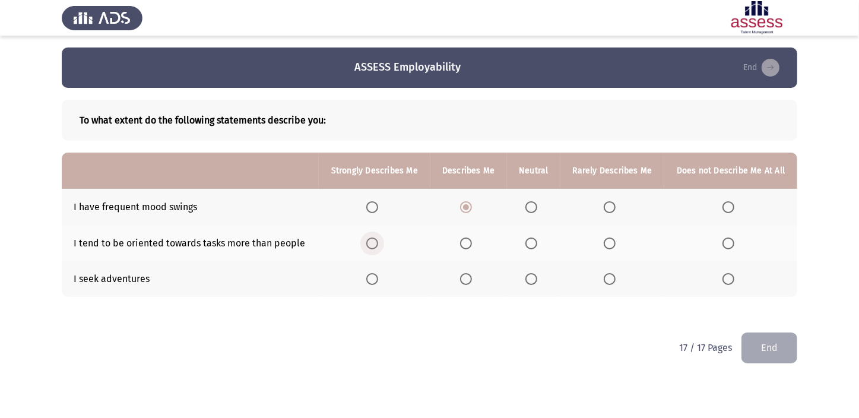
click at [376, 244] on input "Select an option" at bounding box center [372, 244] width 12 height 12
click at [526, 278] on span "Select an option" at bounding box center [532, 279] width 12 height 12
click at [526, 278] on input "Select an option" at bounding box center [532, 279] width 12 height 12
click at [774, 352] on button "End" at bounding box center [770, 348] width 56 height 30
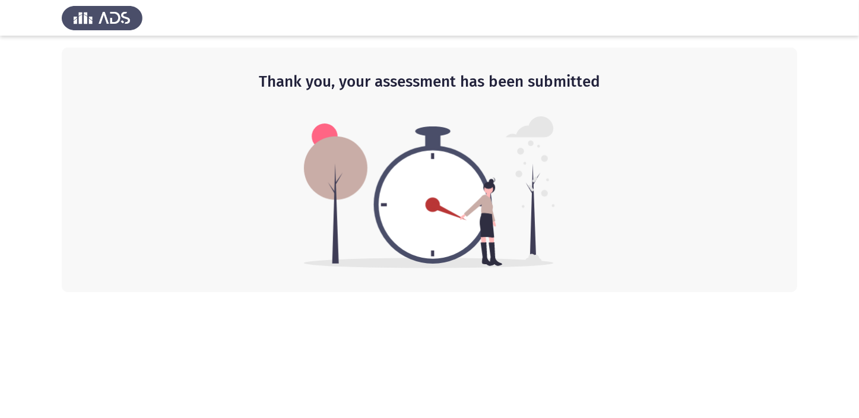
click at [571, 292] on html "Thank you, your assessment has been submitted" at bounding box center [429, 146] width 859 height 292
